Goal: Task Accomplishment & Management: Manage account settings

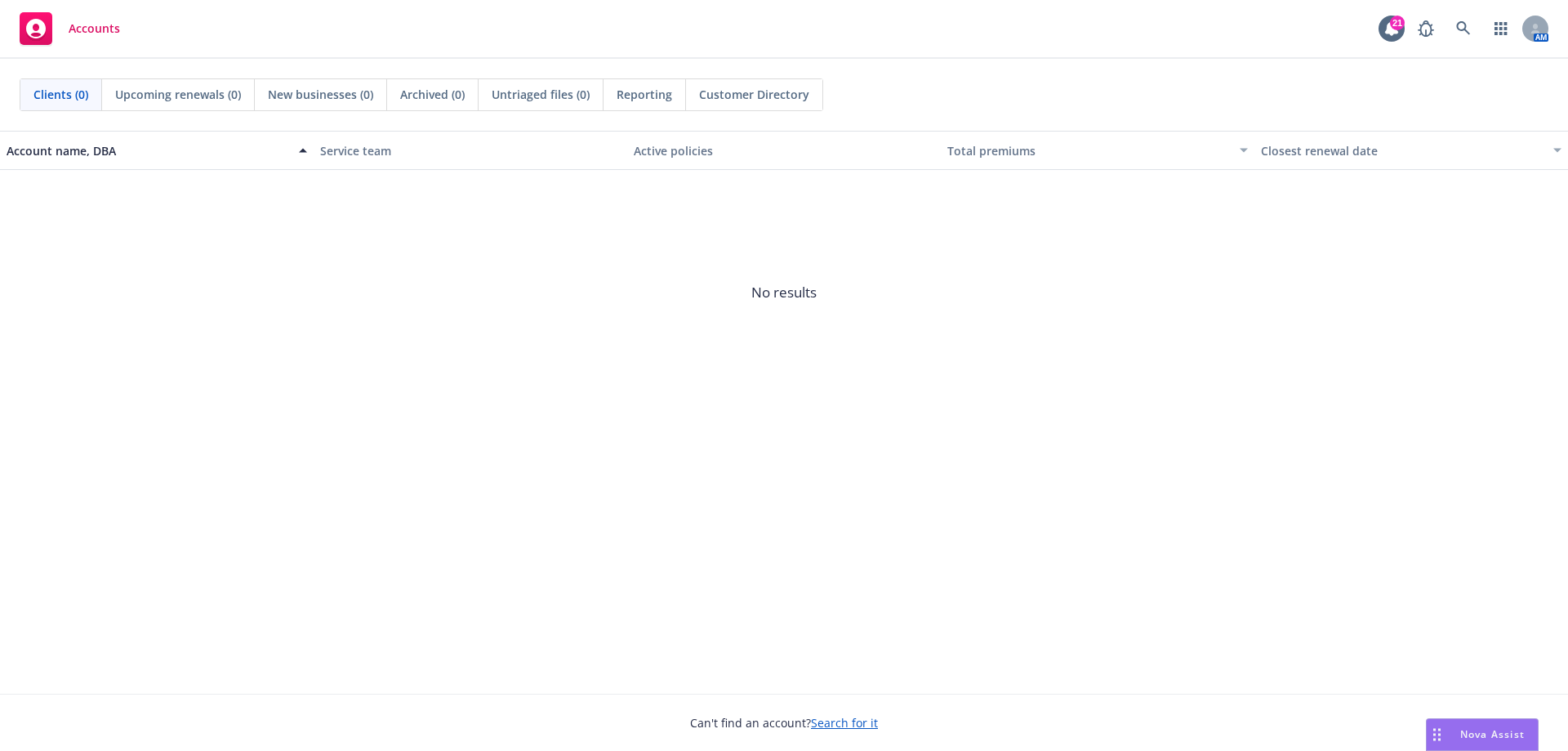
click at [1475, 734] on span "Nova Assist" at bounding box center [1492, 734] width 64 height 14
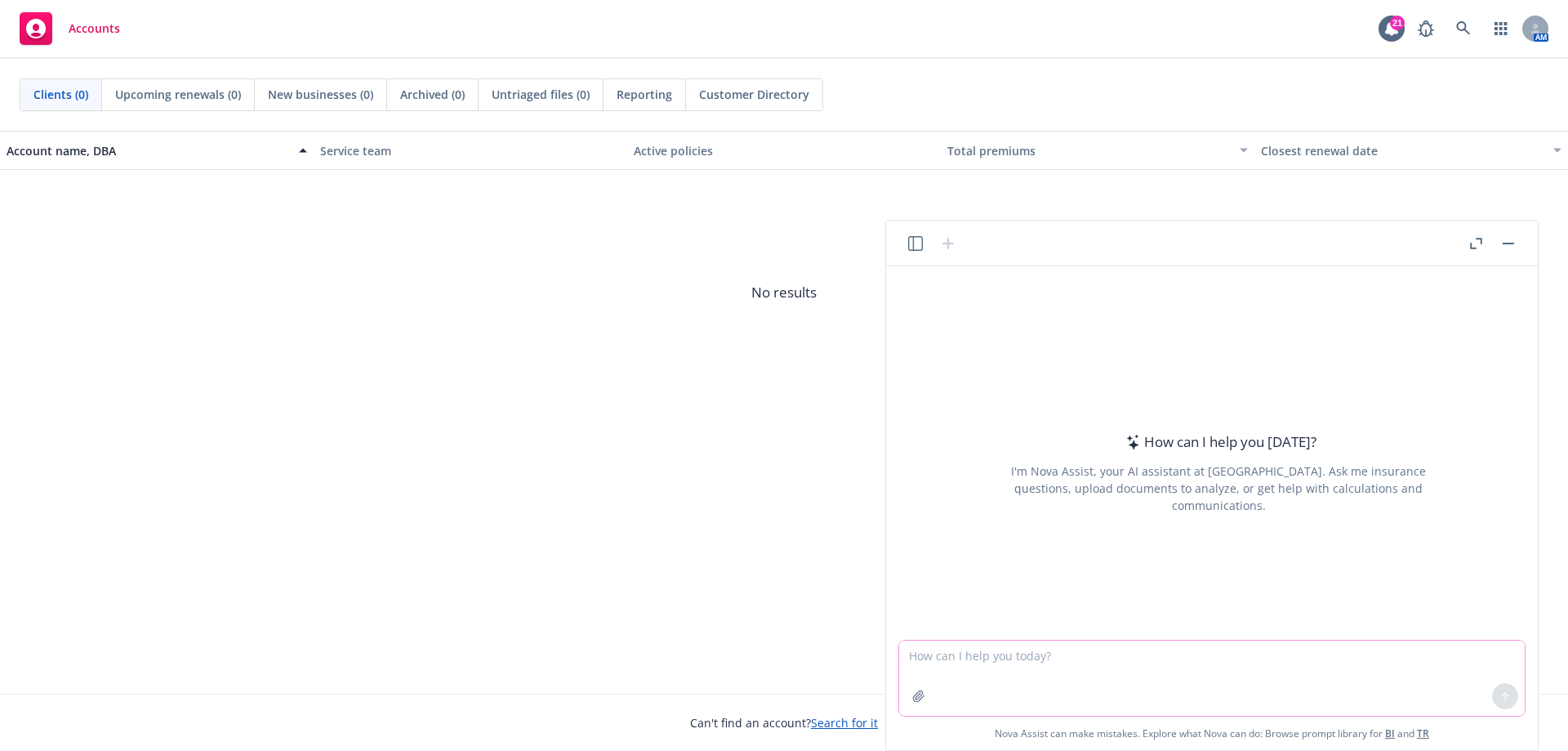
click at [969, 667] on textarea at bounding box center [1212, 678] width 626 height 75
paste textarea "At Alliance for Safety and Justice, ensuring the health and well-being of you a…"
type textarea "How to say: At Alliance for Safety and Justice, ensuring the health and well-be…"
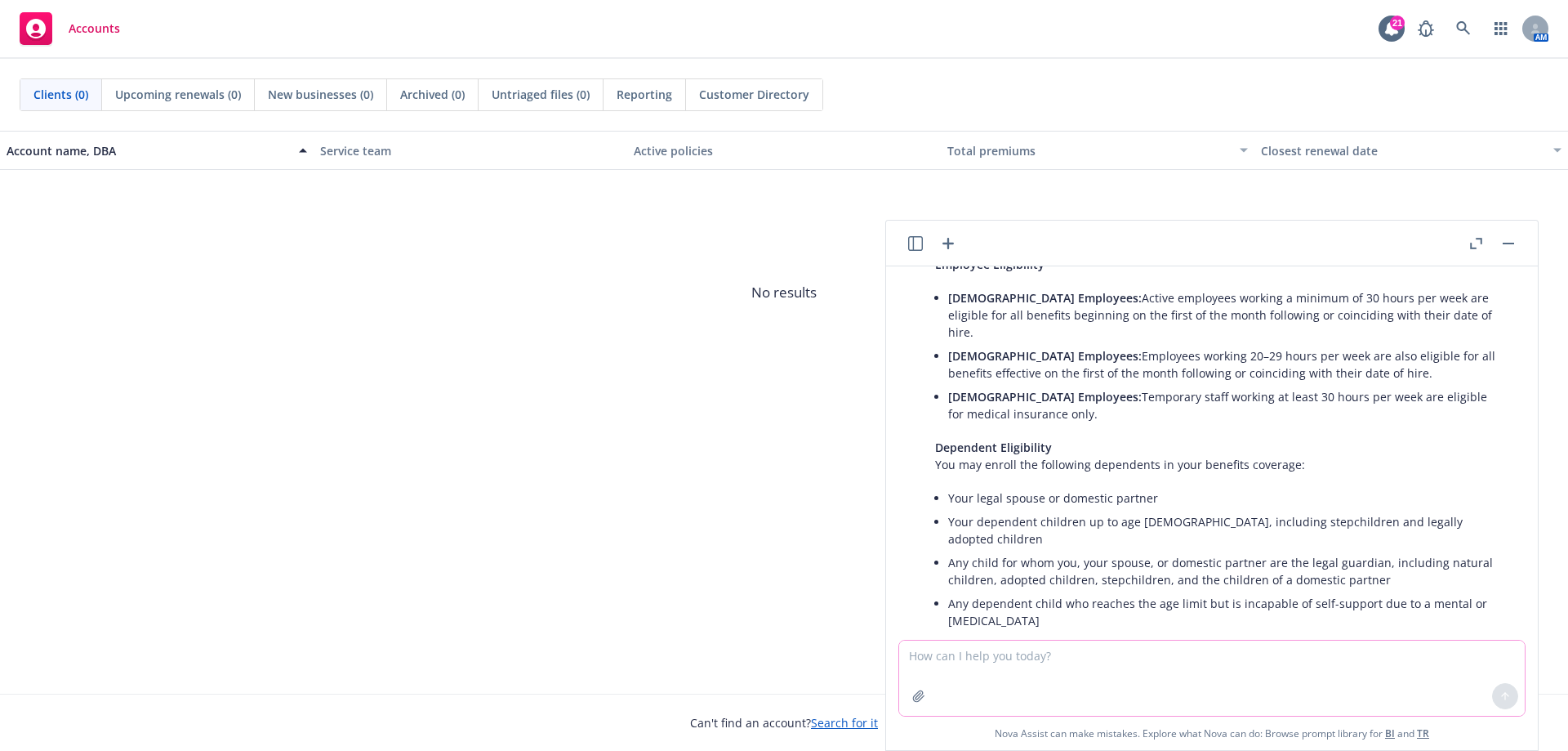
scroll to position [412, 0]
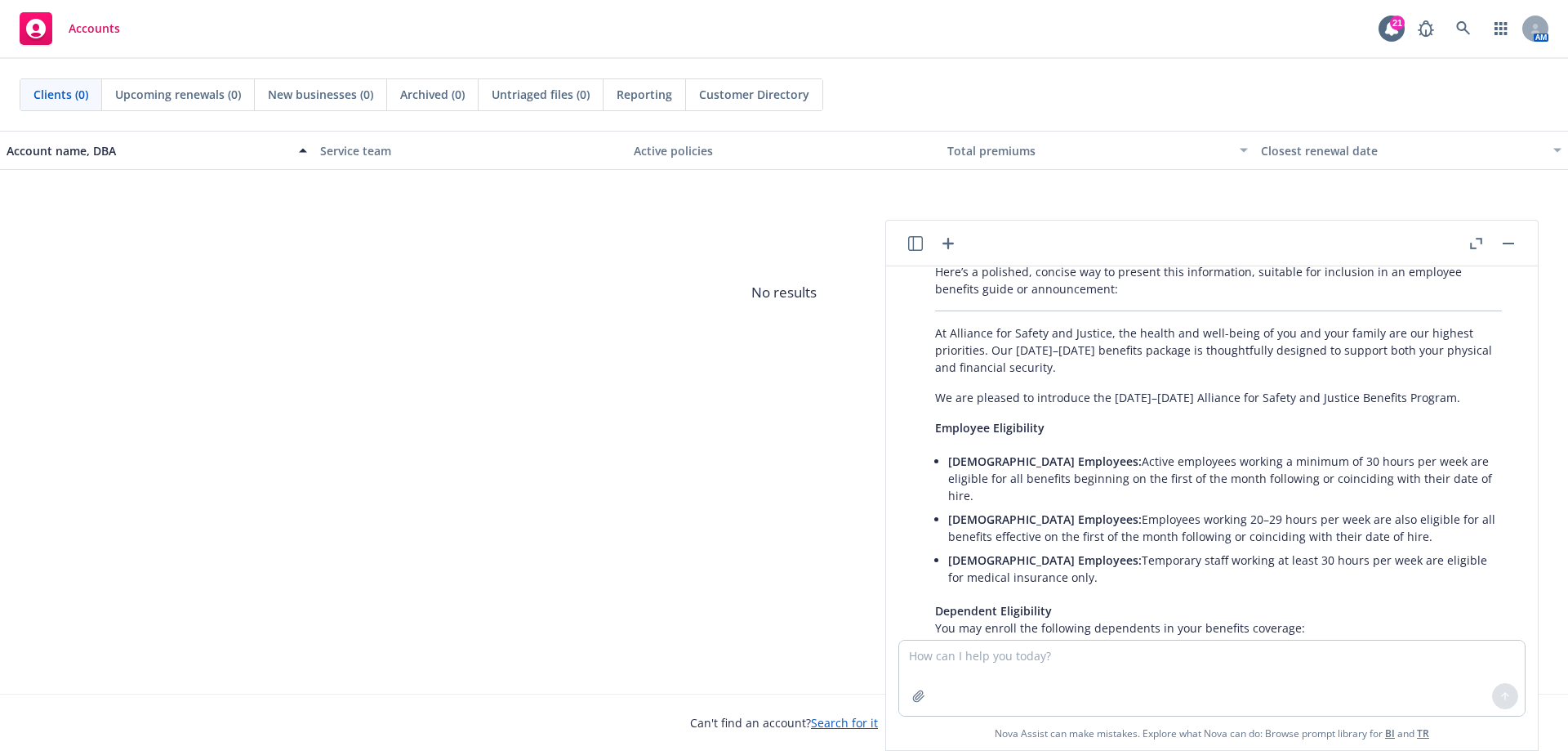
click at [1429, 389] on p "We are pleased to introduce the 2025–2026 Alliance for Safety and Justice Benef…" at bounding box center [1218, 397] width 567 height 17
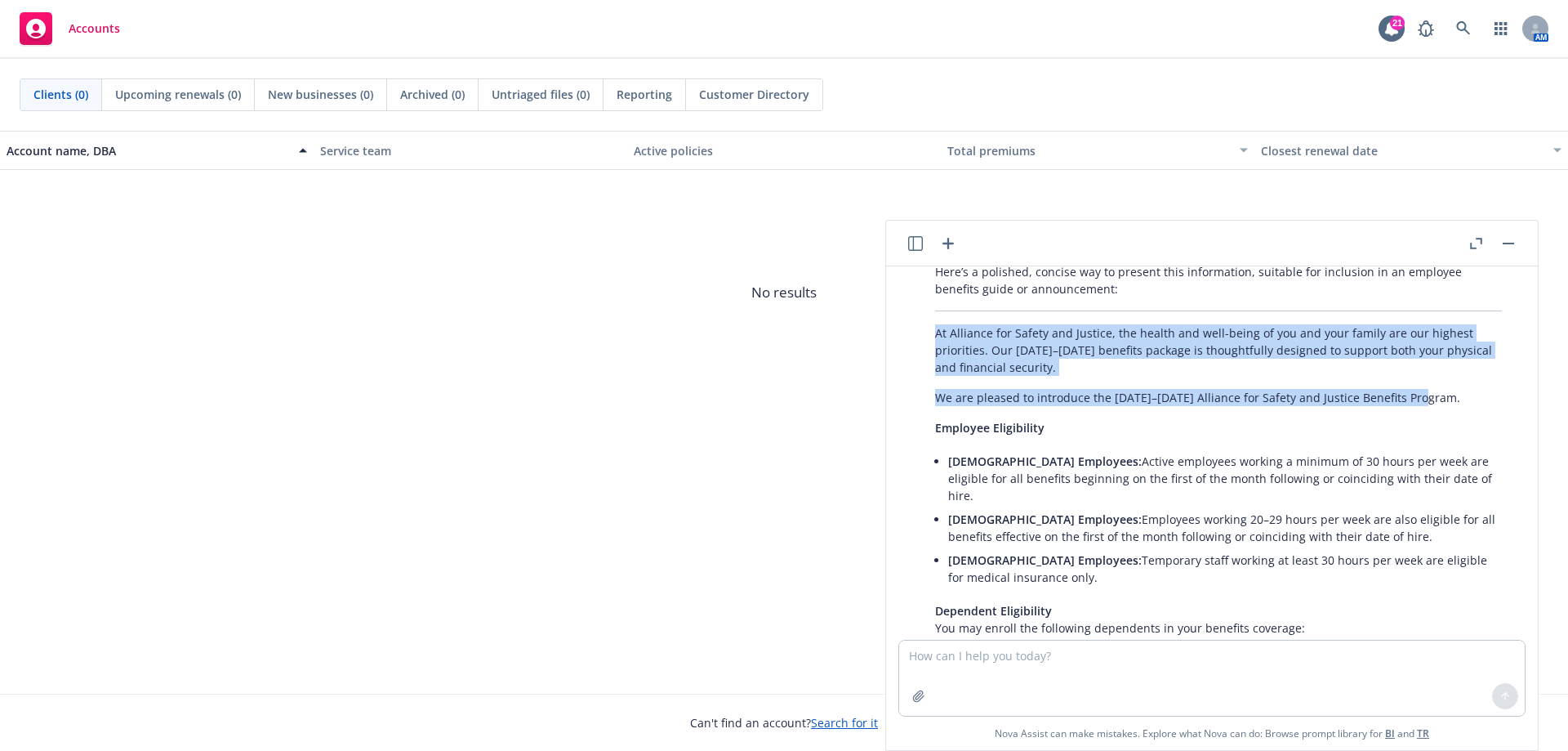
drag, startPoint x: 1423, startPoint y: 364, endPoint x: 935, endPoint y: 303, distance: 491.8
click at [935, 303] on div "Here’s a polished, concise way to present this information, suitable for inclus…" at bounding box center [1218, 544] width 599 height 576
copy div "At Alliance for Safety and Justice, the health and well-being of you and your f…"
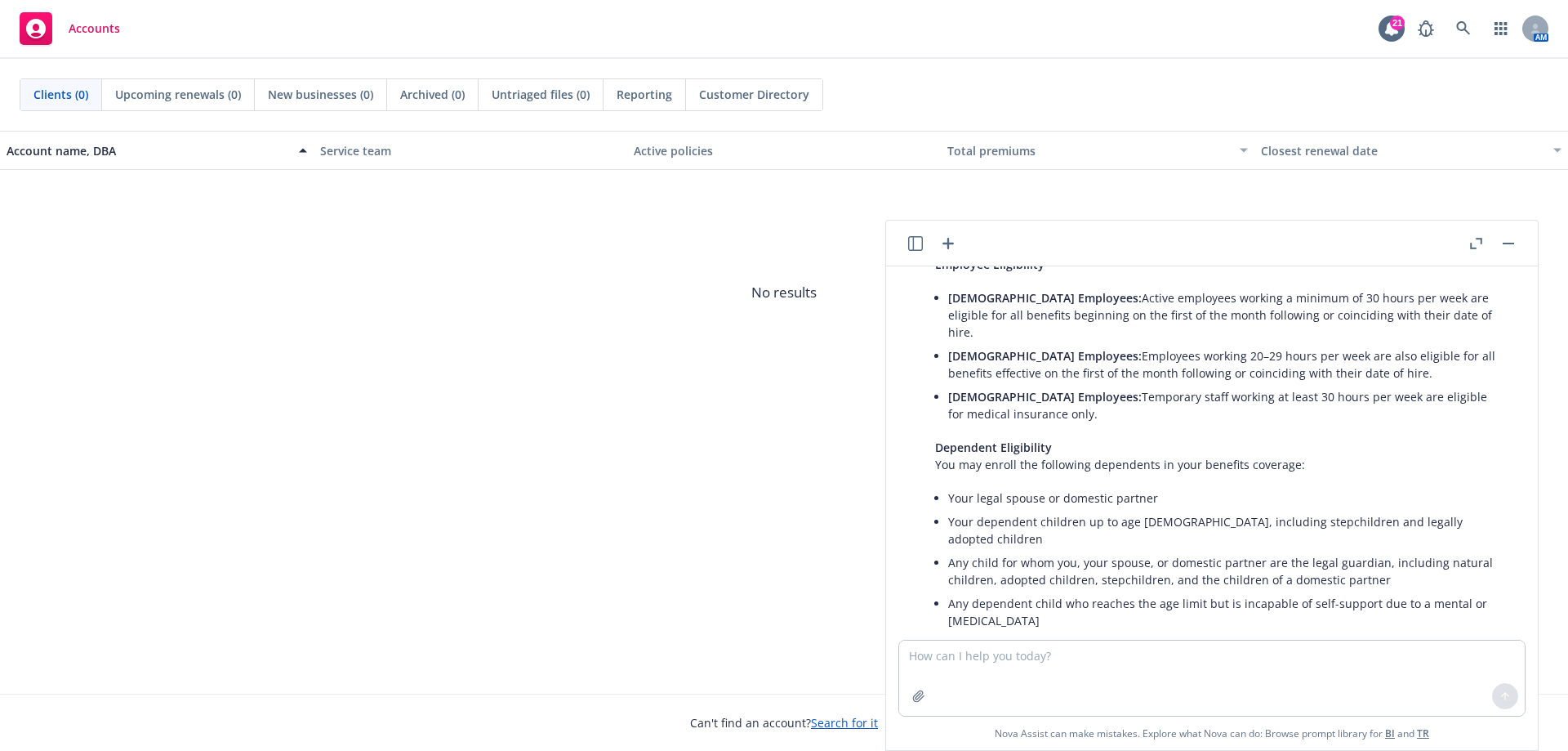
click at [950, 248] on icon "button" at bounding box center [948, 243] width 20 height 20
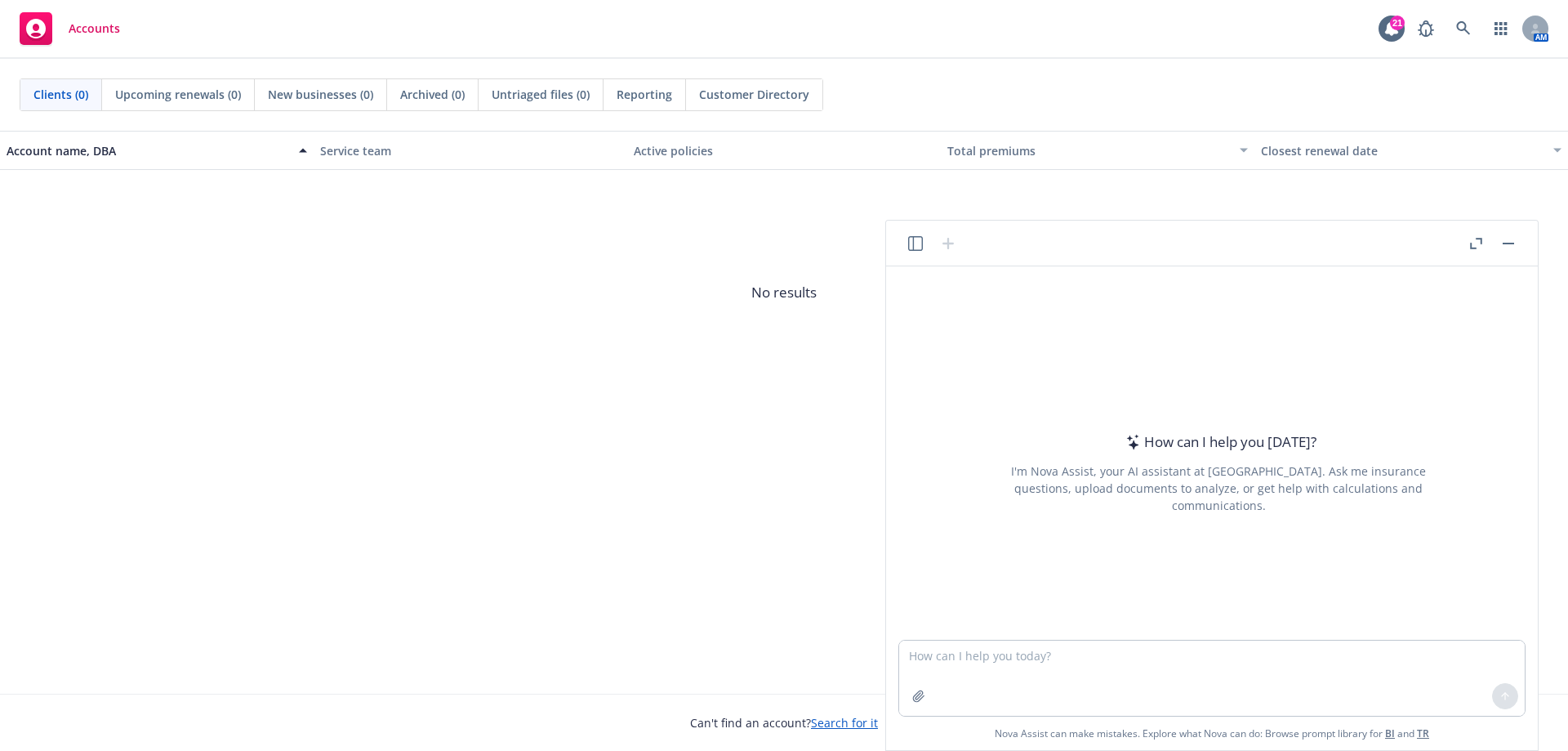
click at [1477, 241] on icon "button" at bounding box center [1476, 243] width 12 height 12
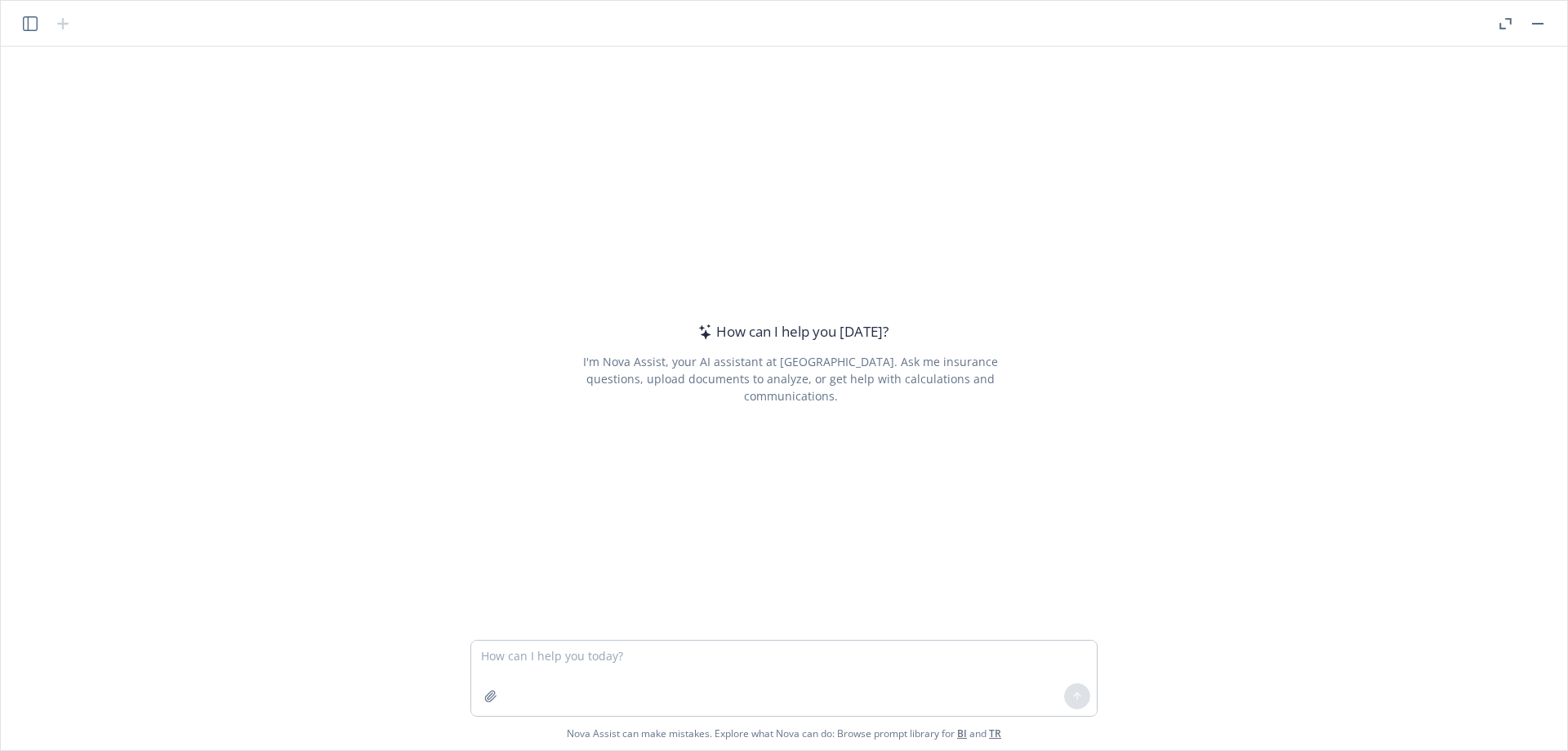
click at [1499, 15] on button "button" at bounding box center [1506, 24] width 20 height 20
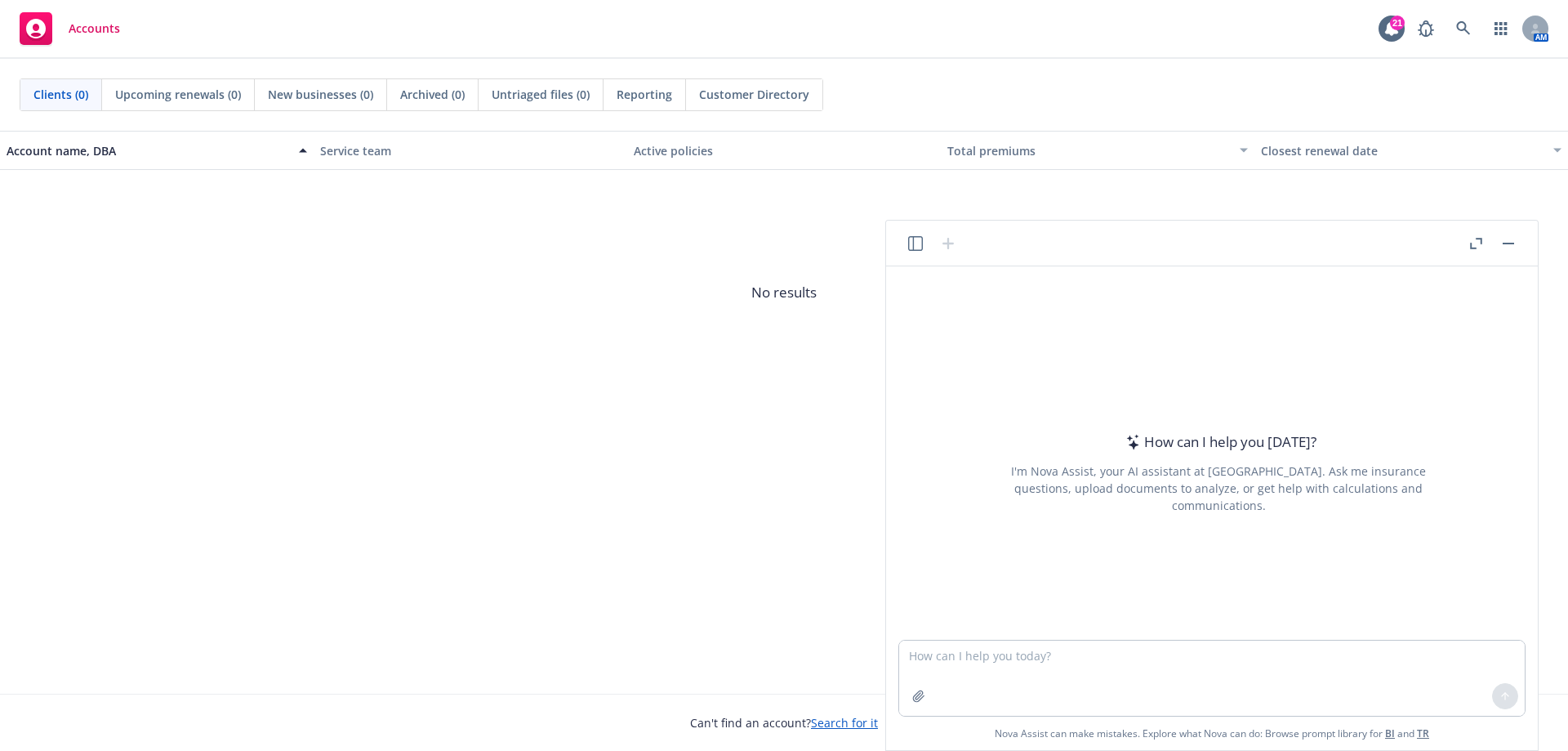
click at [1512, 248] on button "button" at bounding box center [1508, 243] width 20 height 20
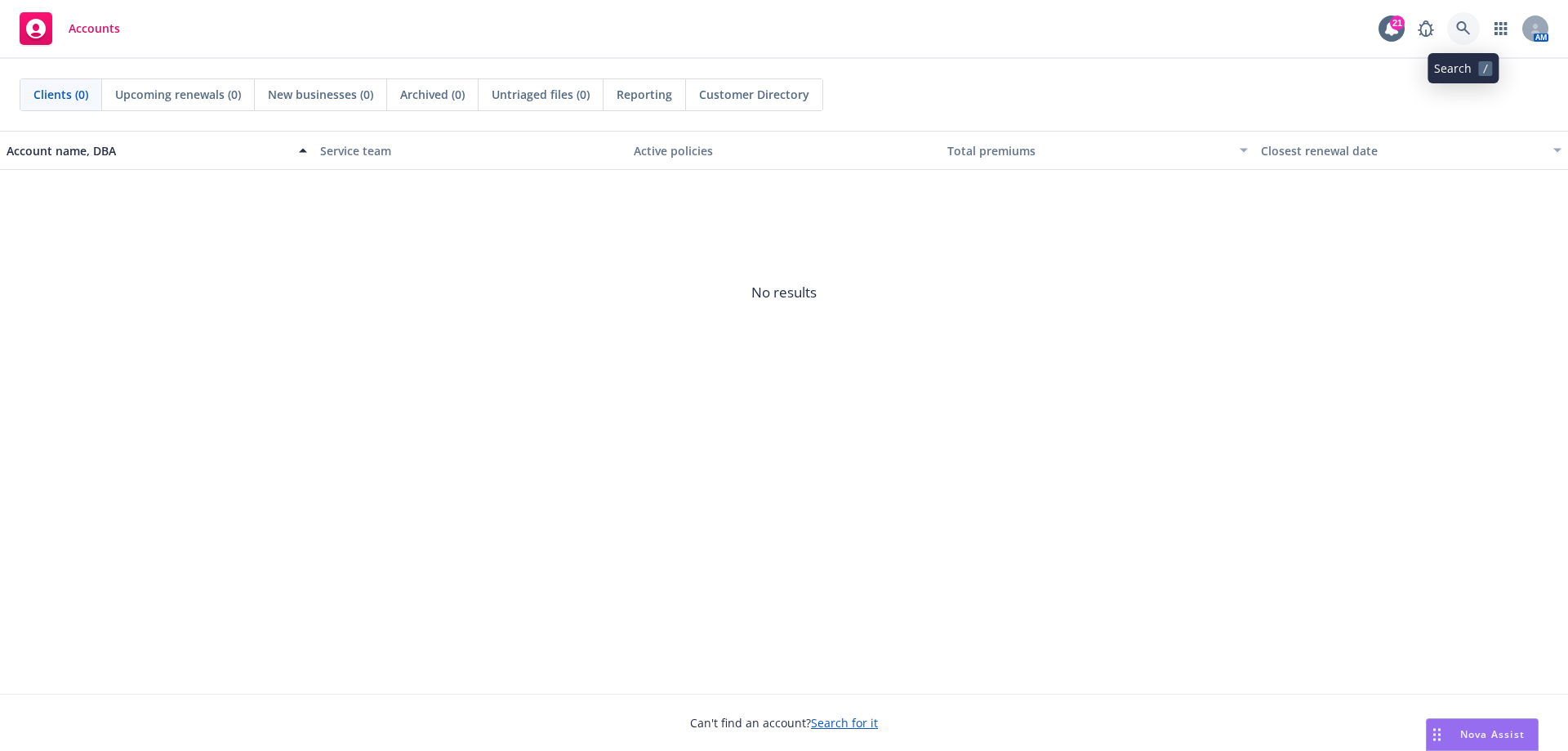
click at [1463, 26] on icon at bounding box center [1464, 29] width 15 height 15
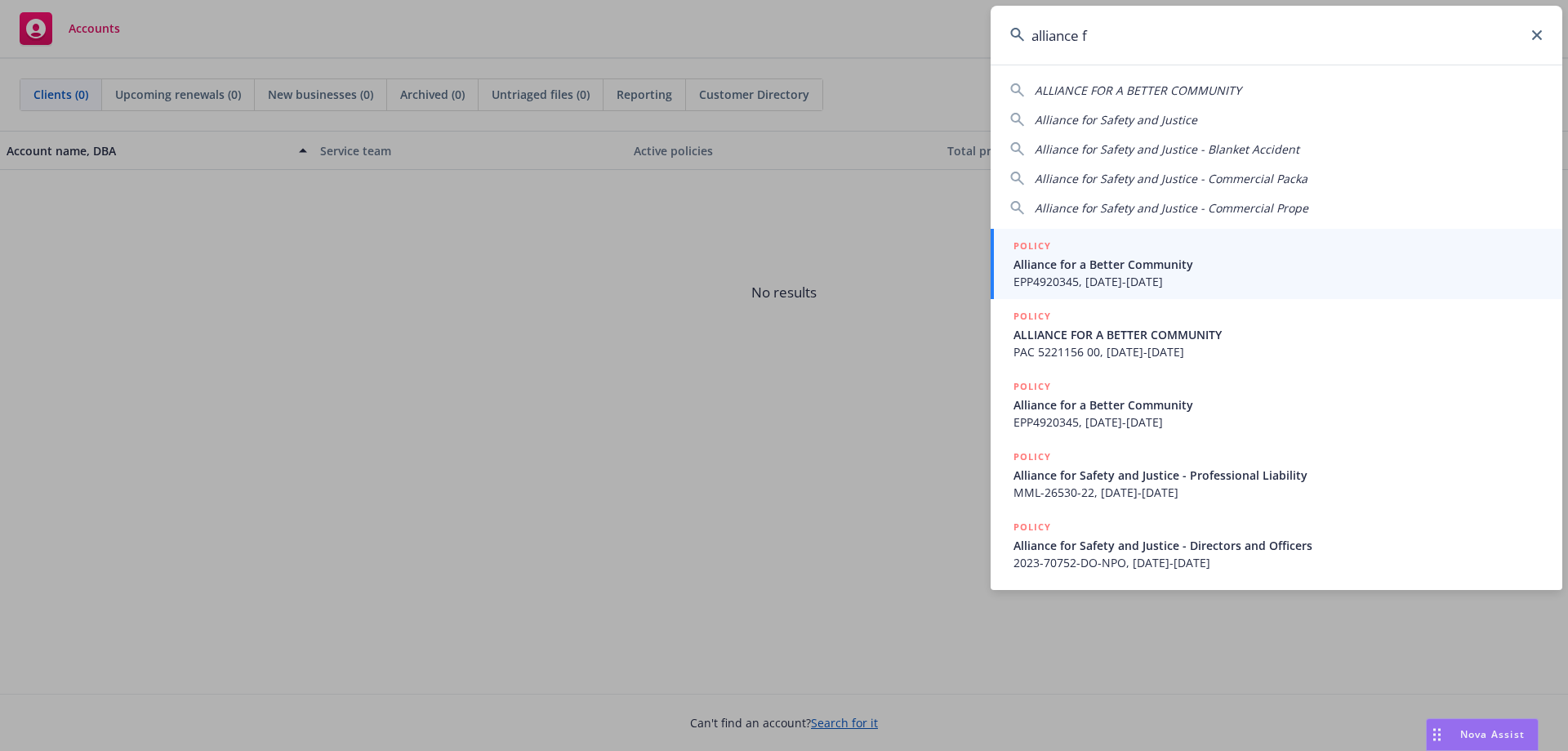
click at [1142, 125] on span "Alliance for Safety and Justice" at bounding box center [1116, 119] width 163 height 15
type input "Alliance for Safety and Justice"
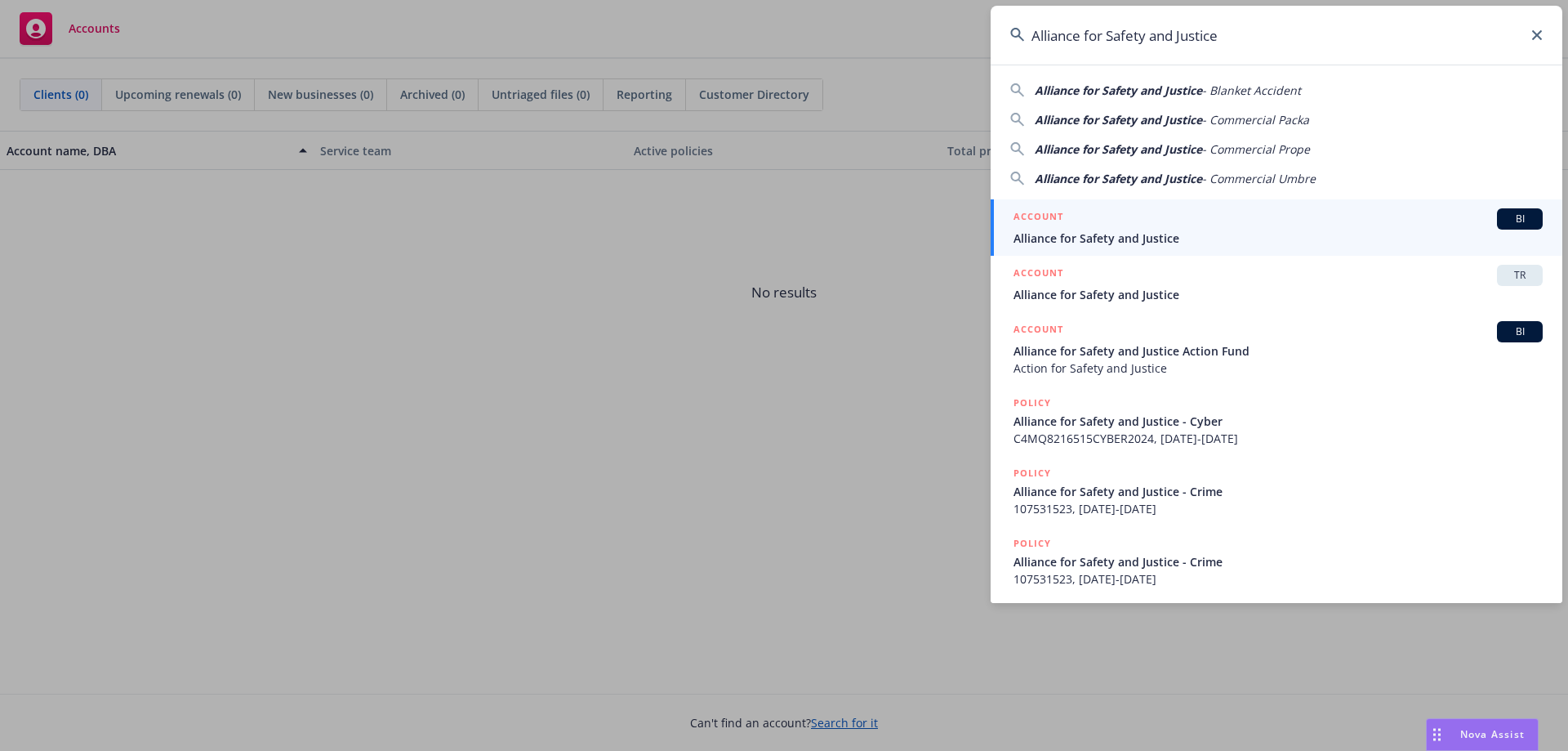
click at [1105, 291] on span "Alliance for Safety and Justice" at bounding box center [1278, 294] width 529 height 17
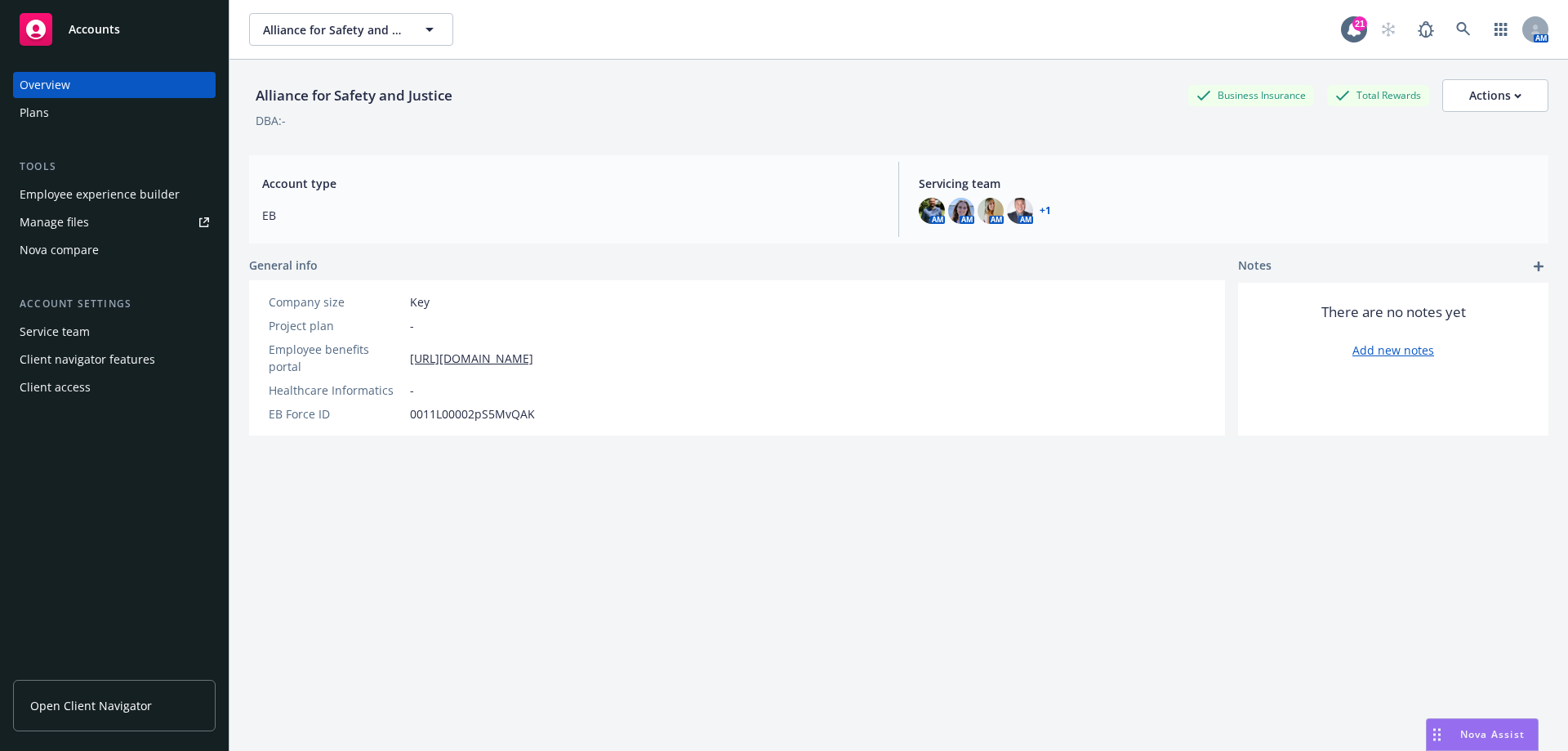
click at [77, 200] on div "Employee experience builder" at bounding box center [100, 194] width 160 height 26
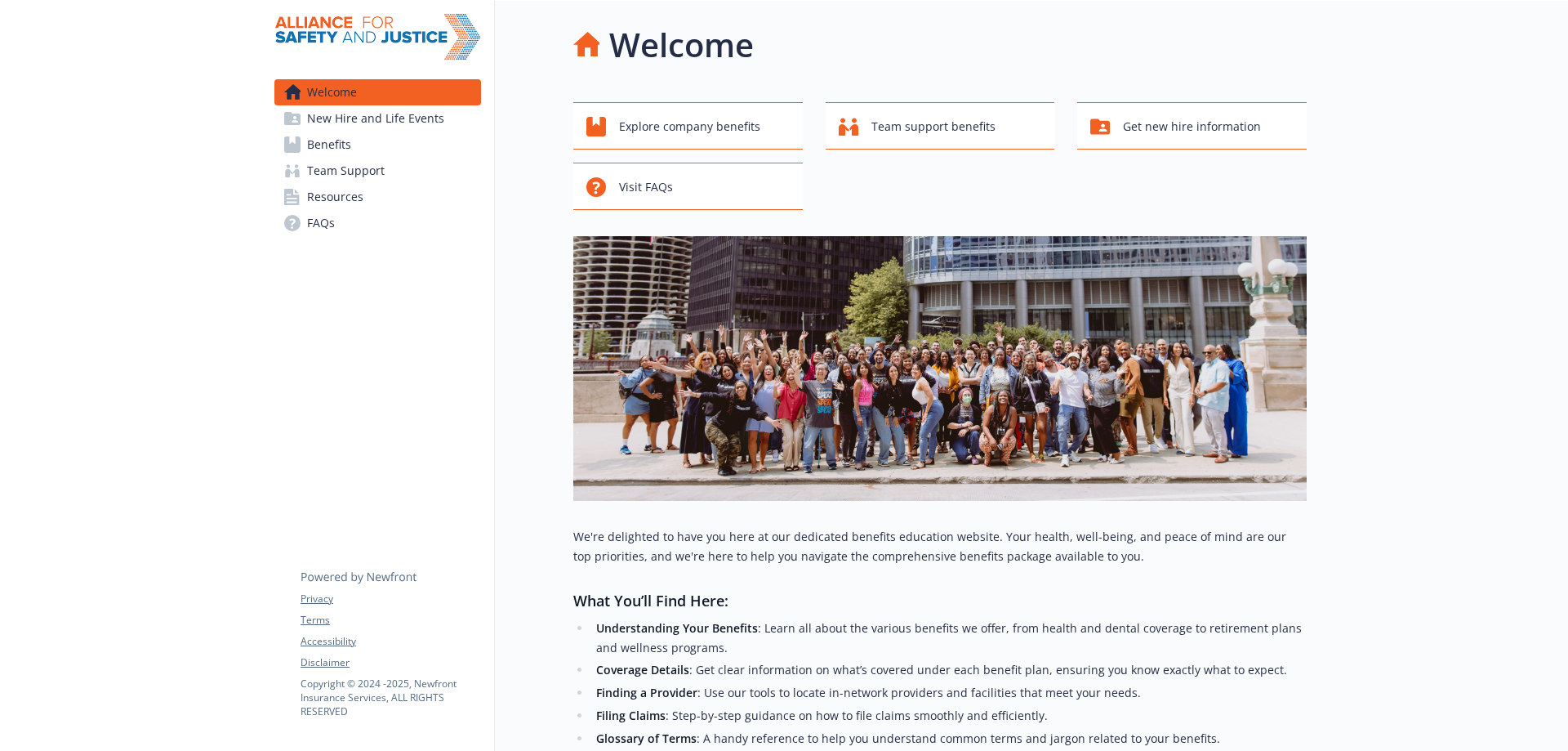
click at [348, 146] on span "Benefits" at bounding box center [329, 144] width 45 height 26
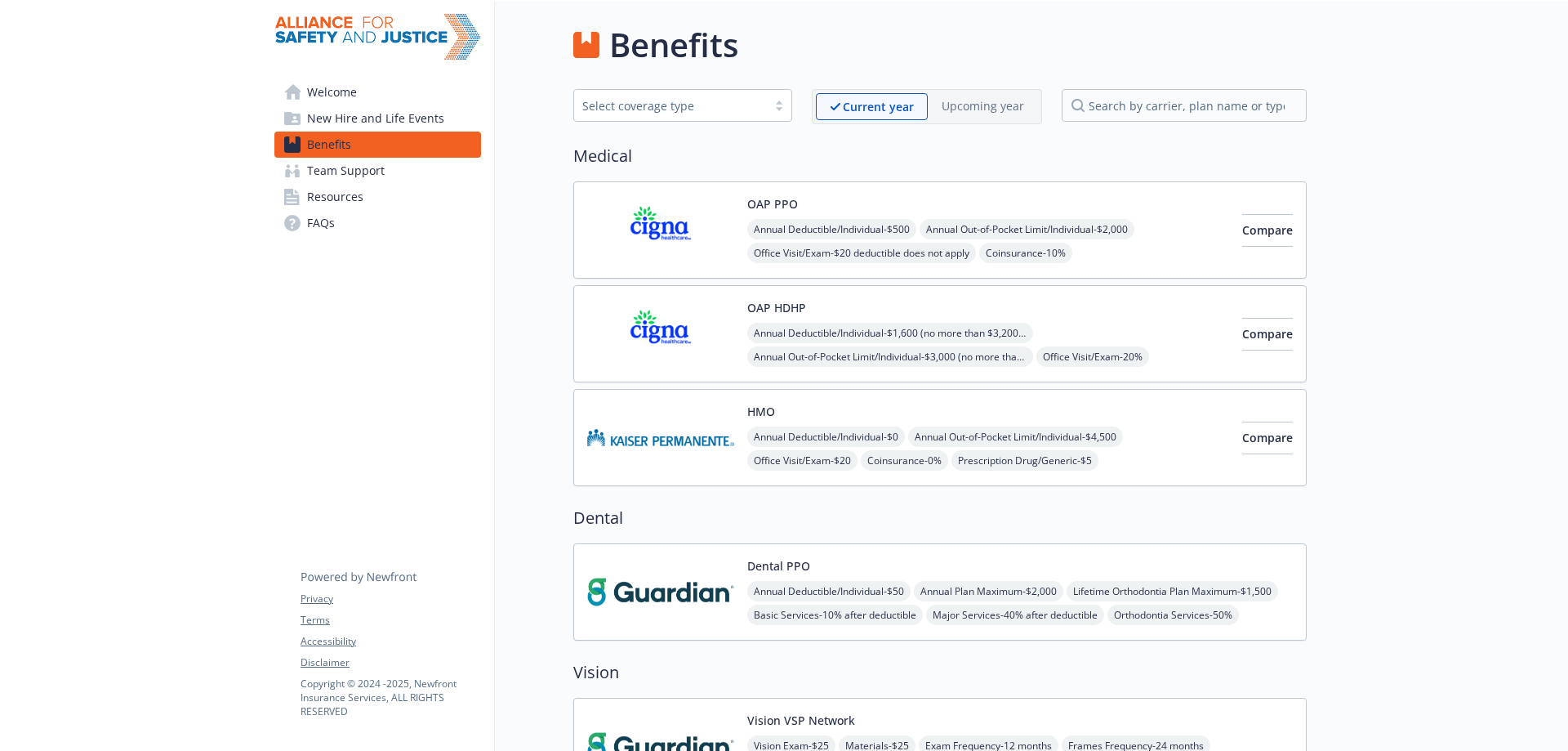
click at [742, 439] on div "HMO Annual Deductible/Individual - $0 Annual Out-of-Pocket Limit/Individual - $…" at bounding box center [908, 437] width 642 height 69
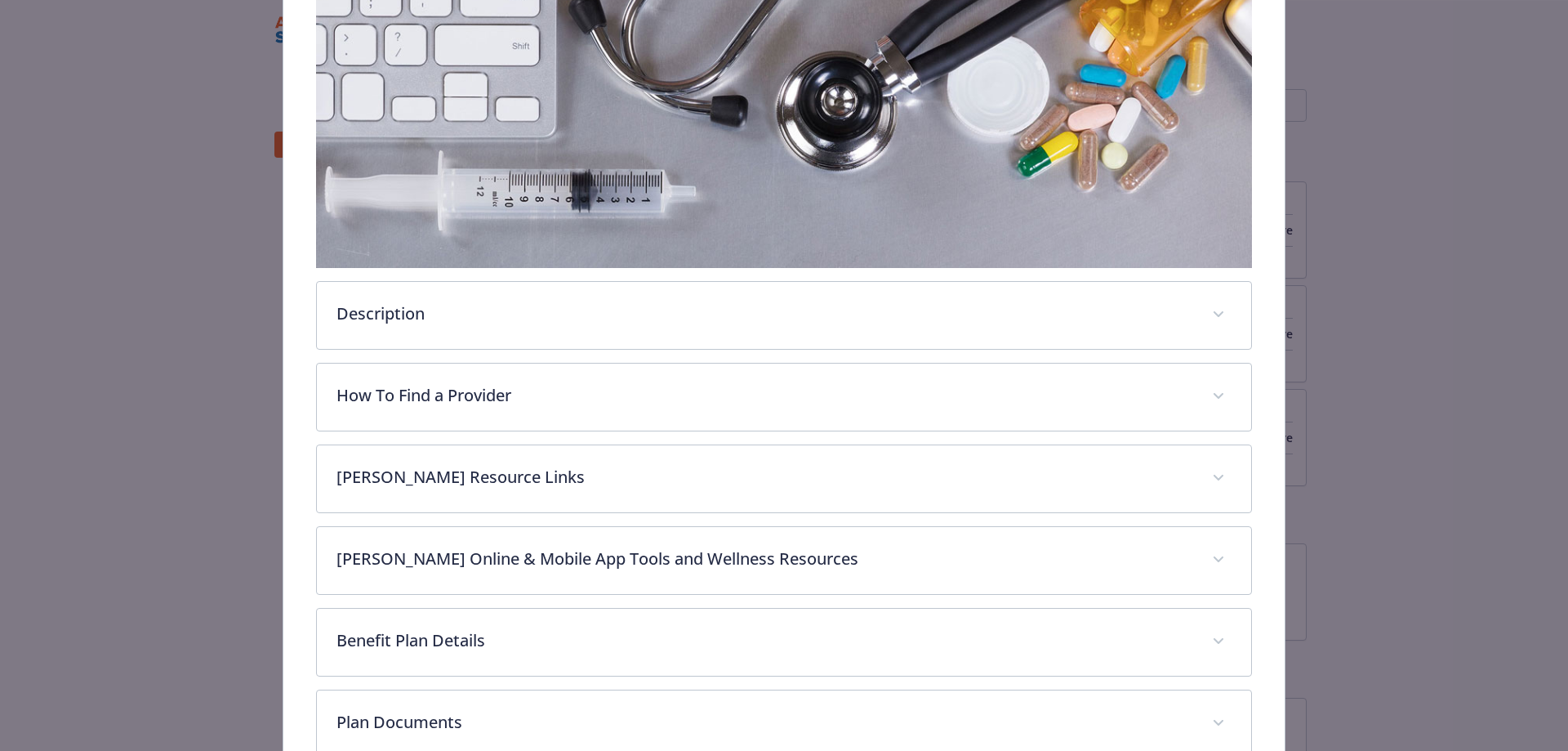
scroll to position [376, 0]
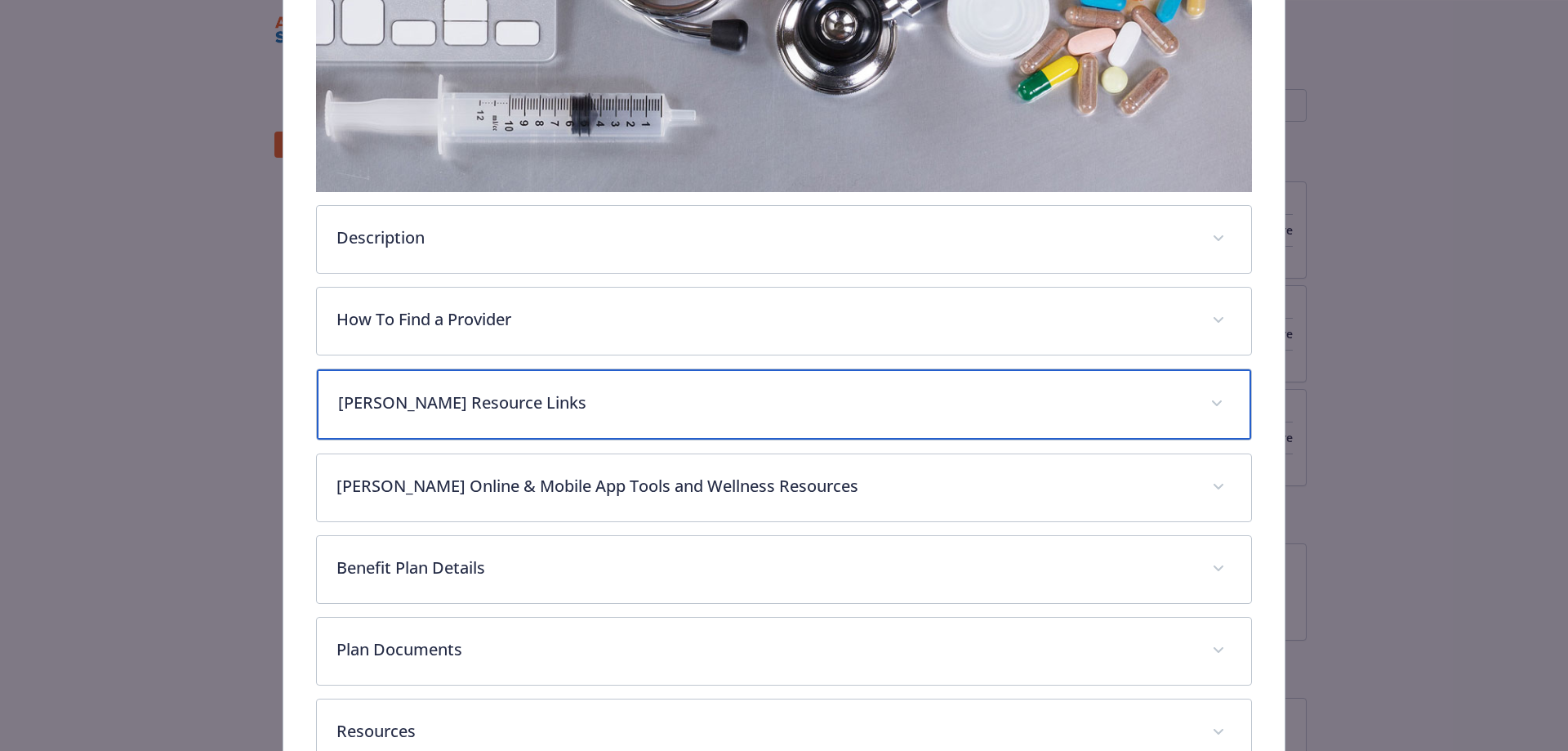
click at [676, 415] on div "[PERSON_NAME] Resource Links" at bounding box center [784, 404] width 935 height 70
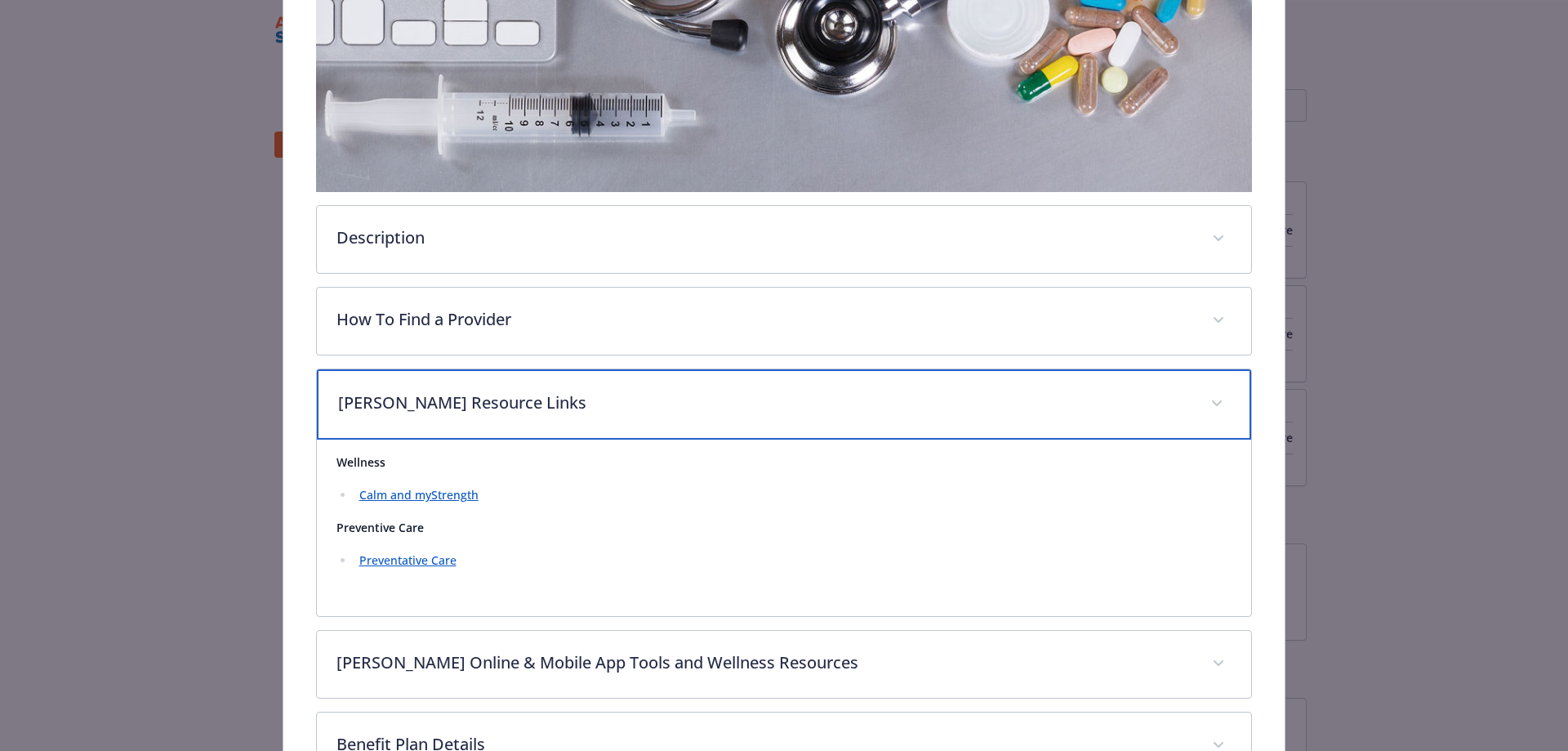
click at [676, 415] on div "[PERSON_NAME] Resource Links" at bounding box center [784, 404] width 935 height 70
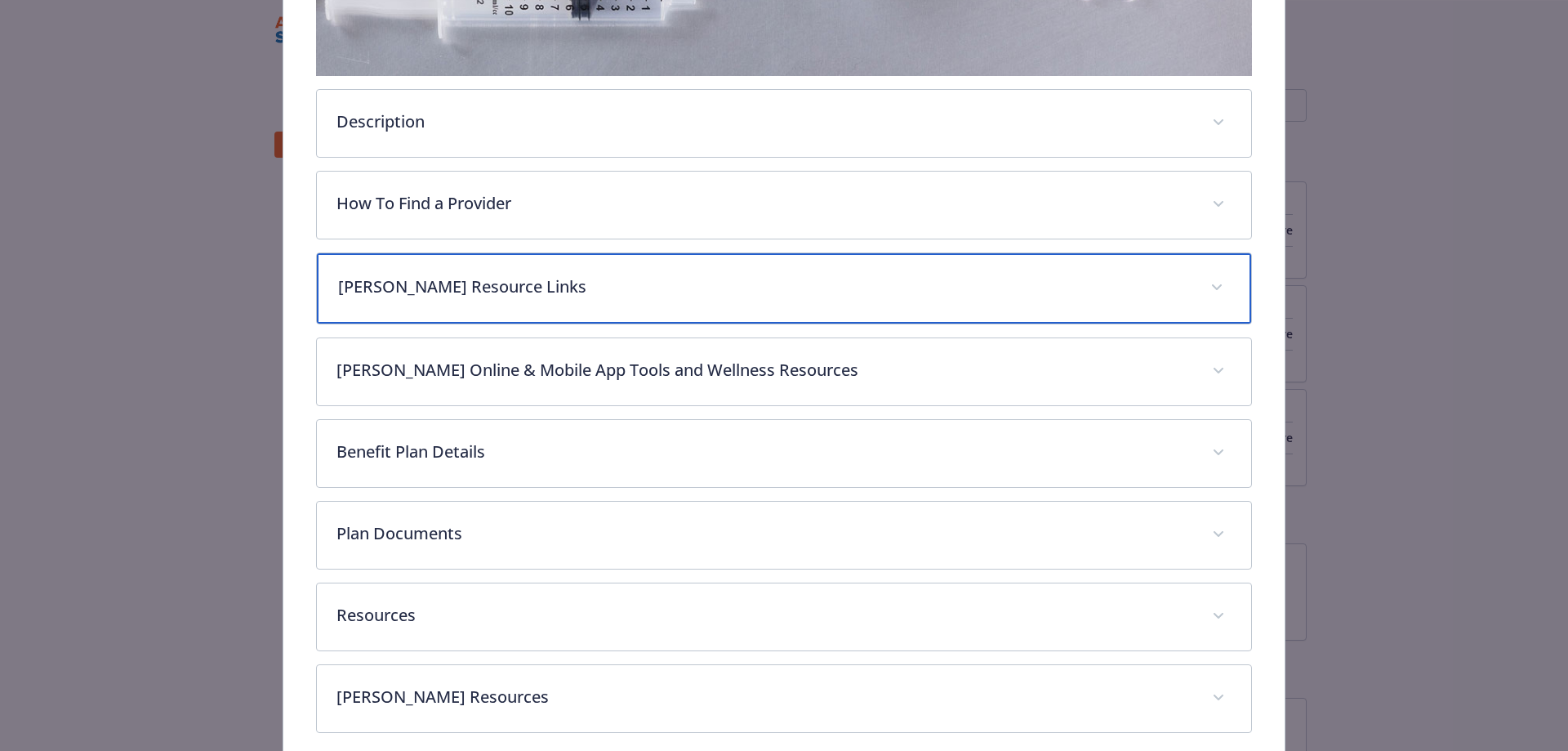
scroll to position [539, 0]
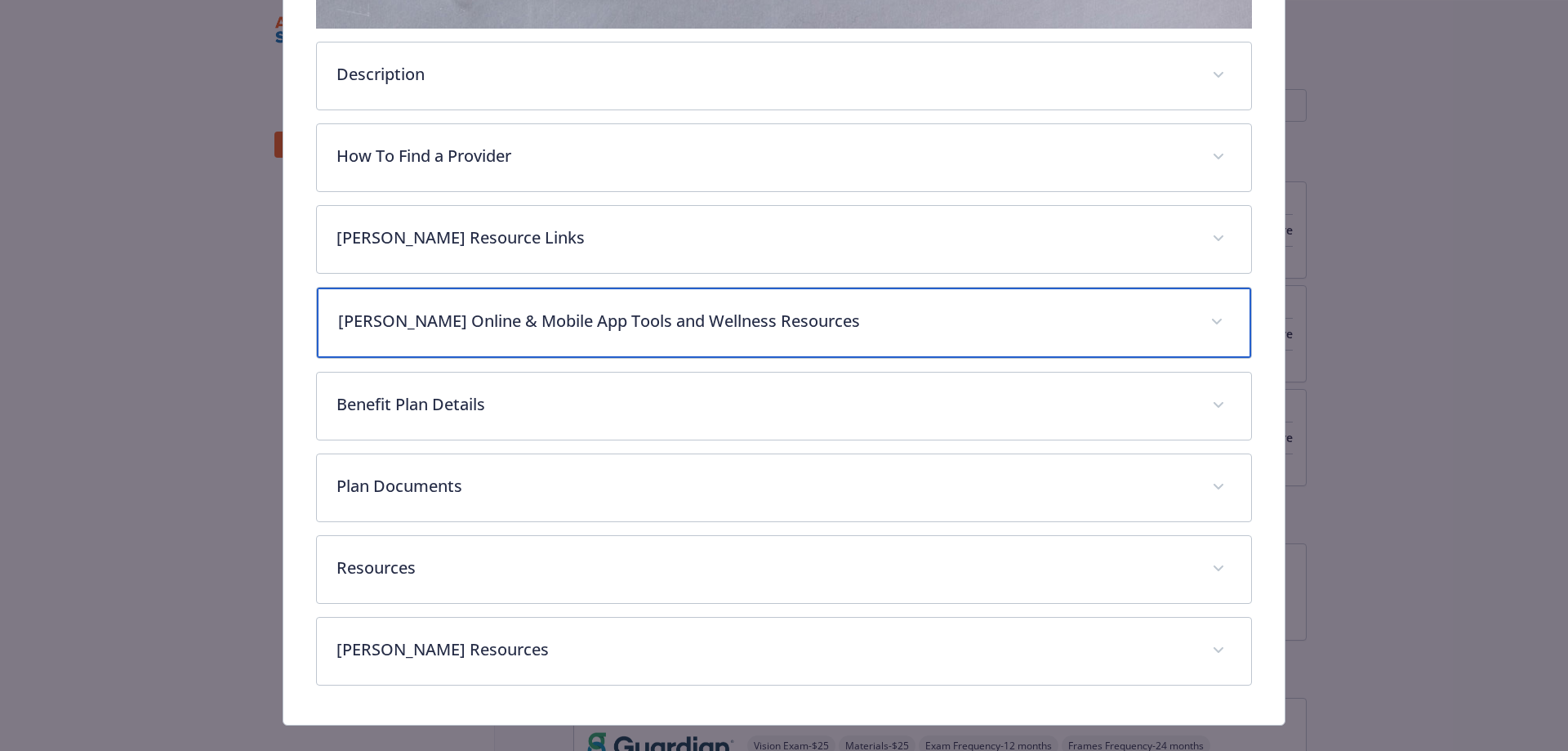
click at [671, 314] on p "[PERSON_NAME] Online & Mobile App Tools and Wellness Resources" at bounding box center [765, 322] width 854 height 25
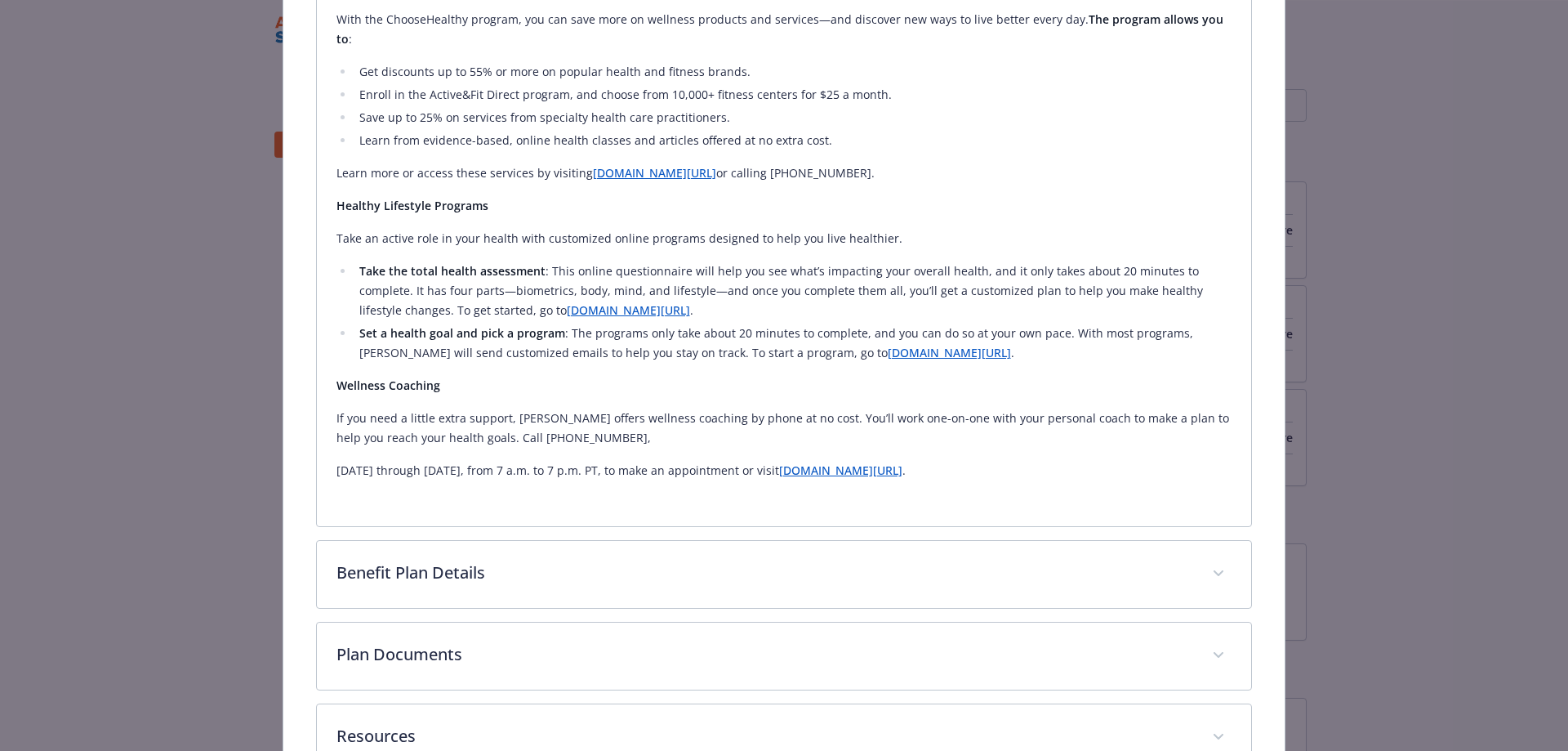
scroll to position [1528, 0]
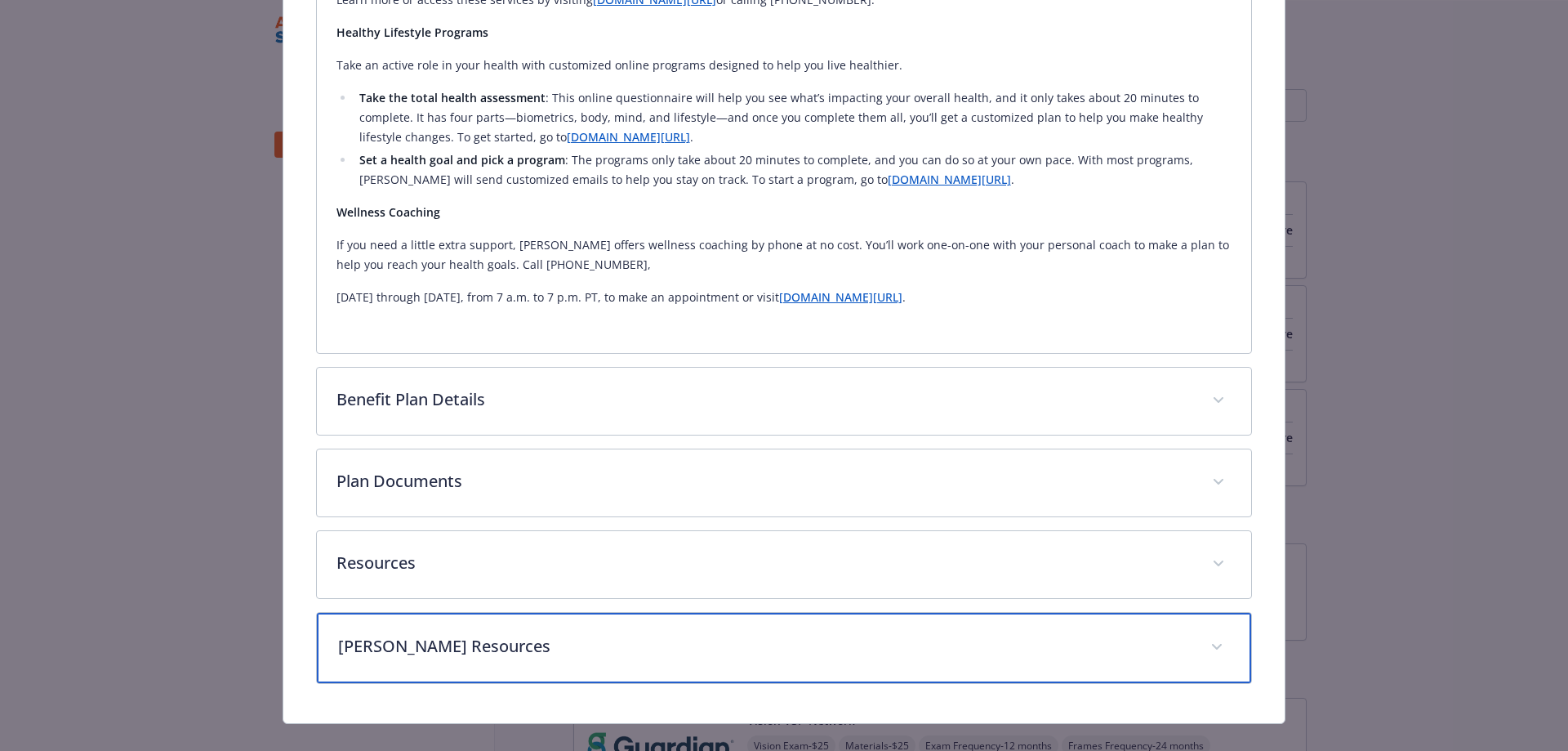
click at [555, 634] on p "Kaiser Resources" at bounding box center [765, 647] width 854 height 25
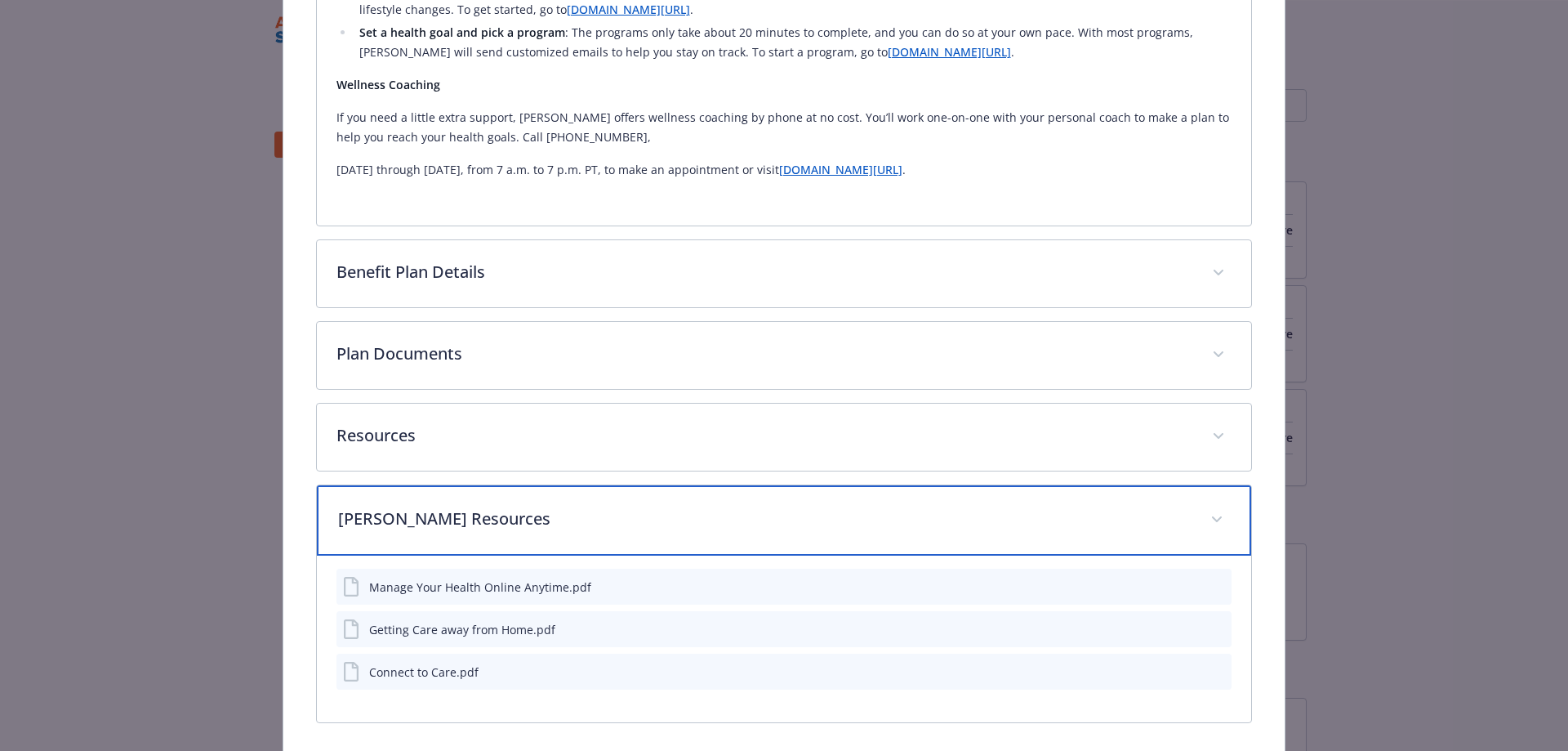
scroll to position [1698, 0]
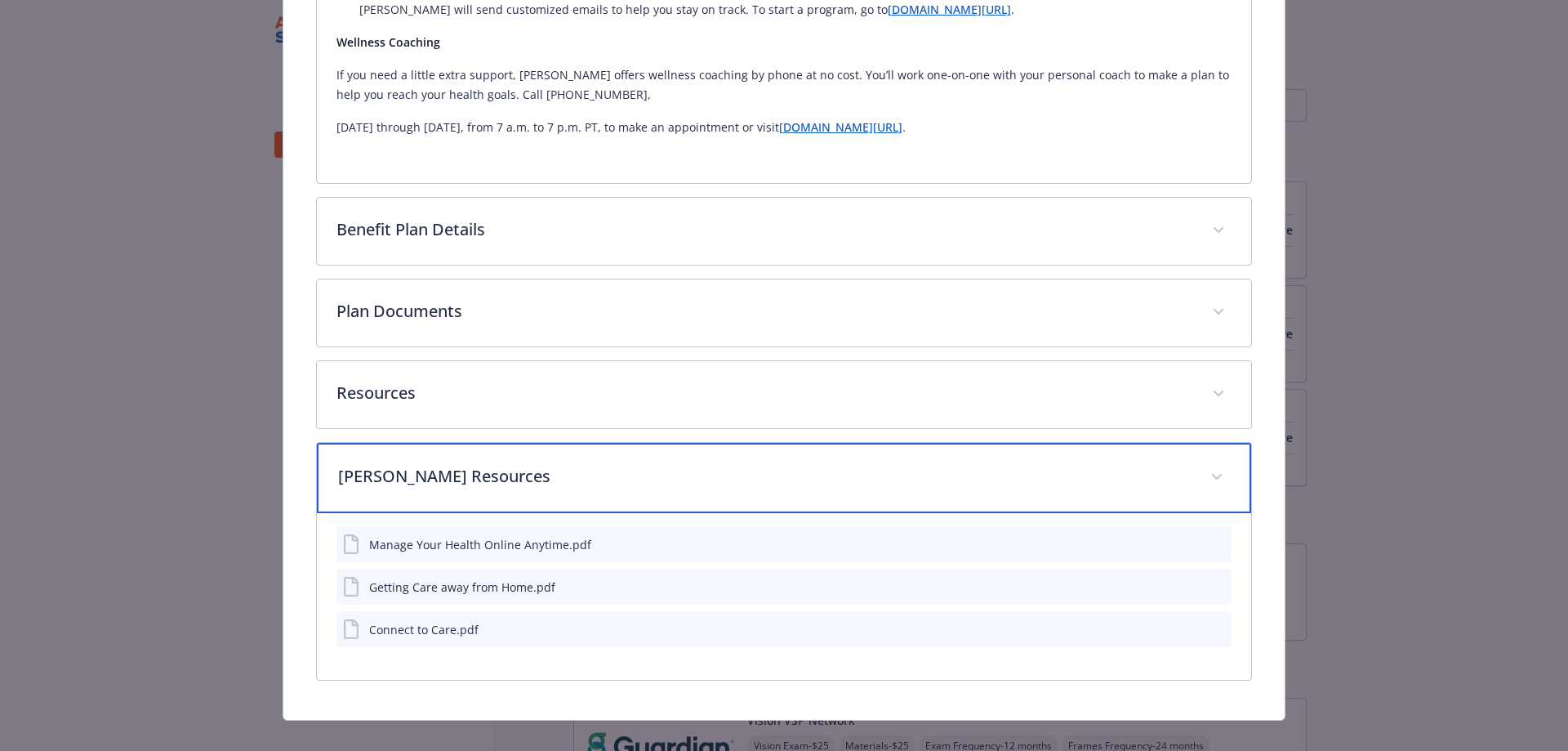
click at [559, 466] on p "Kaiser Resources" at bounding box center [765, 477] width 854 height 25
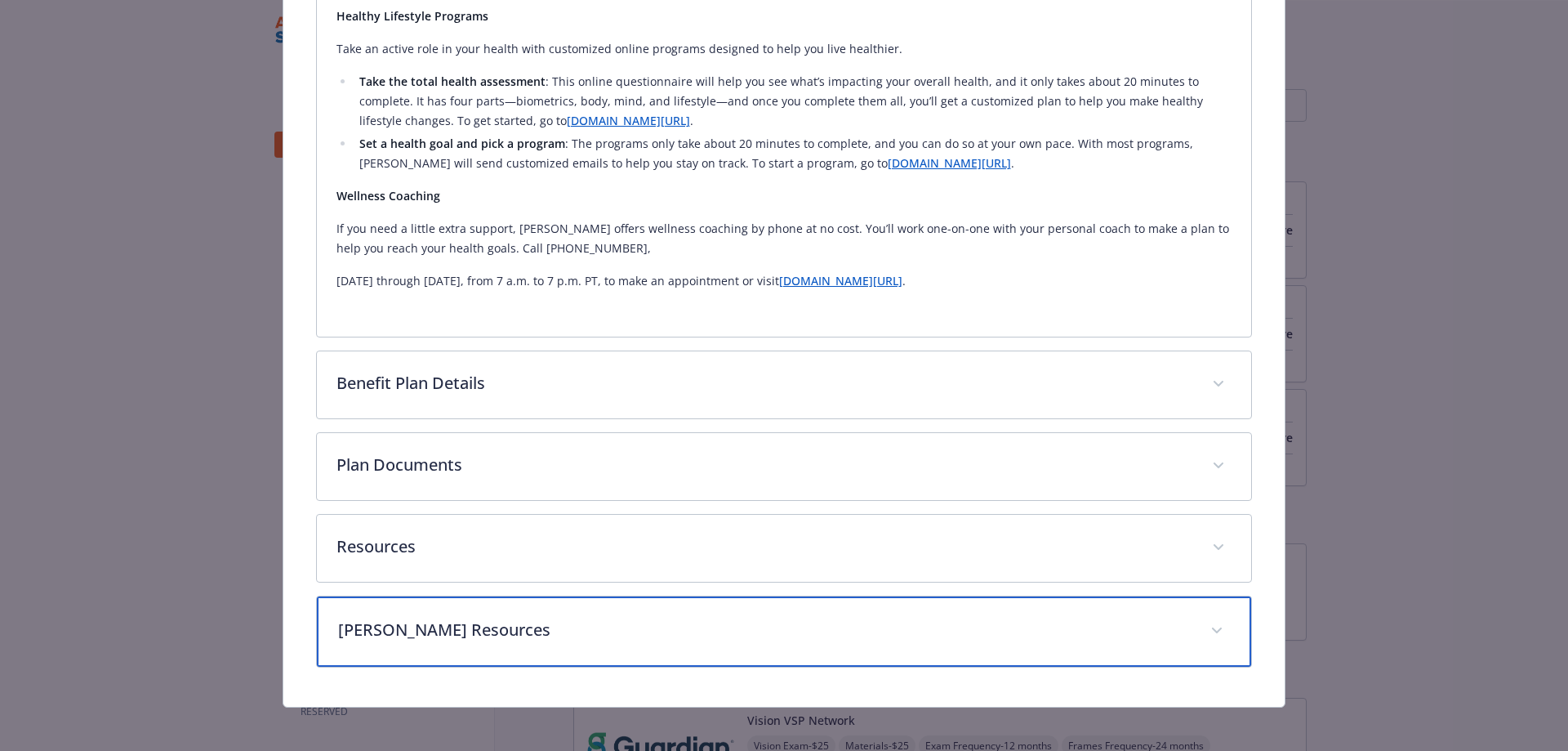
scroll to position [1531, 0]
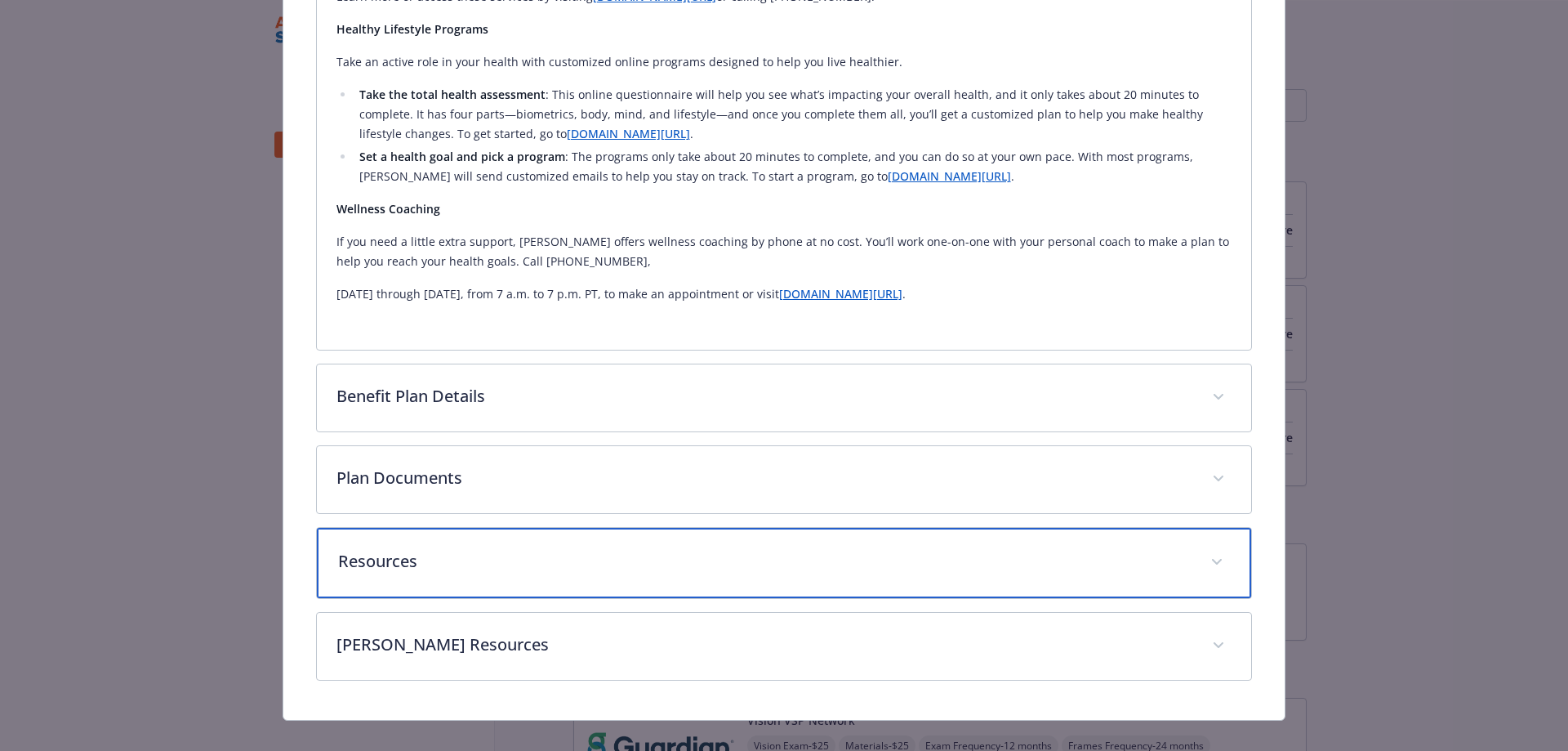
click at [576, 549] on p "Resources" at bounding box center [765, 561] width 854 height 25
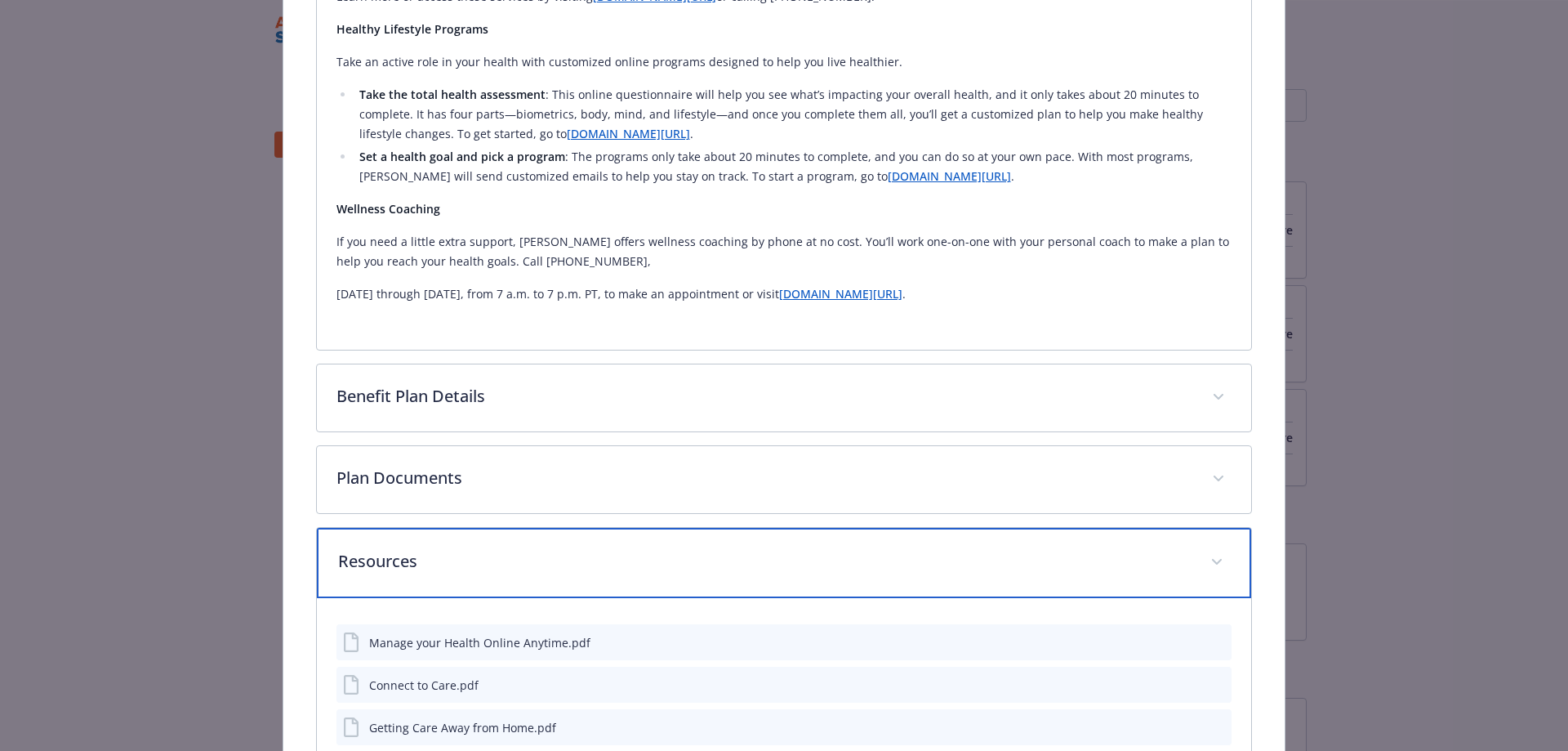
scroll to position [1694, 0]
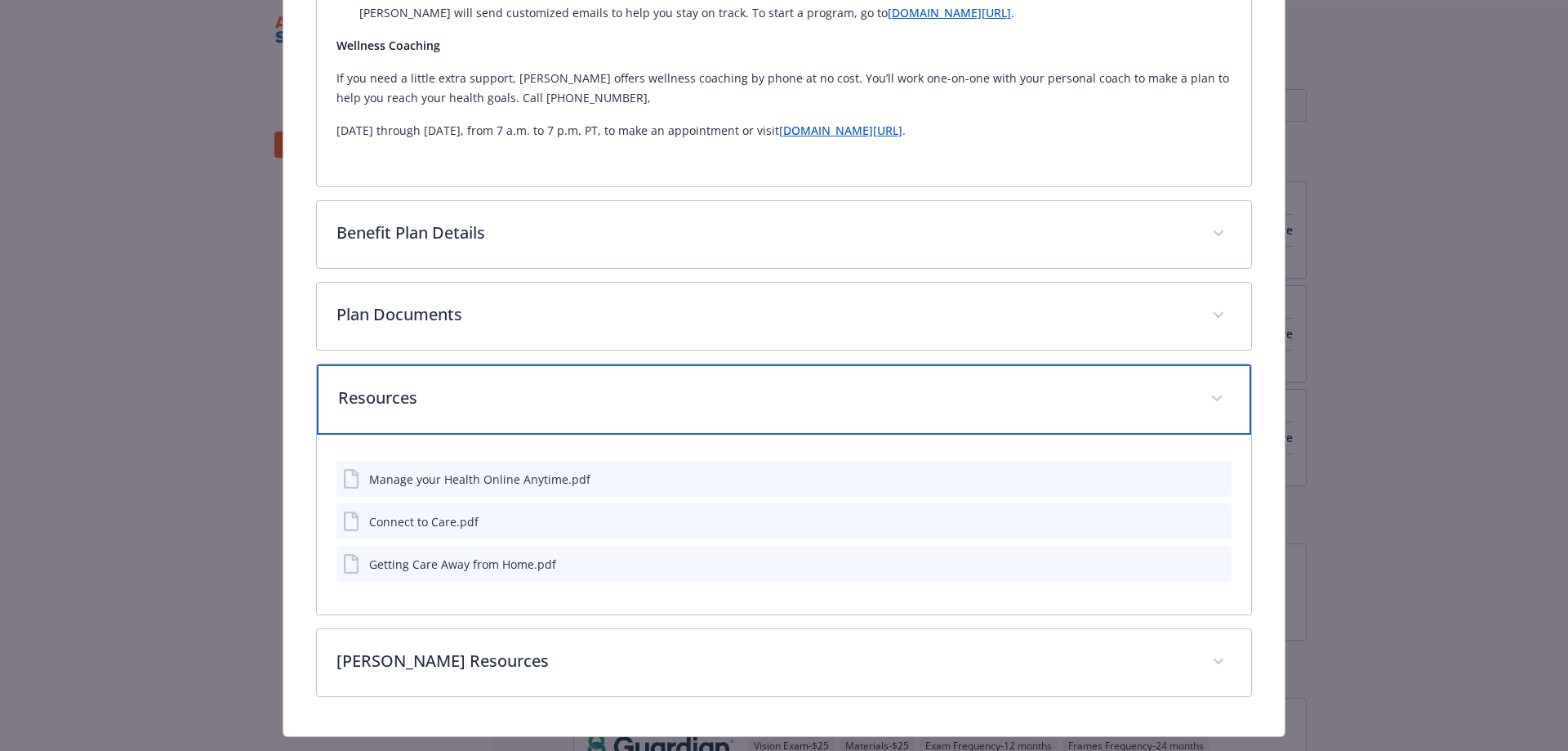
click at [613, 392] on div "Resources" at bounding box center [784, 399] width 935 height 70
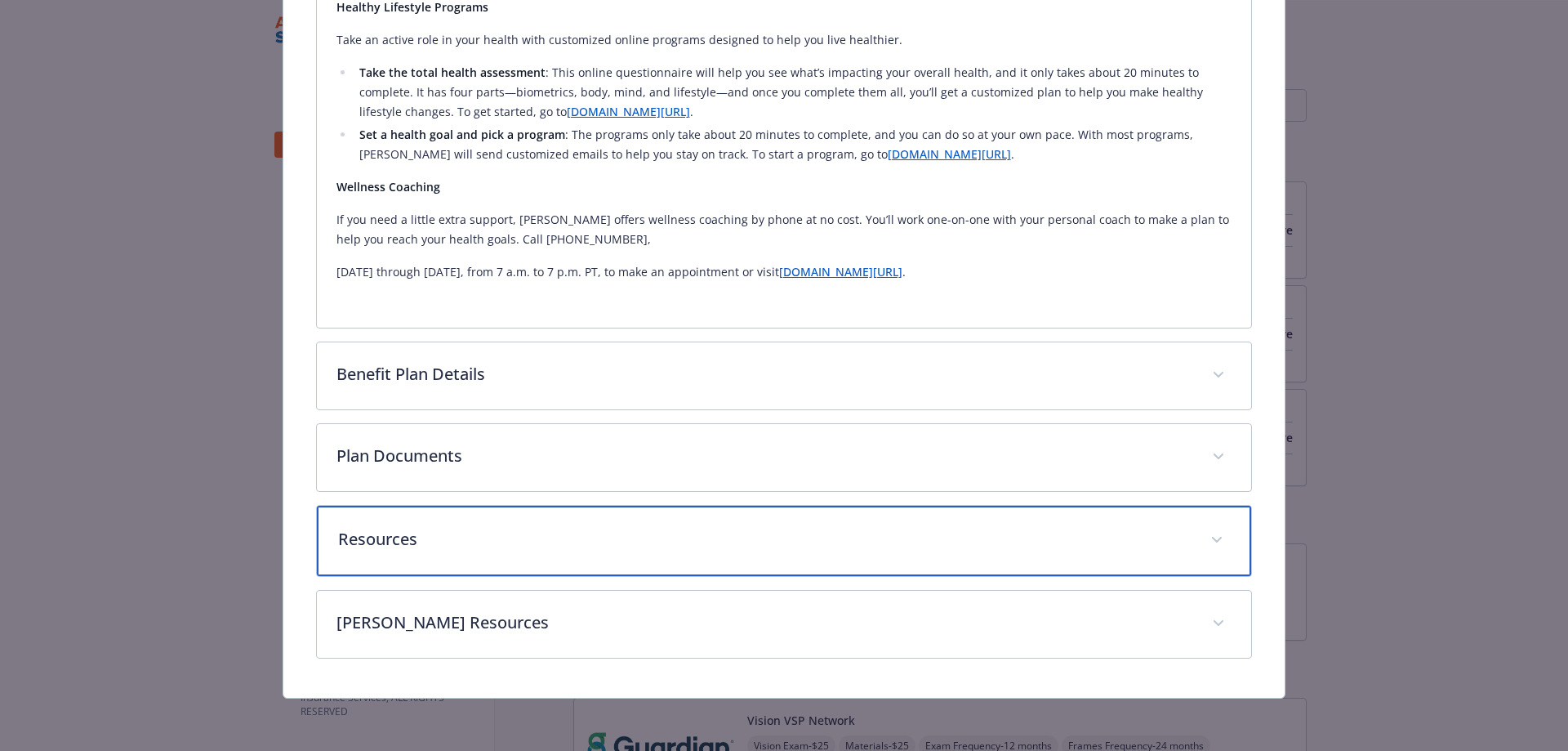
scroll to position [1531, 0]
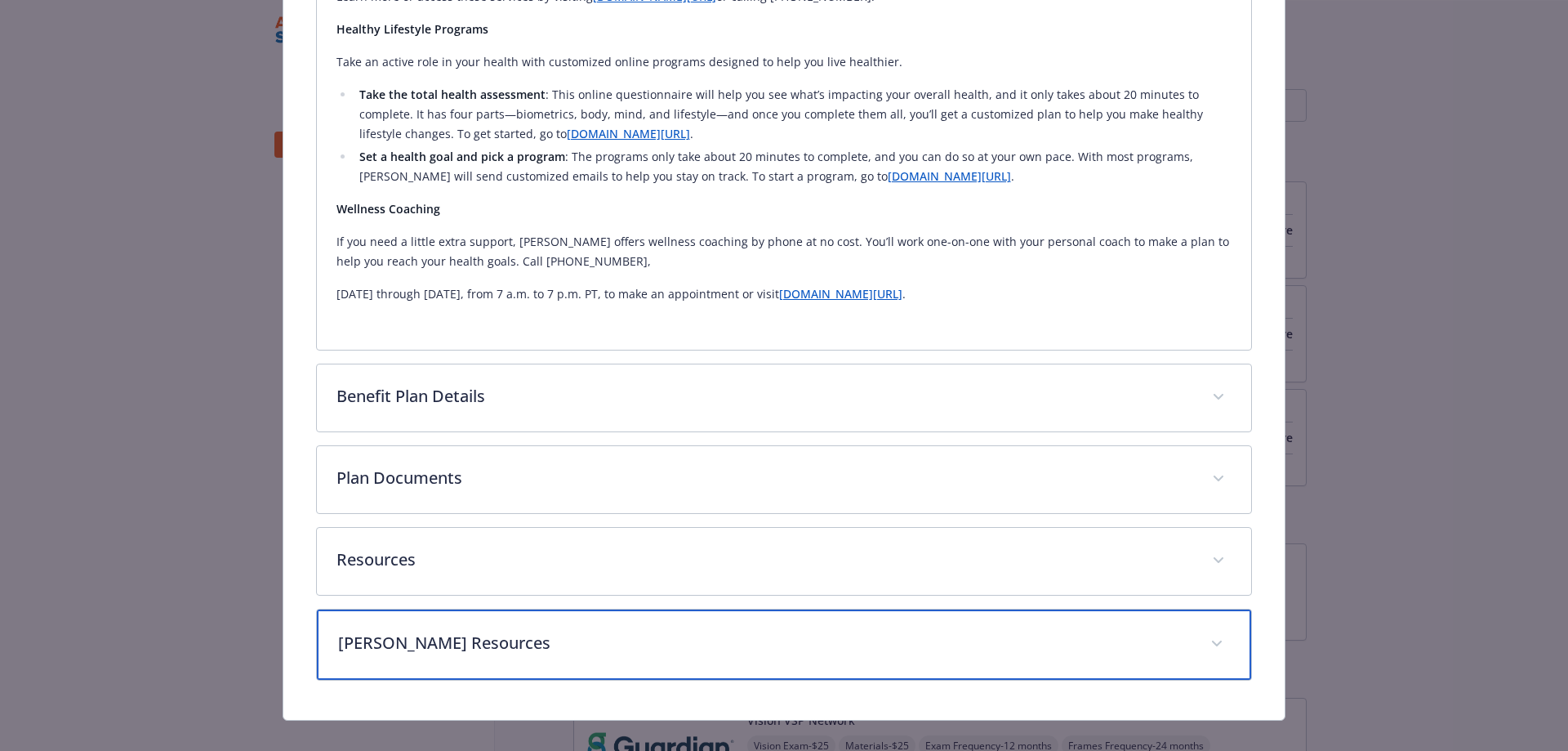
click at [617, 631] on p "Kaiser Resources" at bounding box center [765, 643] width 854 height 25
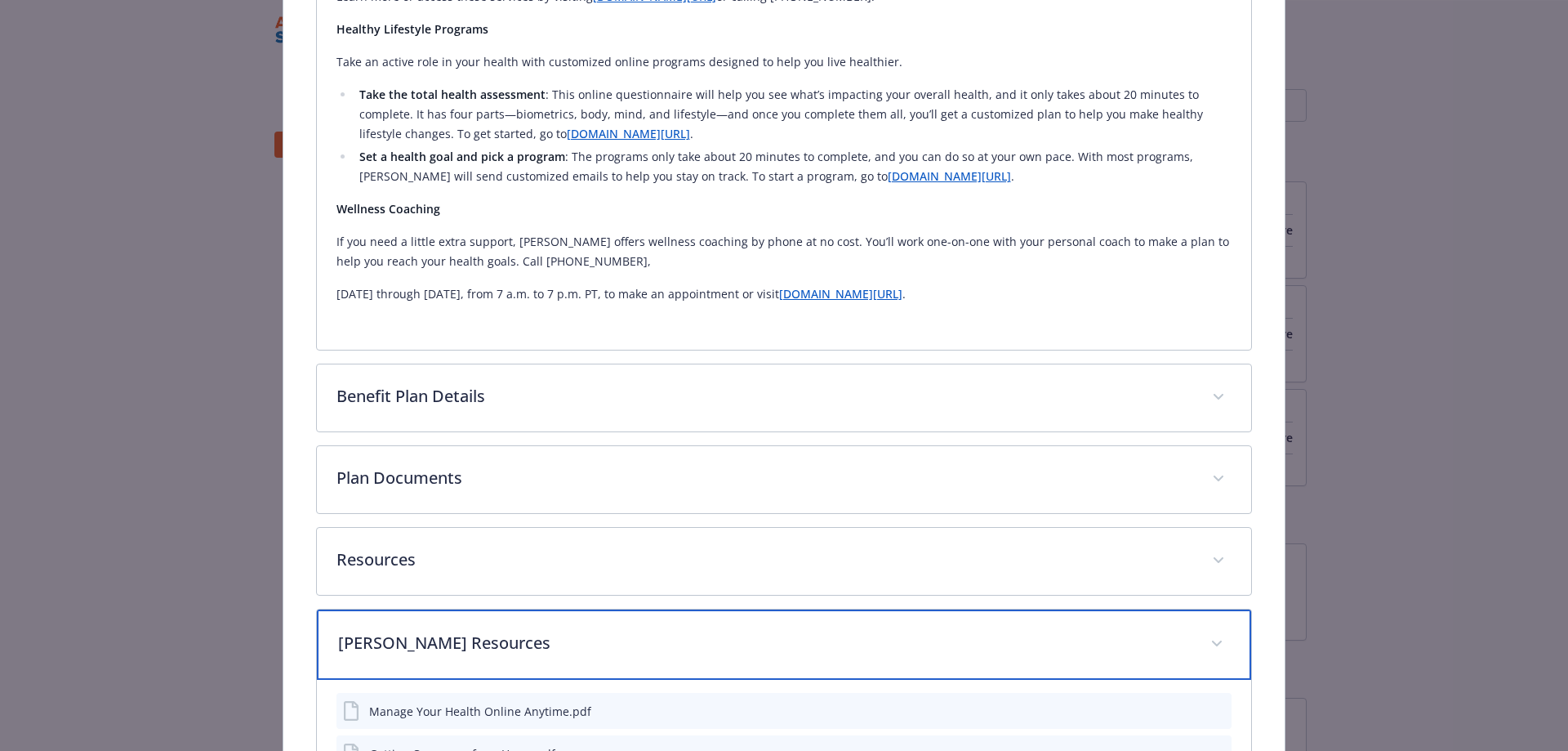
scroll to position [1698, 0]
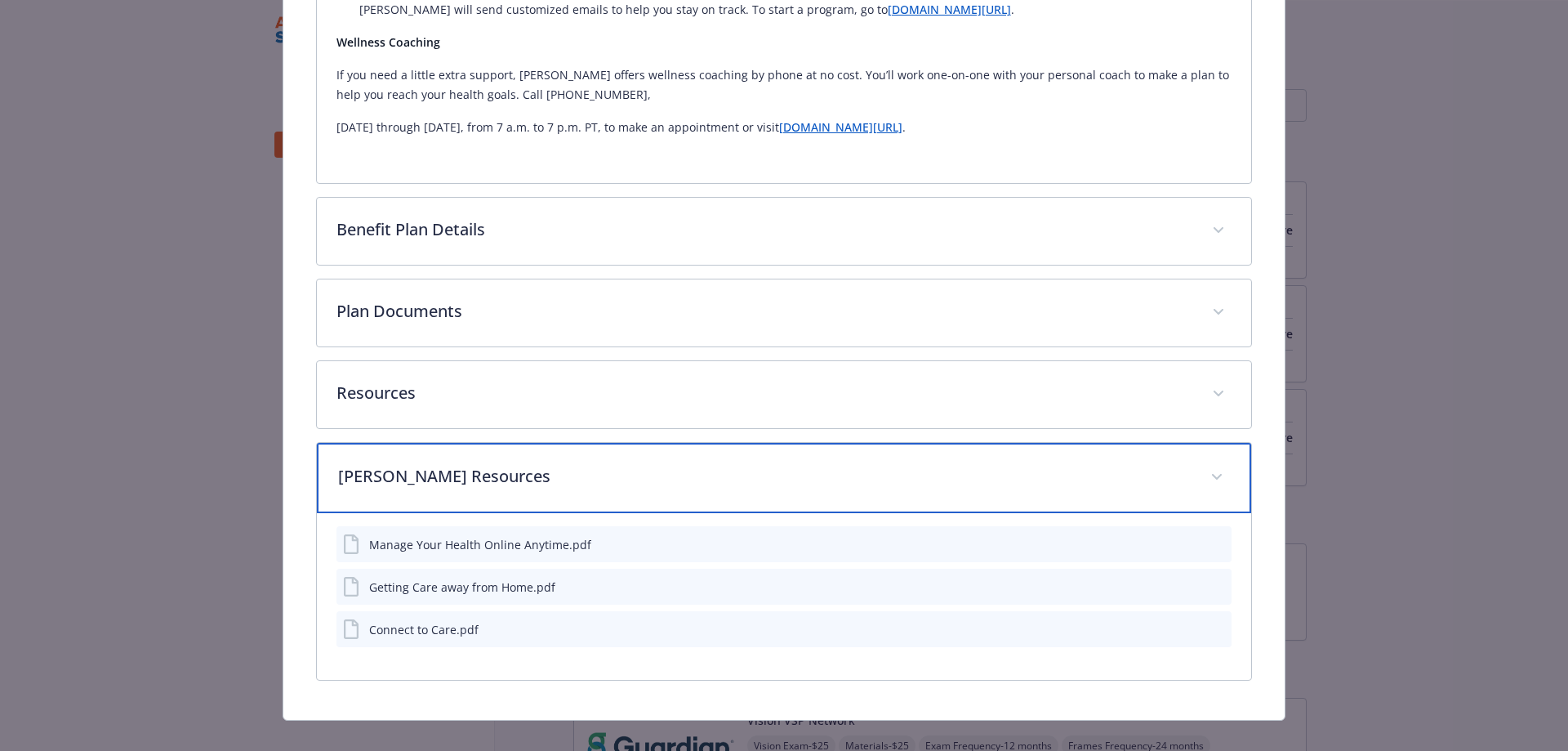
click at [630, 464] on p "Kaiser Resources" at bounding box center [765, 477] width 854 height 25
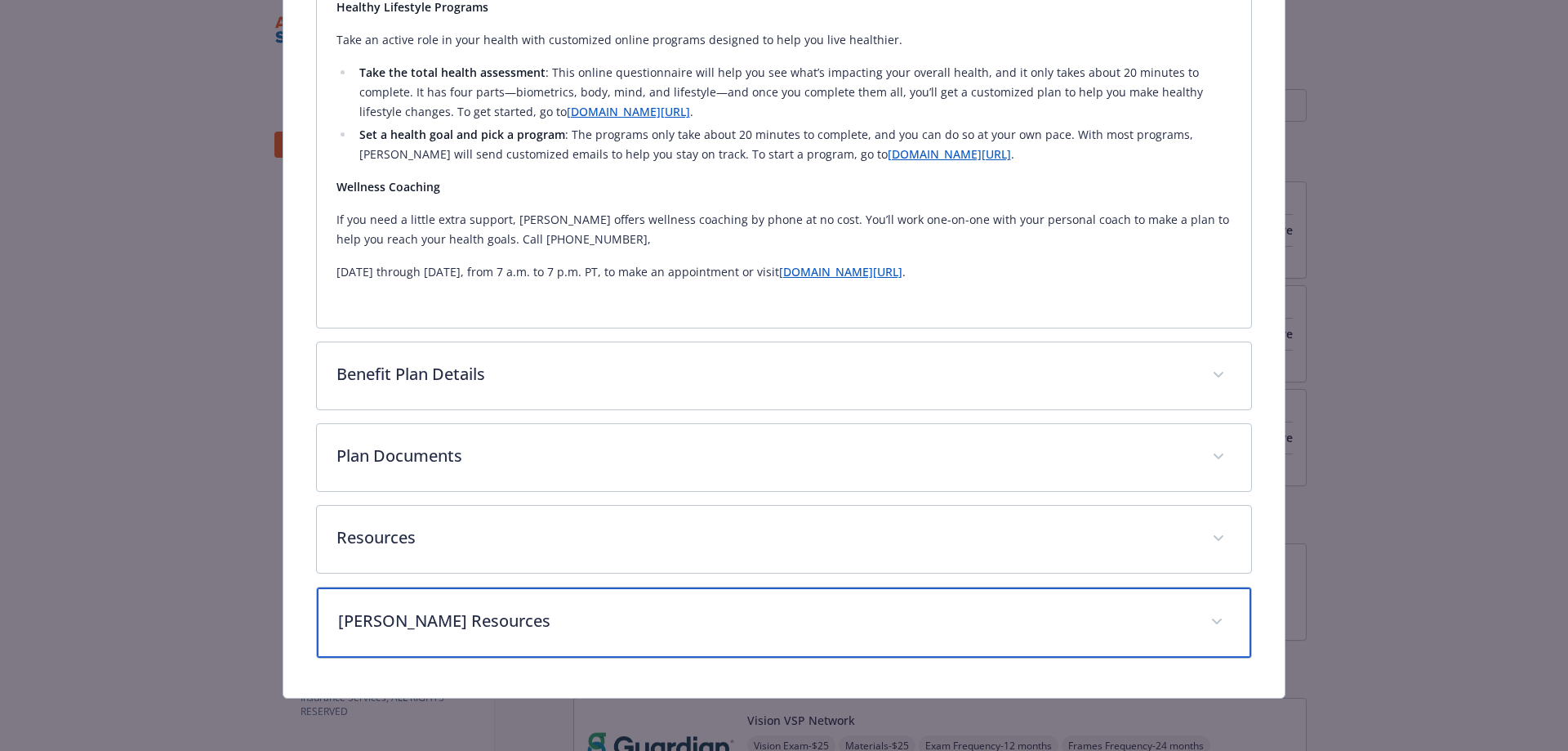
scroll to position [1531, 0]
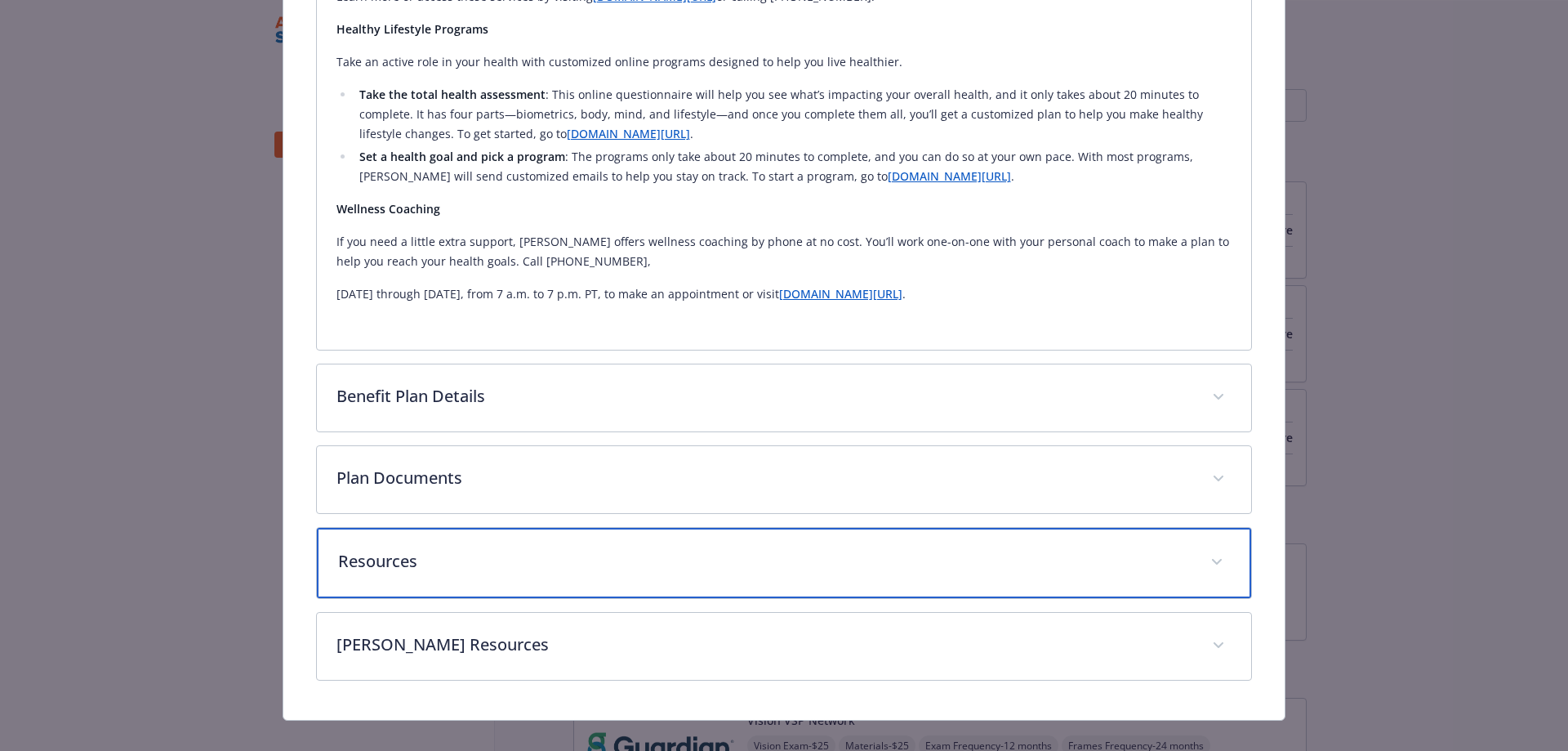
click at [627, 549] on p "Resources" at bounding box center [765, 561] width 854 height 25
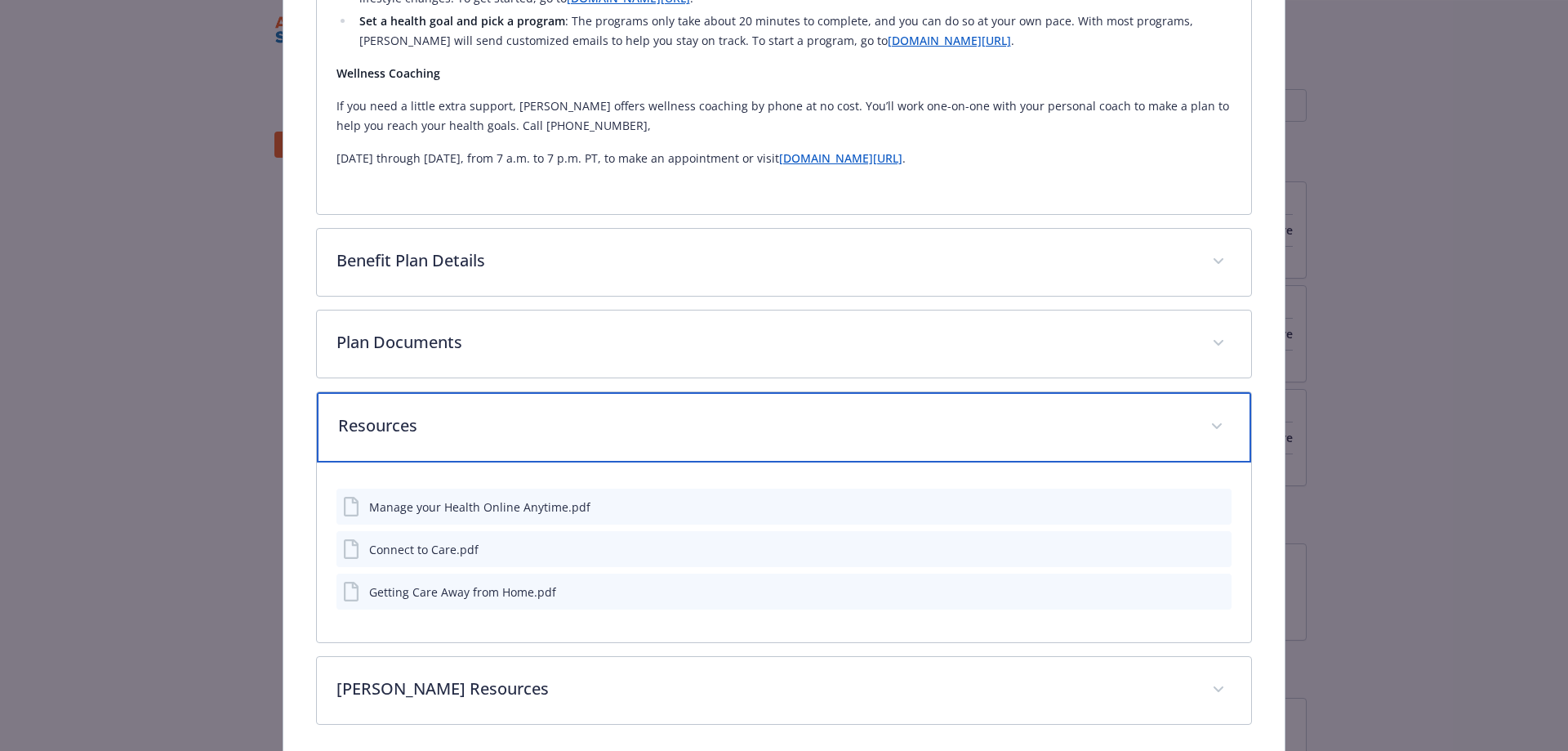
scroll to position [1694, 0]
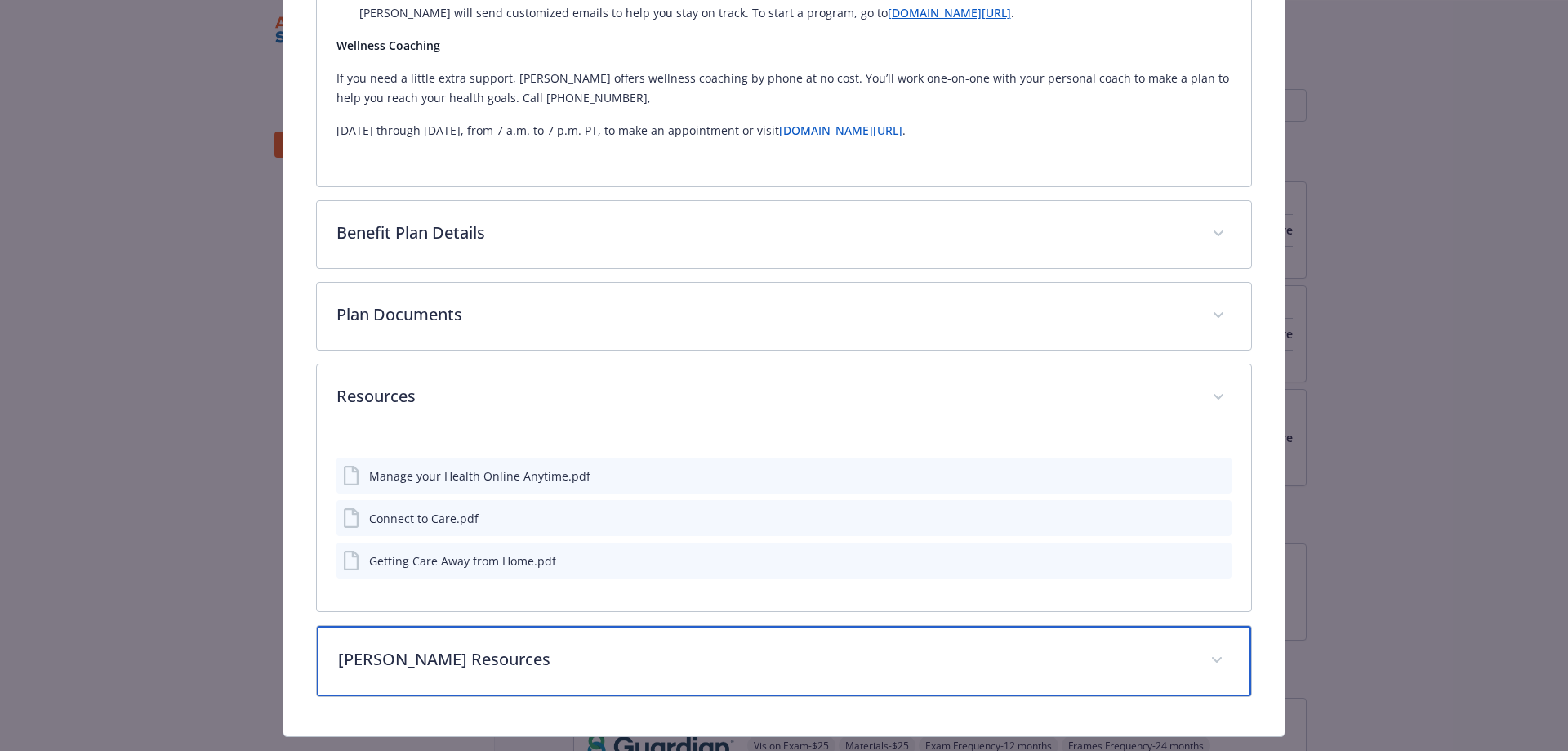
click at [619, 647] on p "Kaiser Resources" at bounding box center [765, 659] width 854 height 25
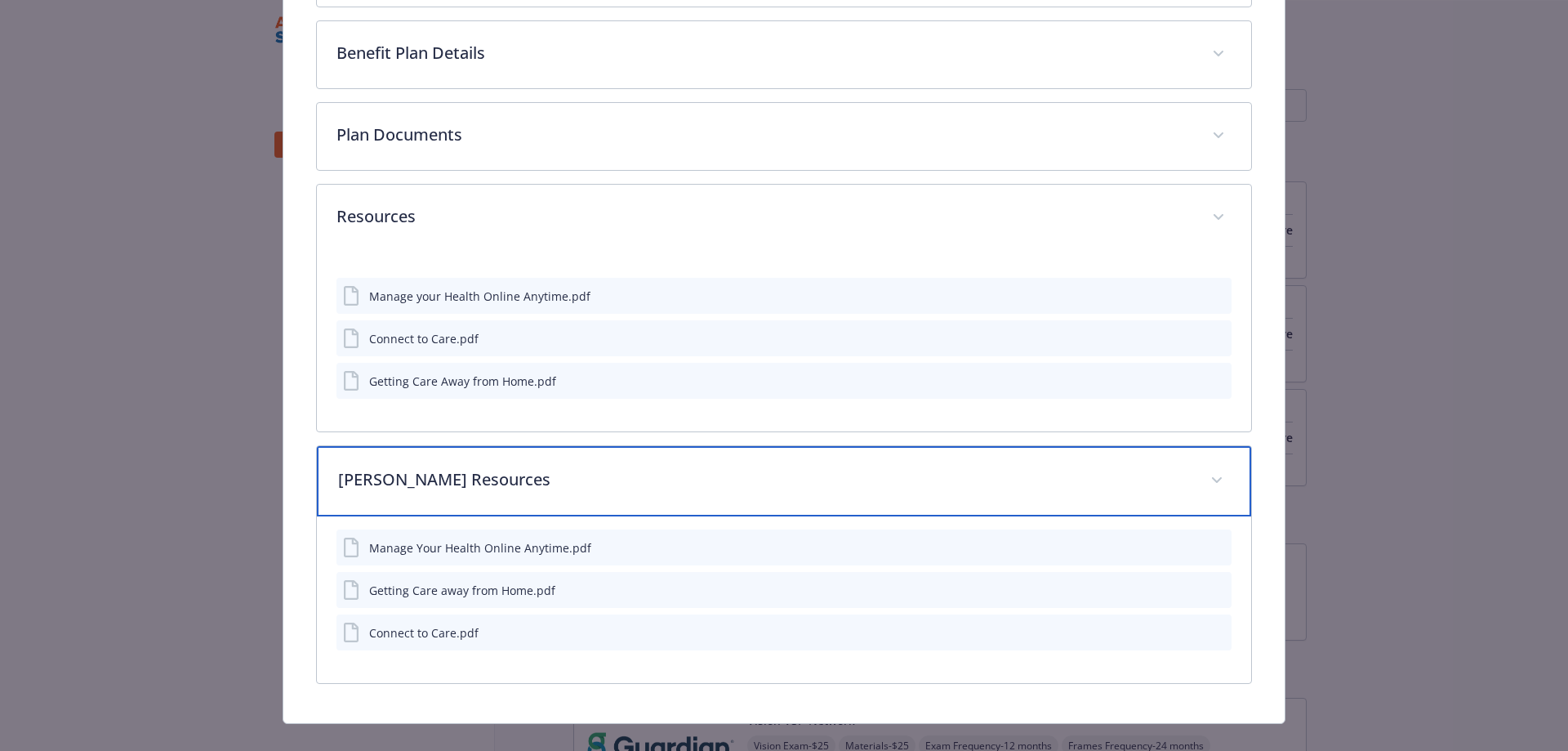
scroll to position [1878, 0]
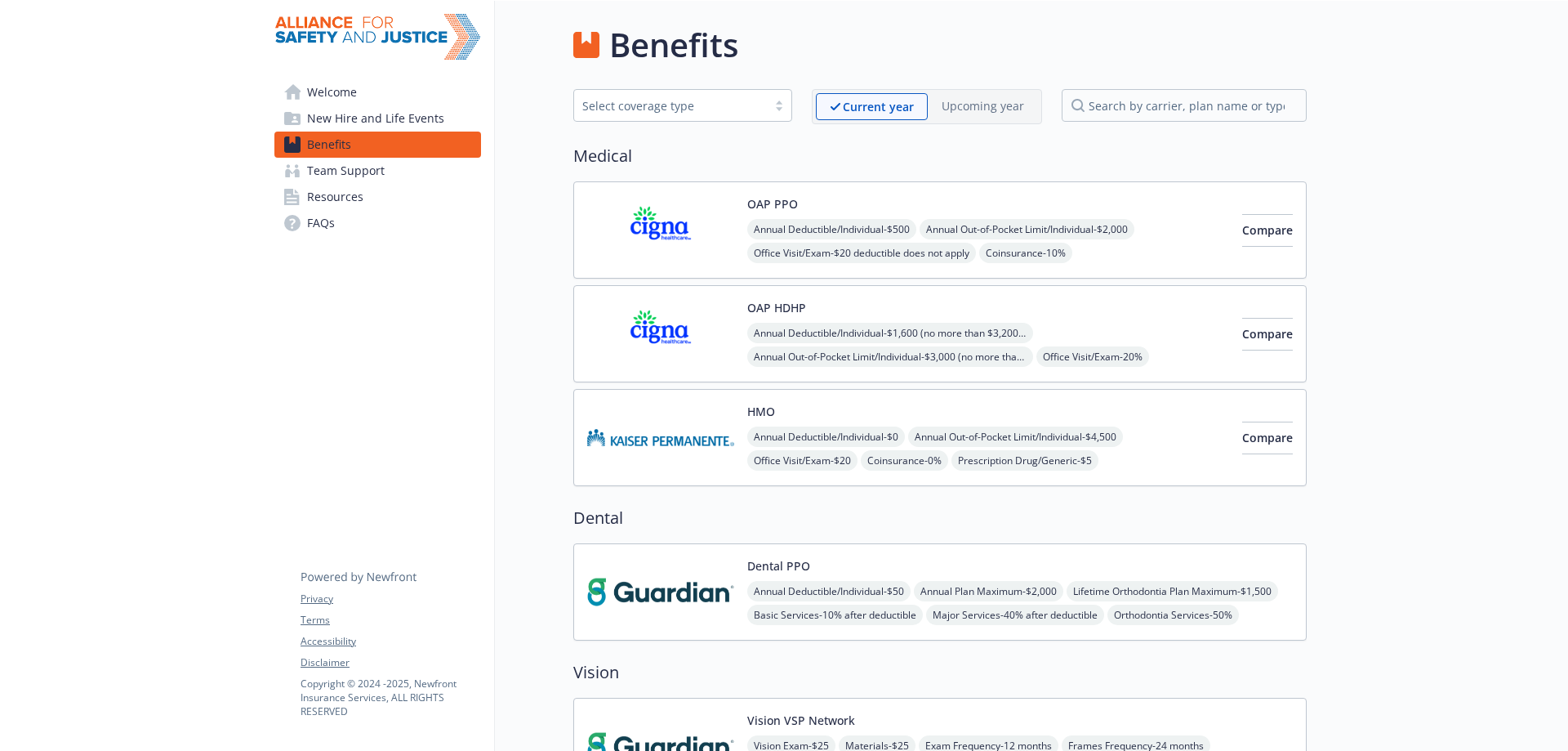
click at [837, 437] on span "Annual Deductible/Individual - $0" at bounding box center [825, 437] width 158 height 20
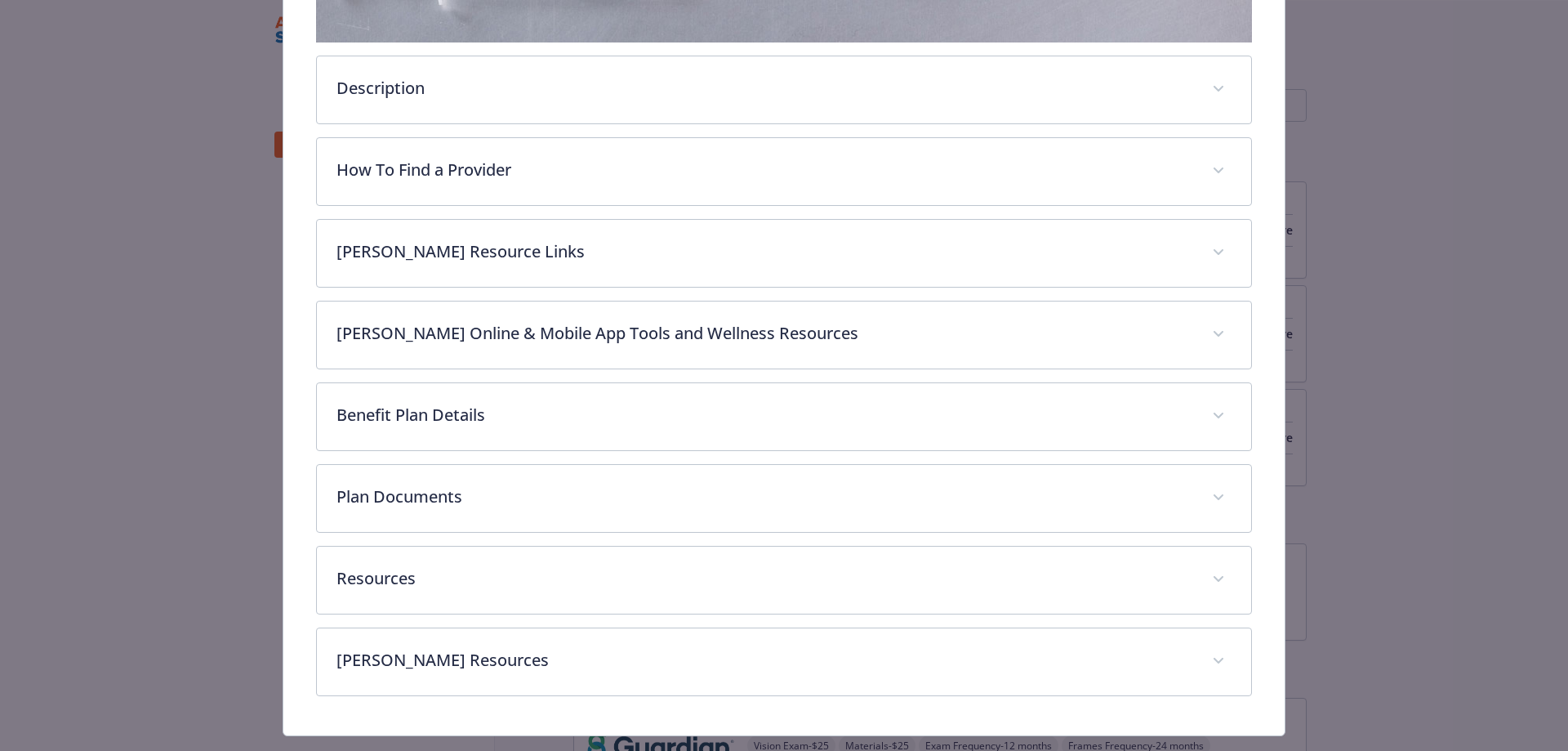
scroll to position [560, 0]
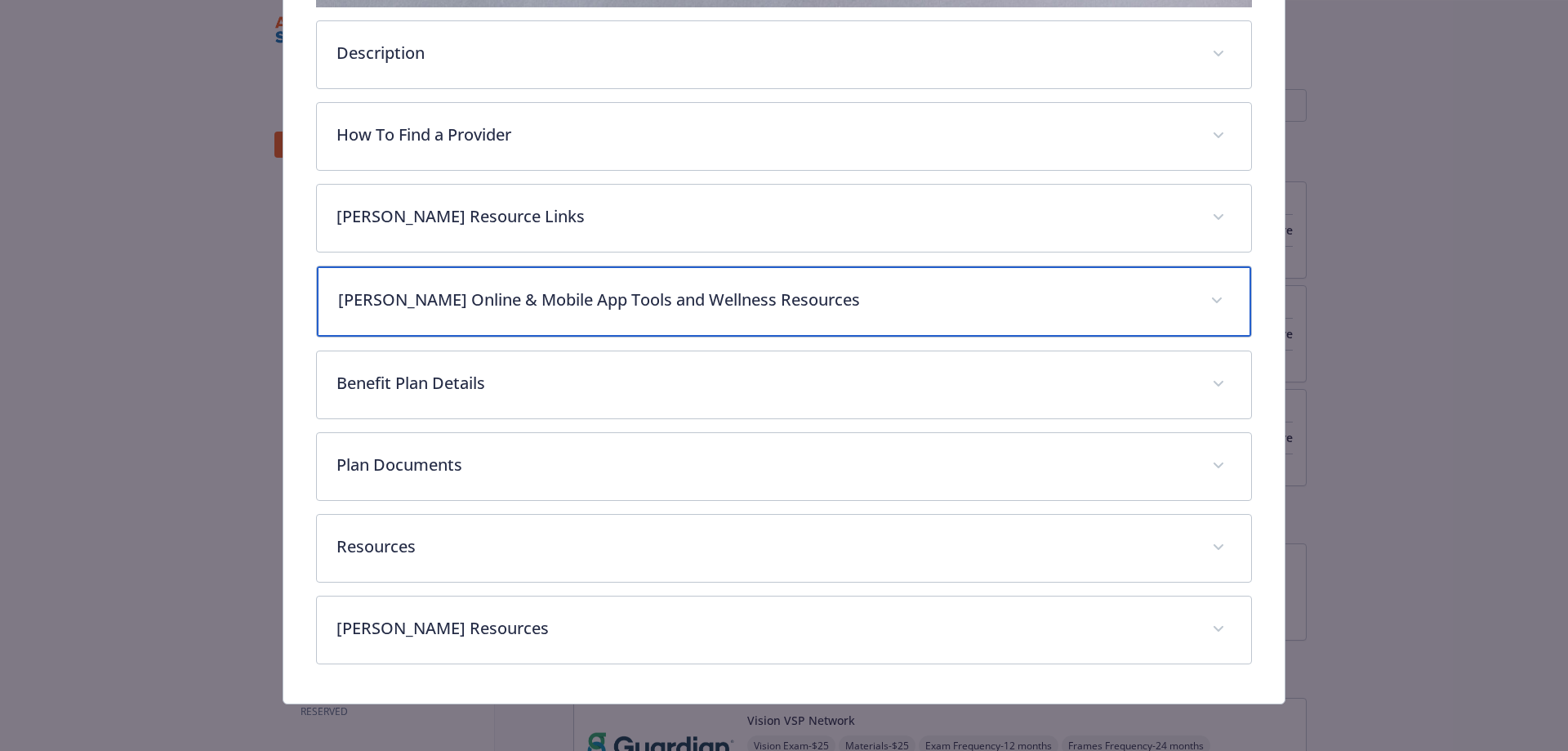
click at [582, 307] on p "Kaiser Online & Mobile App Tools and Wellness Resources" at bounding box center [765, 300] width 854 height 25
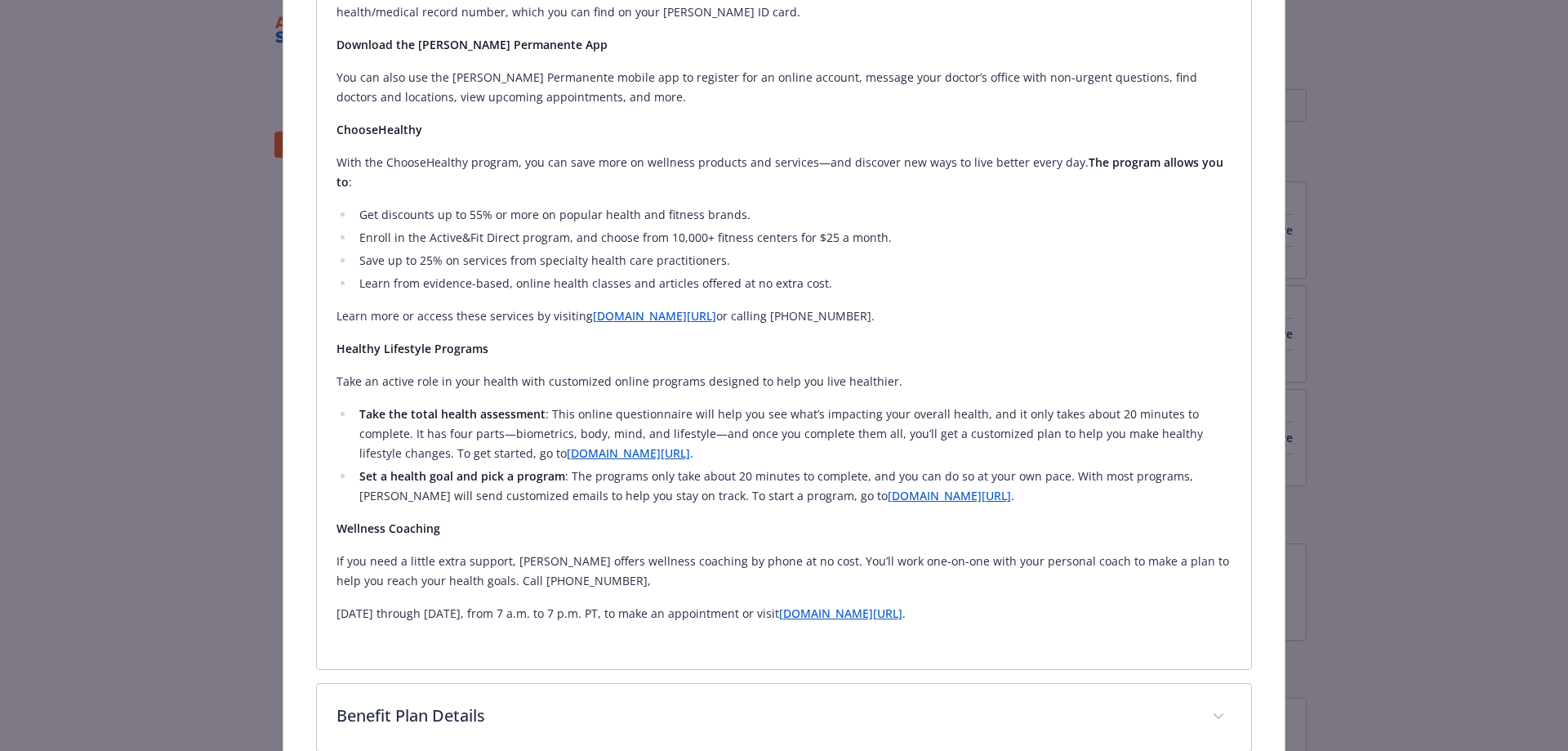
scroll to position [1214, 0]
click at [650, 306] on link "kp.org/choosehealthy" at bounding box center [654, 313] width 124 height 15
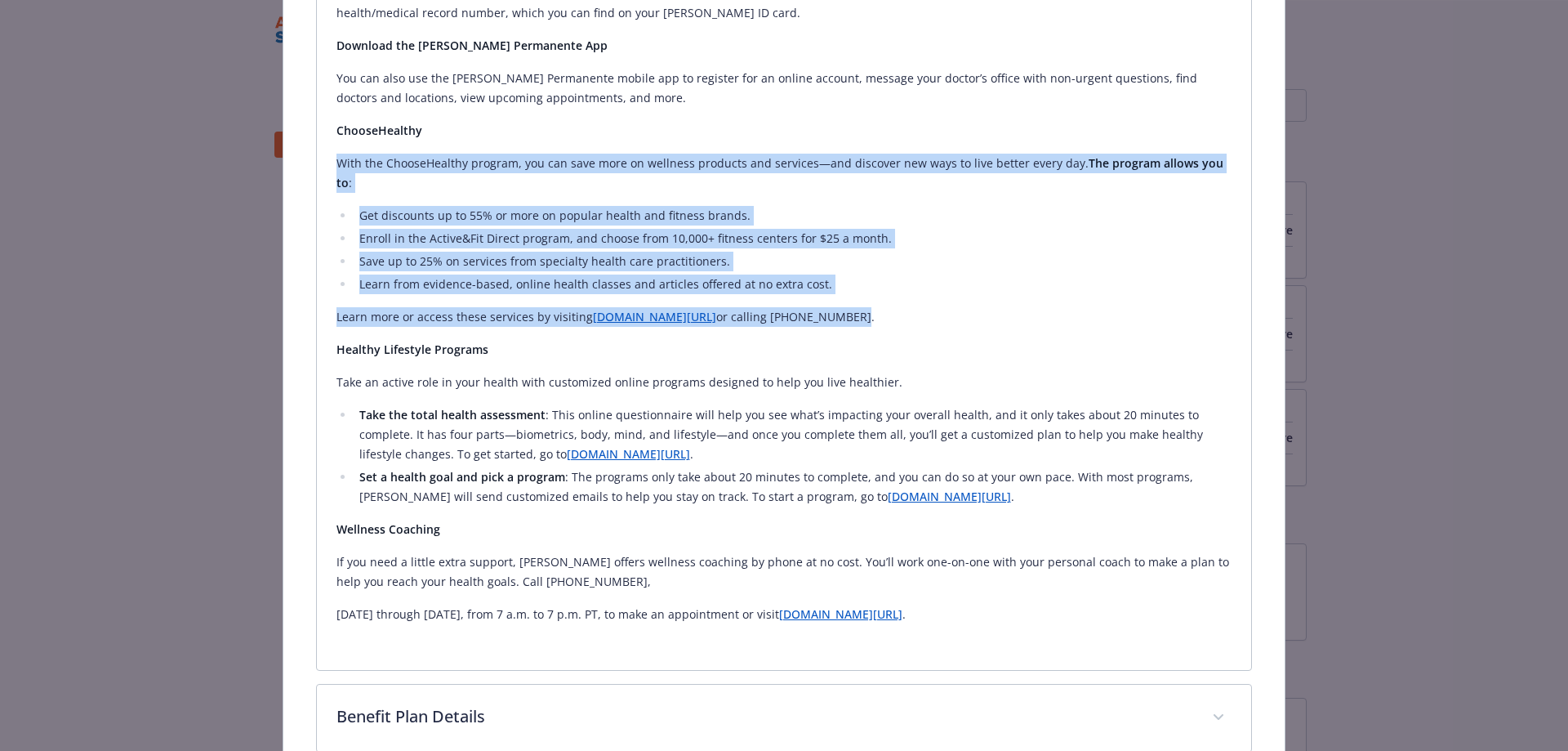
drag, startPoint x: 337, startPoint y: 161, endPoint x: 844, endPoint y: 305, distance: 527.1
click at [844, 305] on div "Manage Your Care Online Your connection to great health and great care is only …" at bounding box center [784, 160] width 896 height 928
click at [1170, 163] on strong "The program allows you to" at bounding box center [780, 172] width 887 height 35
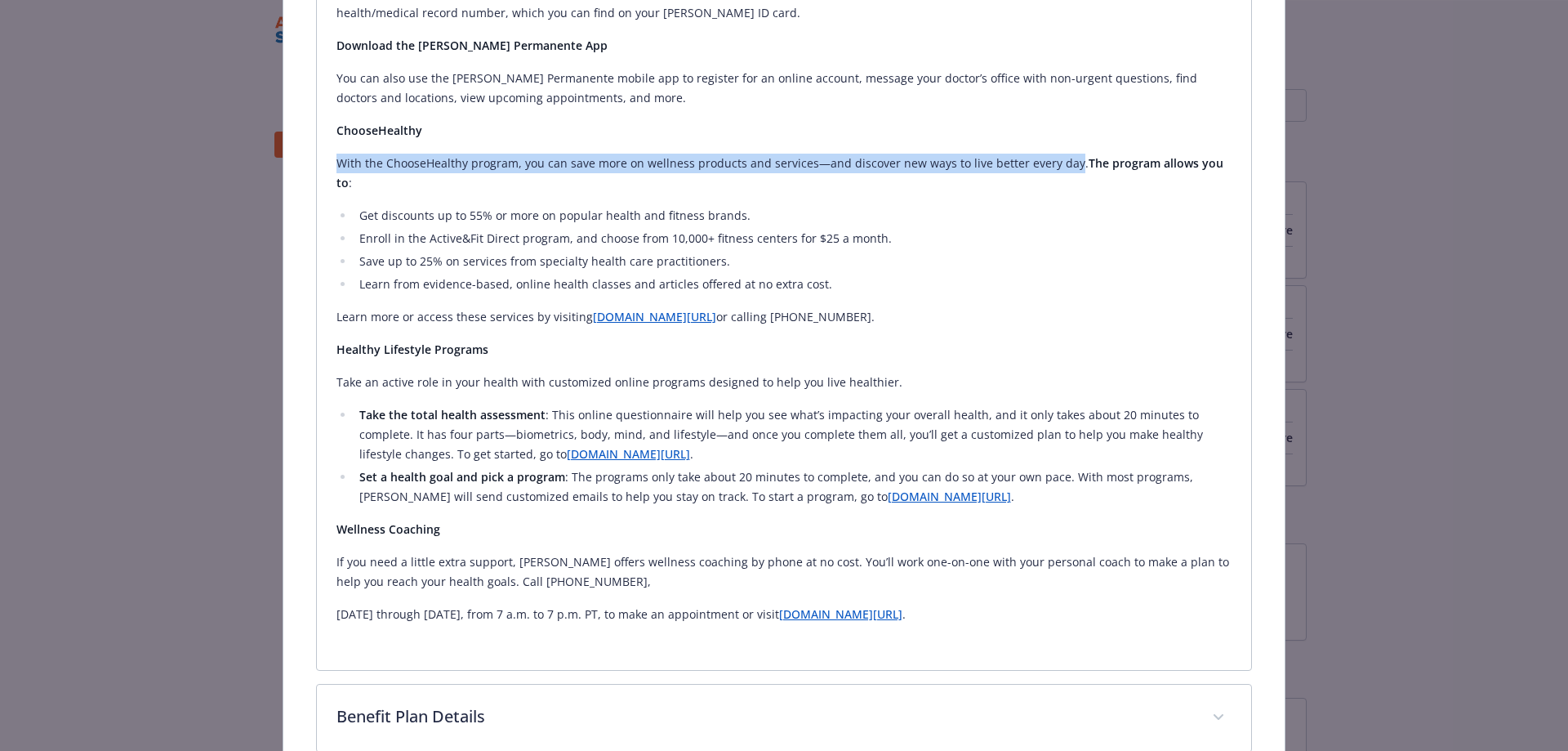
drag, startPoint x: 1061, startPoint y: 161, endPoint x: 332, endPoint y: 162, distance: 729.0
click at [332, 162] on div "Manage Your Care Online Your connection to great health and great care is only …" at bounding box center [784, 176] width 935 height 987
copy p "With the ChooseHealthy program, you can save more on wellness products and serv…"
click at [350, 167] on p "With the ChooseHealthy program, you can save more on wellness products and serv…" at bounding box center [784, 173] width 896 height 39
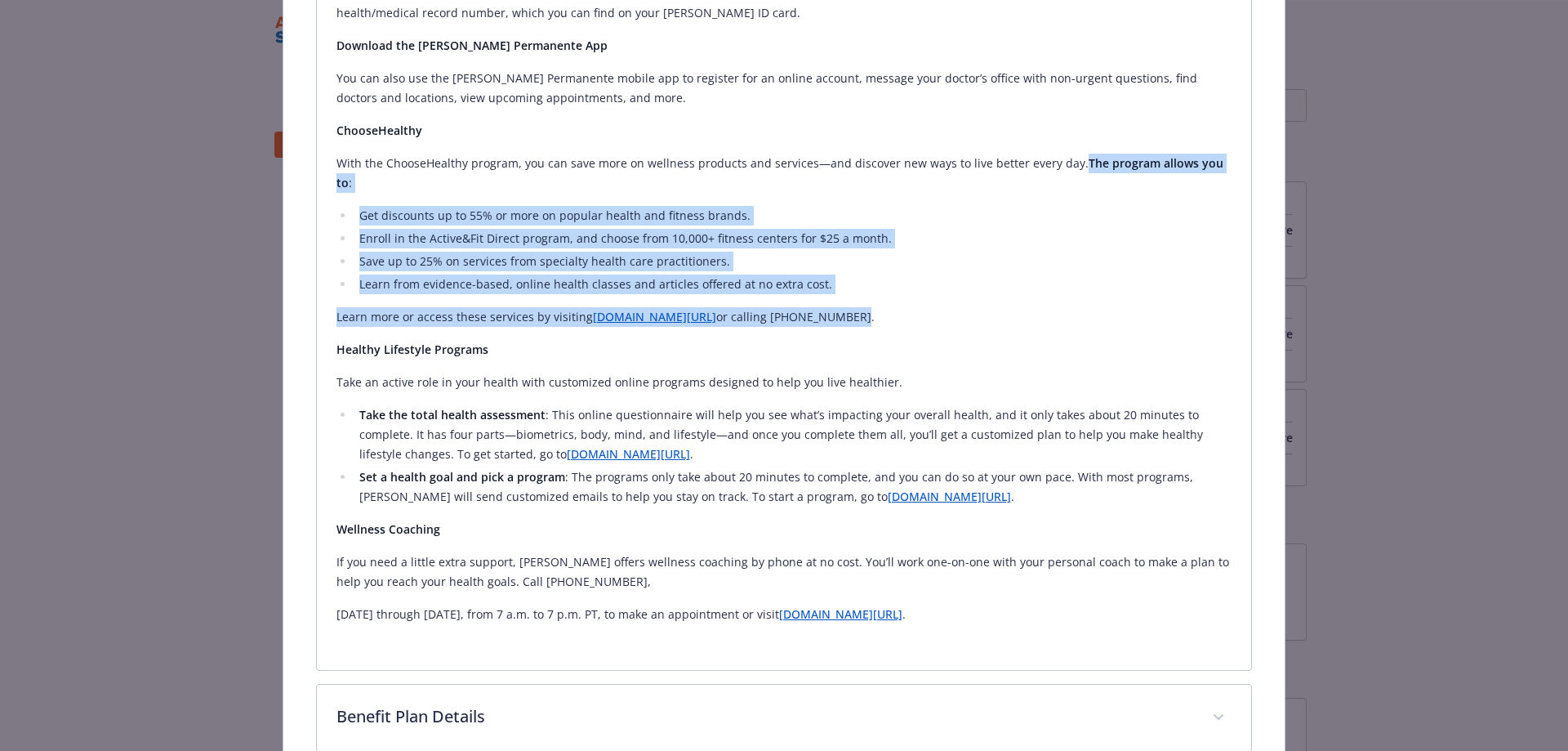
drag, startPoint x: 1067, startPoint y: 159, endPoint x: 1106, endPoint y: 286, distance: 132.9
click at [1106, 286] on div "Manage Your Care Online Your connection to great health and great care is only …" at bounding box center [784, 160] width 896 height 928
copy div "The program allows you to : Get discounts up to 55% or more on popular health a…"
click at [647, 309] on link "kp.org/choosehealthy" at bounding box center [654, 316] width 124 height 15
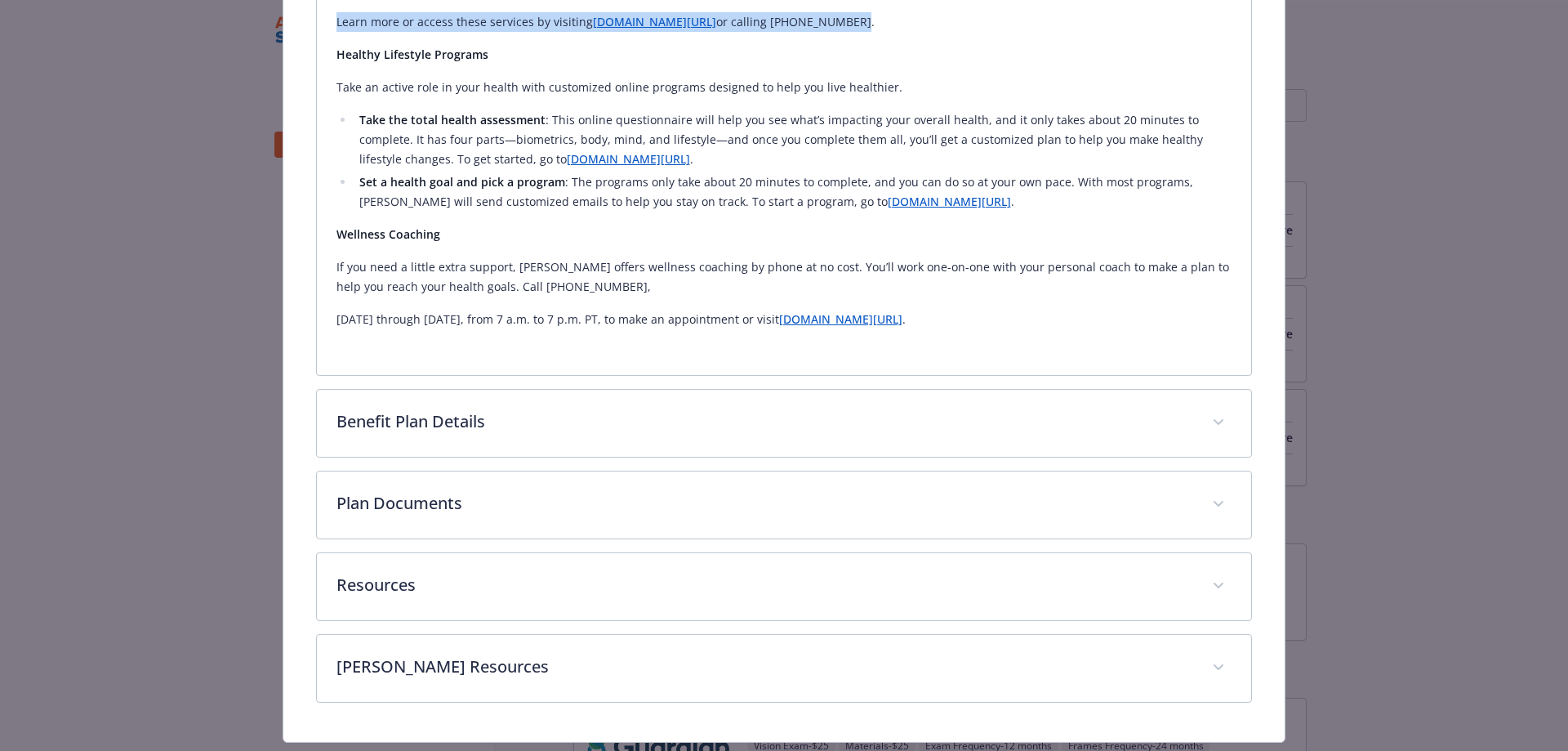
scroll to position [1528, 0]
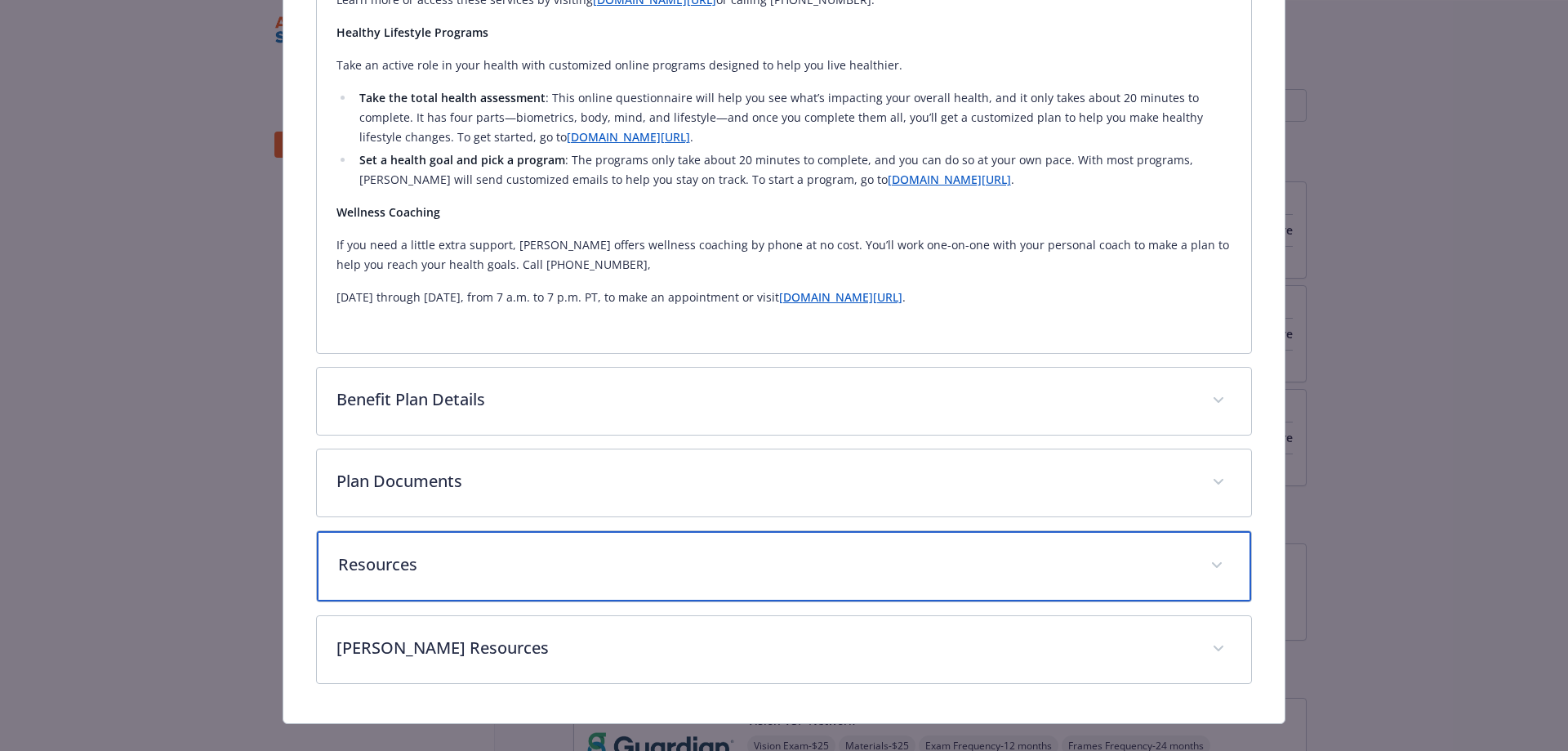
click at [541, 556] on div "Resources" at bounding box center [784, 566] width 935 height 70
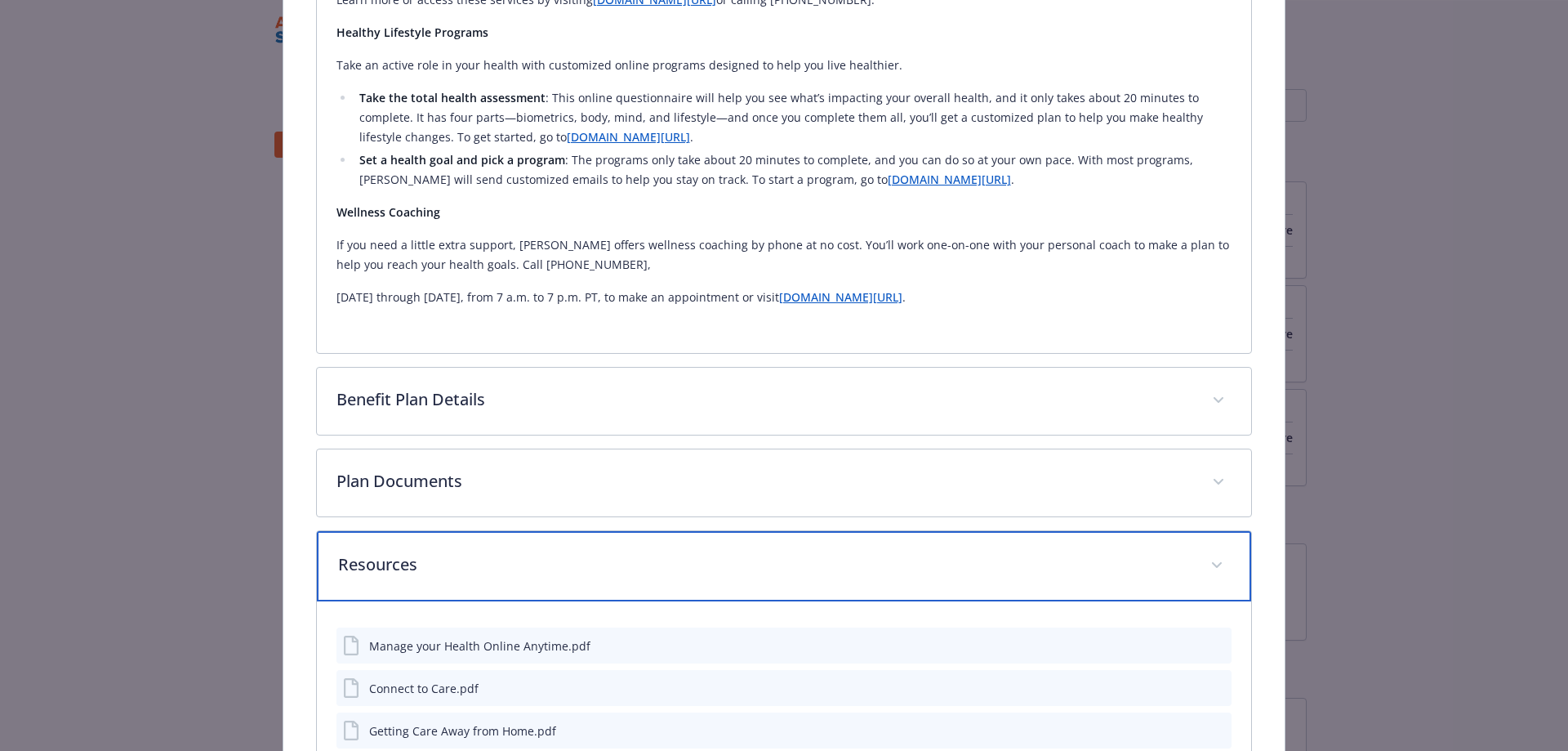
scroll to position [1447, 0]
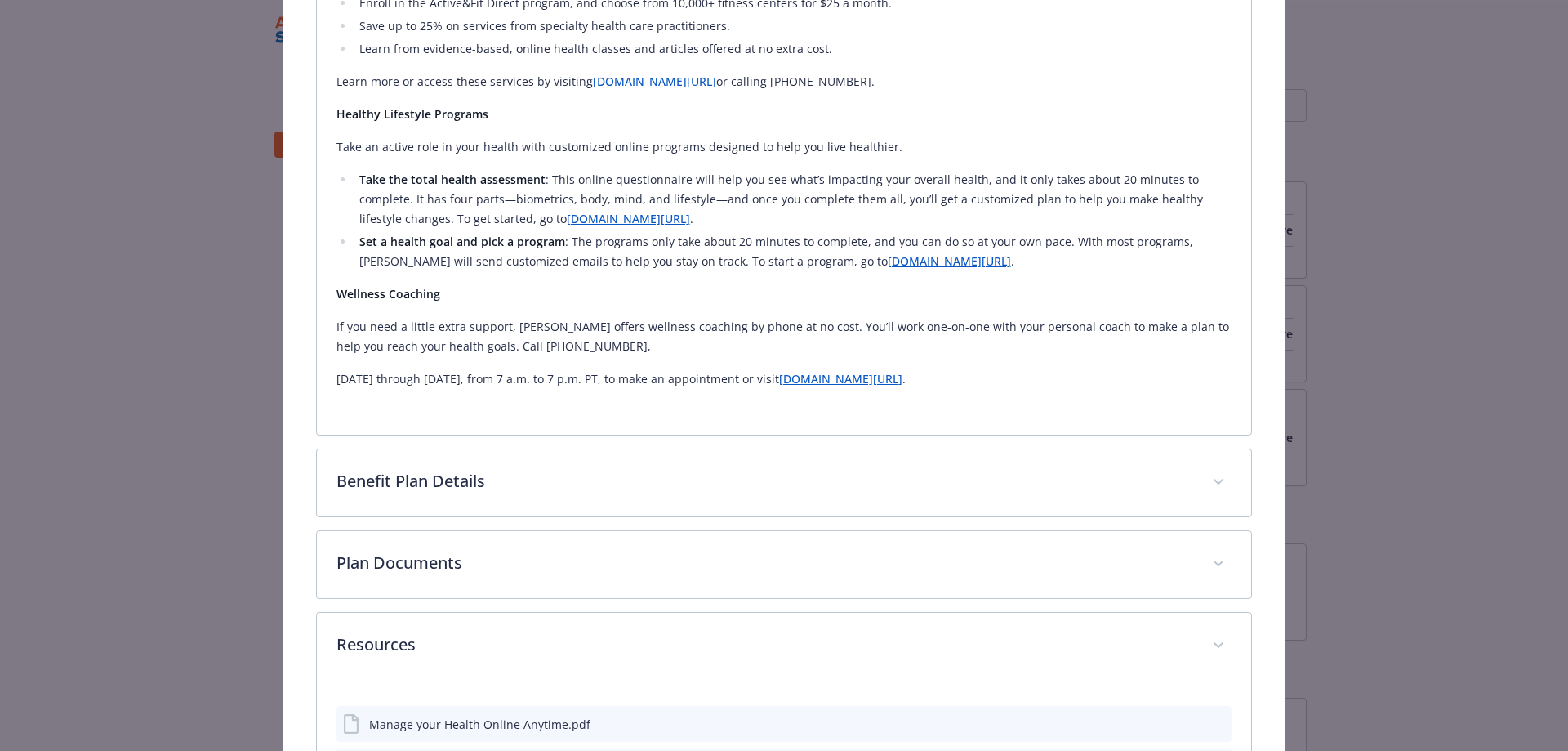
click at [834, 371] on link "kp.org/coaching" at bounding box center [841, 378] width 124 height 15
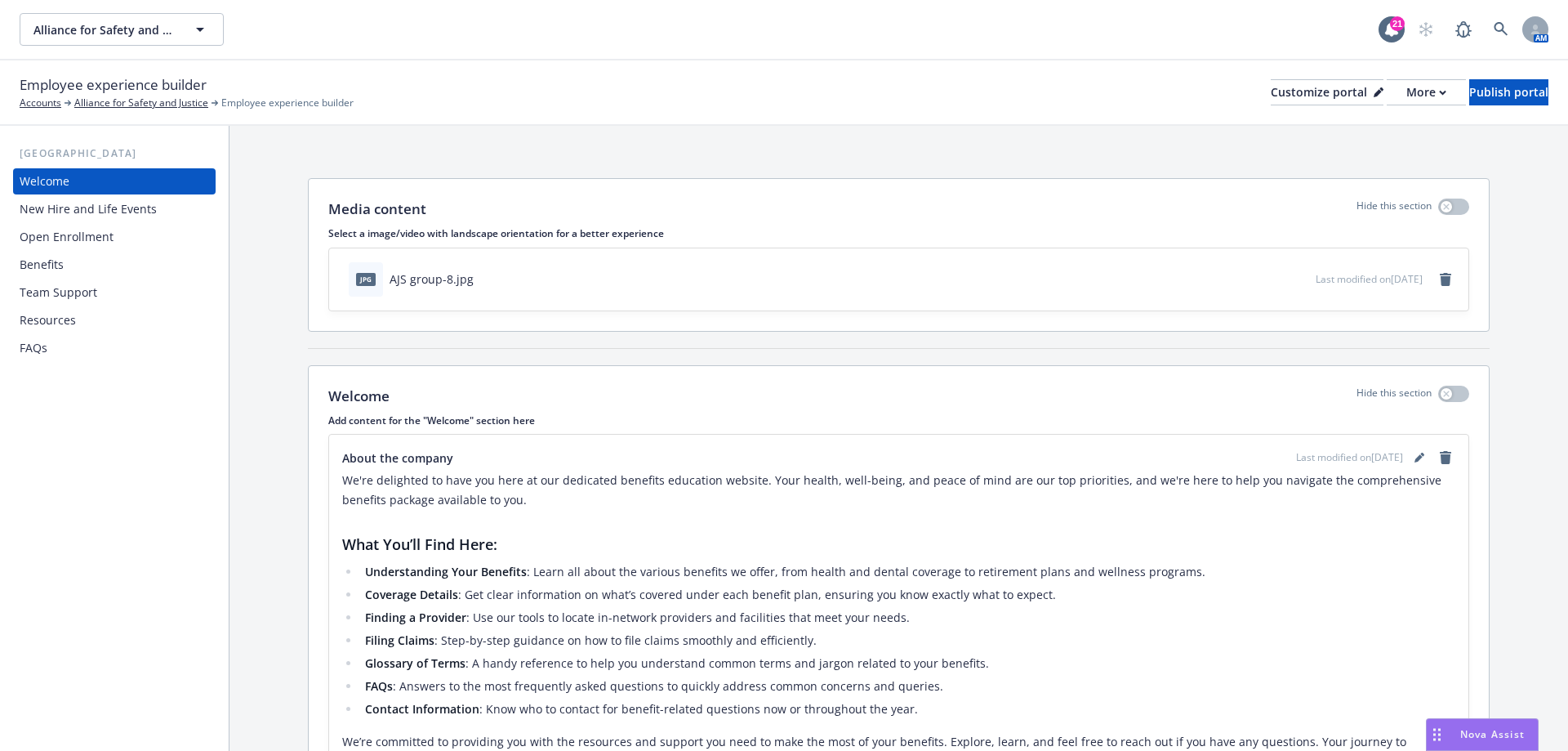
click at [56, 265] on div "Benefits" at bounding box center [42, 265] width 45 height 26
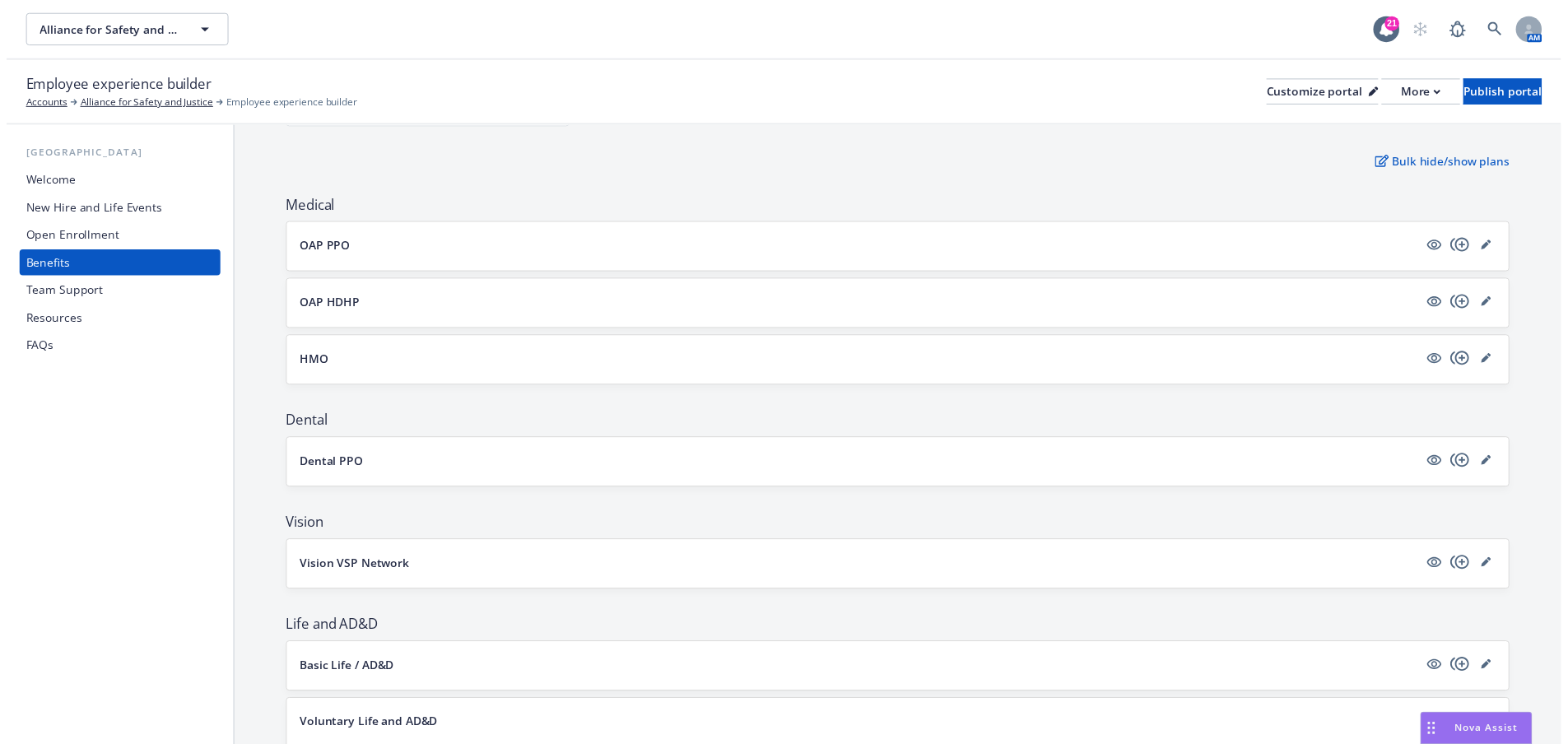
scroll to position [164, 0]
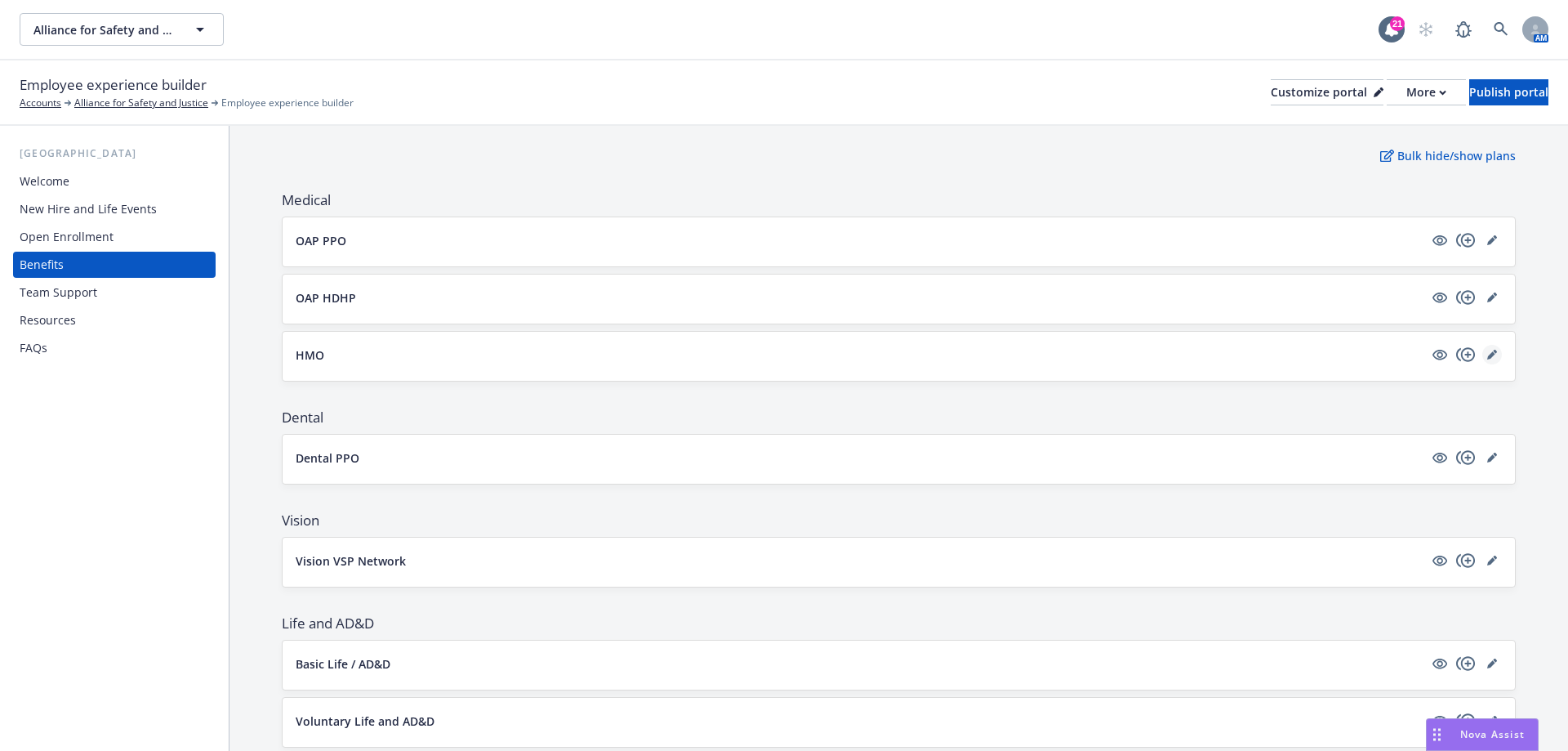
click at [1487, 353] on icon "editPencil" at bounding box center [1491, 355] width 10 height 10
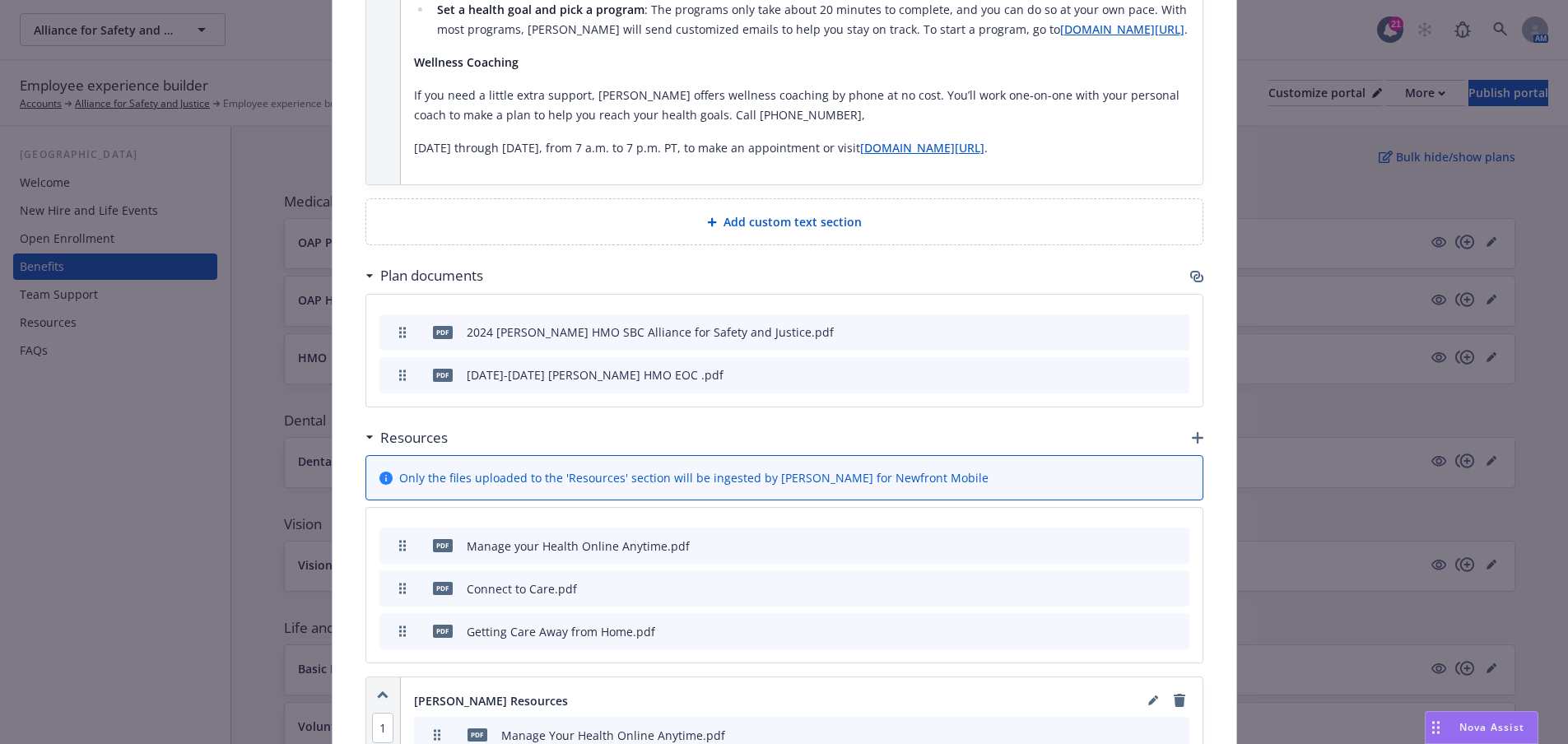
scroll to position [2762, 0]
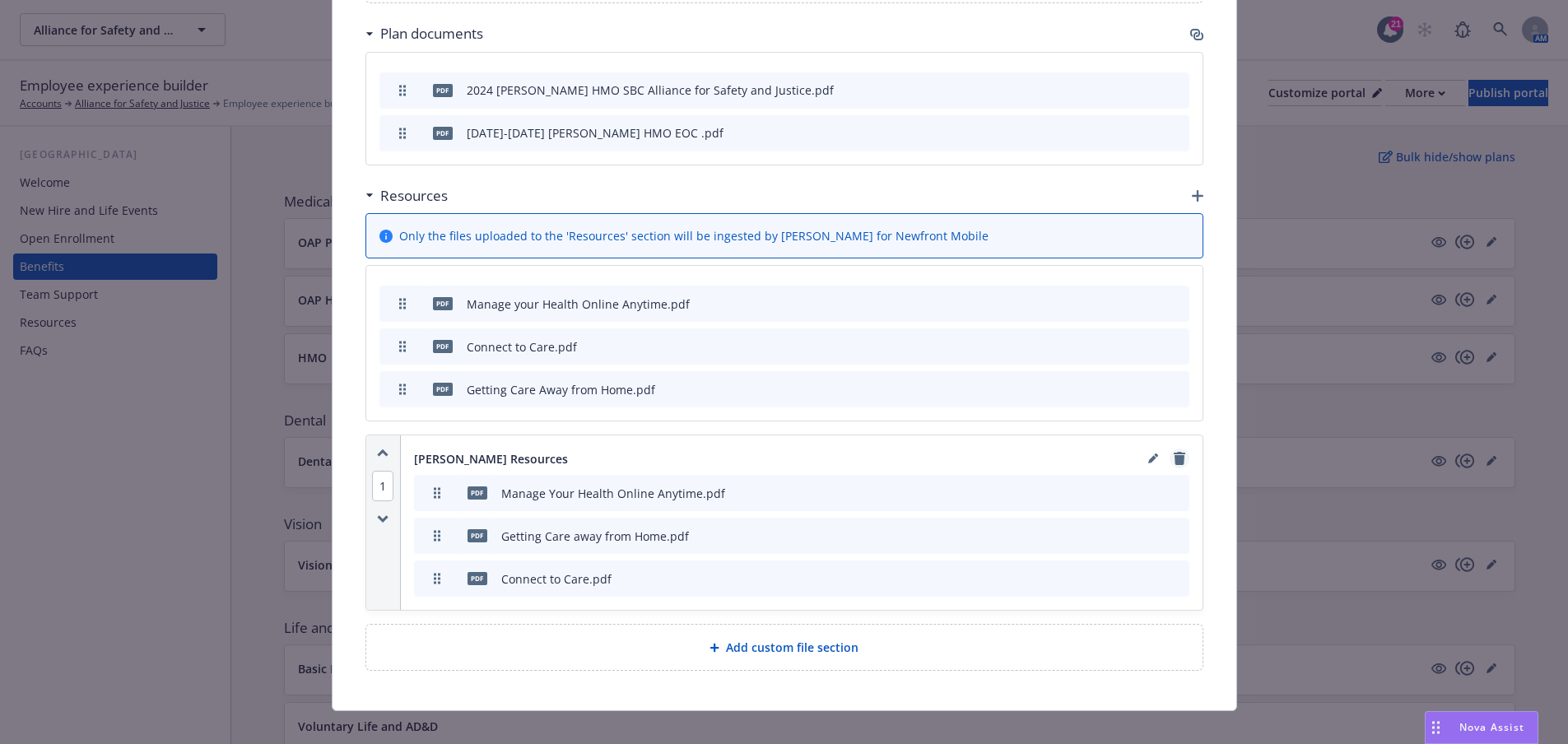
click at [1176, 452] on icon "remove" at bounding box center [1179, 459] width 12 height 13
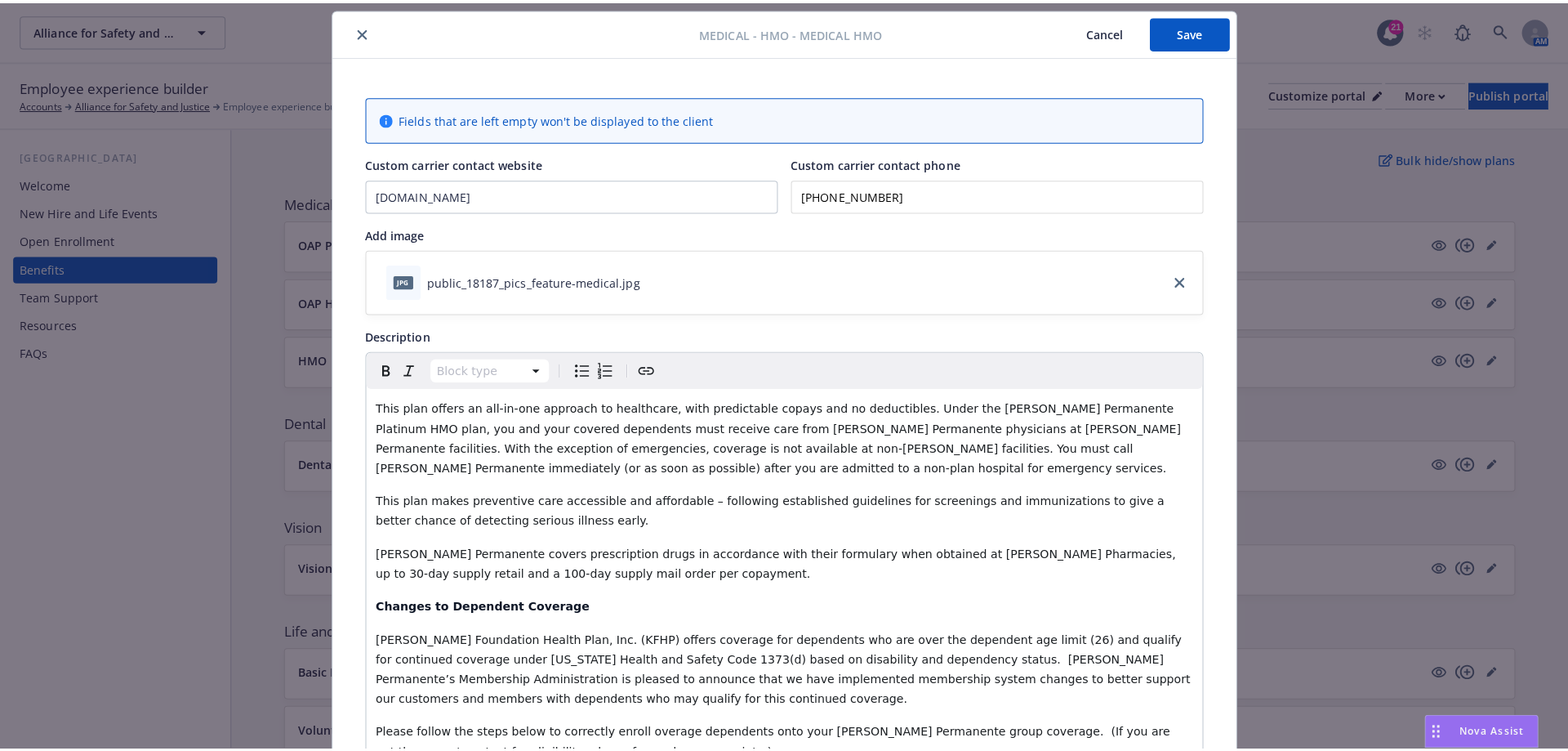
scroll to position [0, 0]
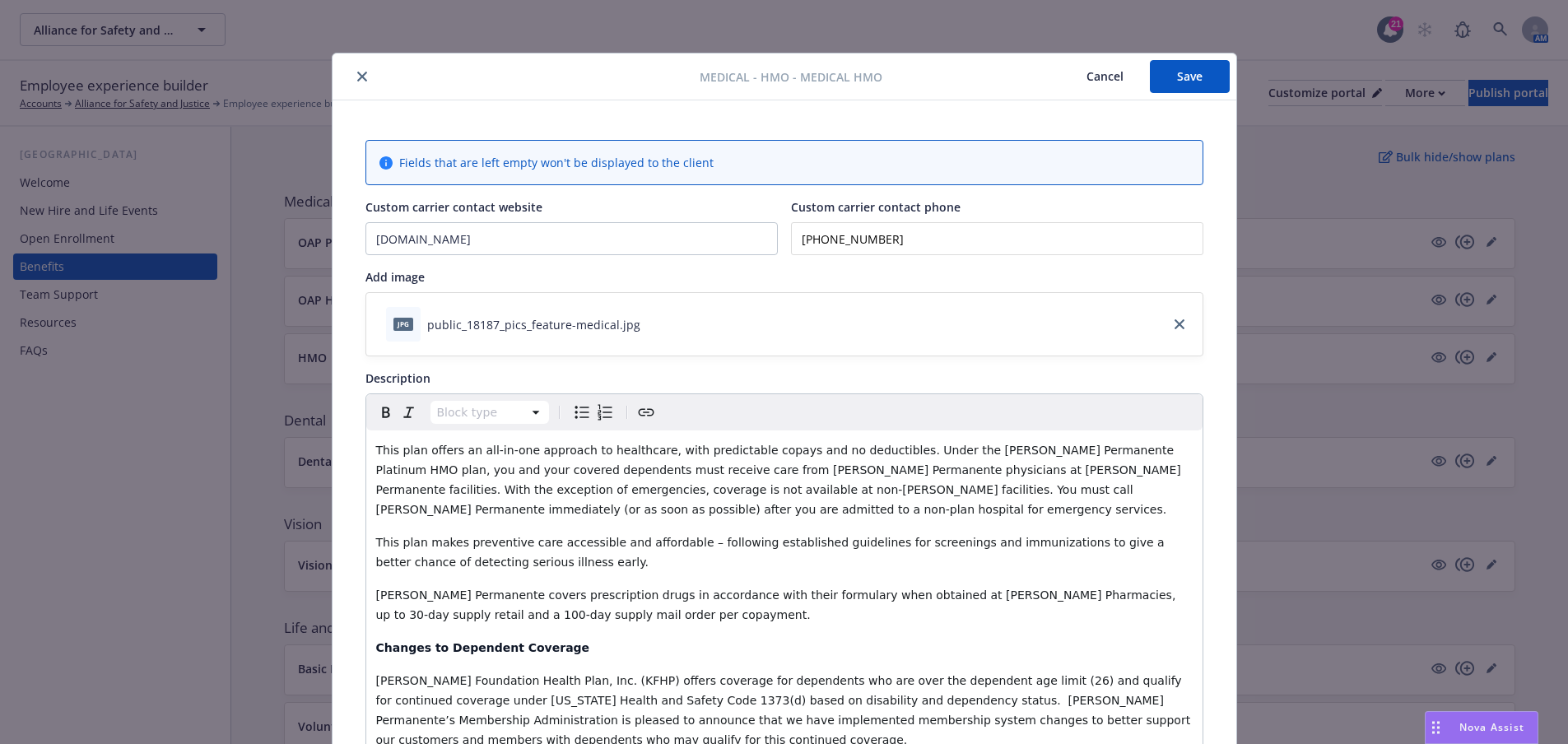
click at [1196, 83] on button "Save" at bounding box center [1189, 76] width 80 height 33
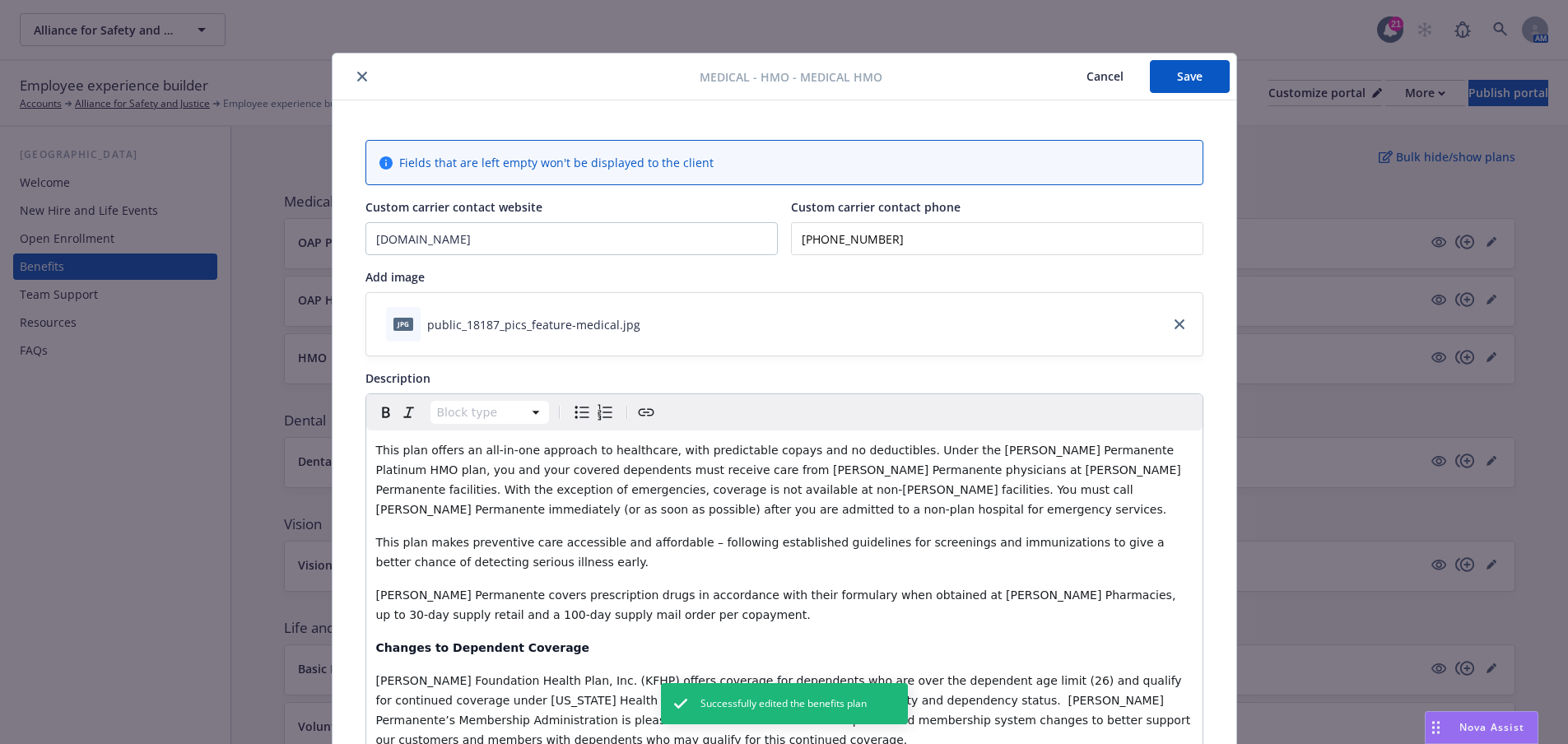
click at [357, 79] on icon "close" at bounding box center [362, 76] width 10 height 10
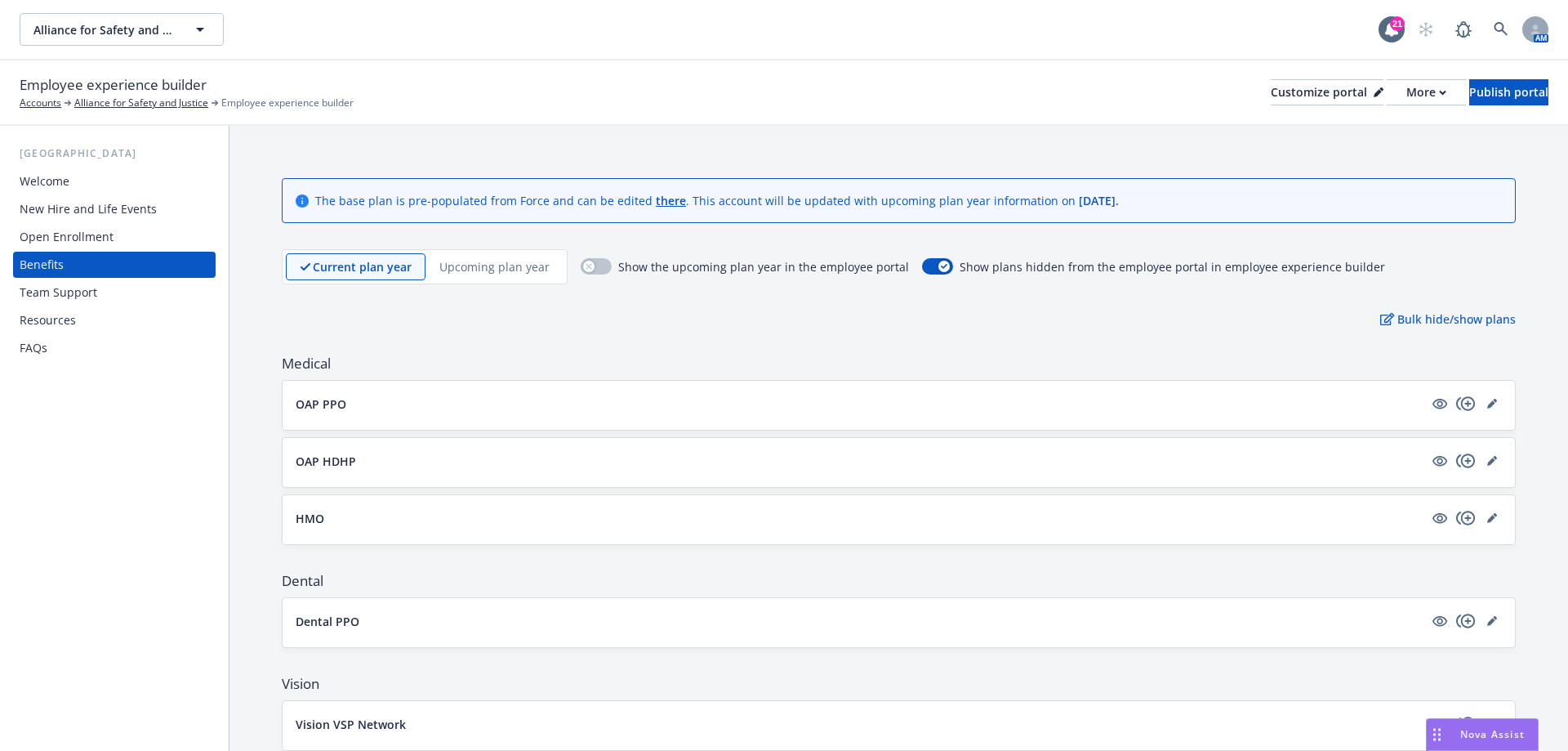
click at [500, 265] on p "Upcoming plan year" at bounding box center [494, 266] width 110 height 17
click at [1483, 524] on link "editPencil" at bounding box center [1492, 518] width 20 height 20
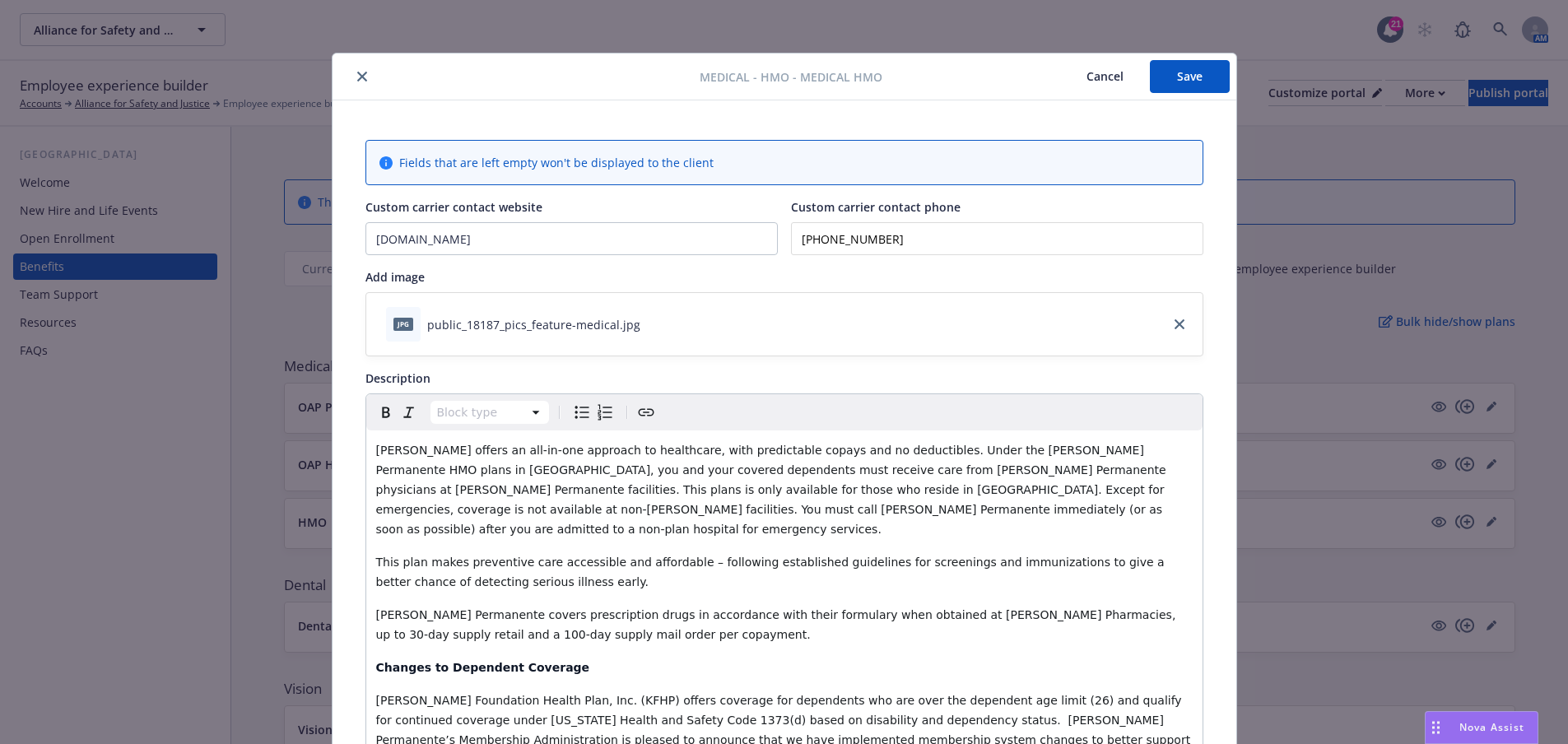
click at [357, 74] on icon "close" at bounding box center [362, 76] width 10 height 10
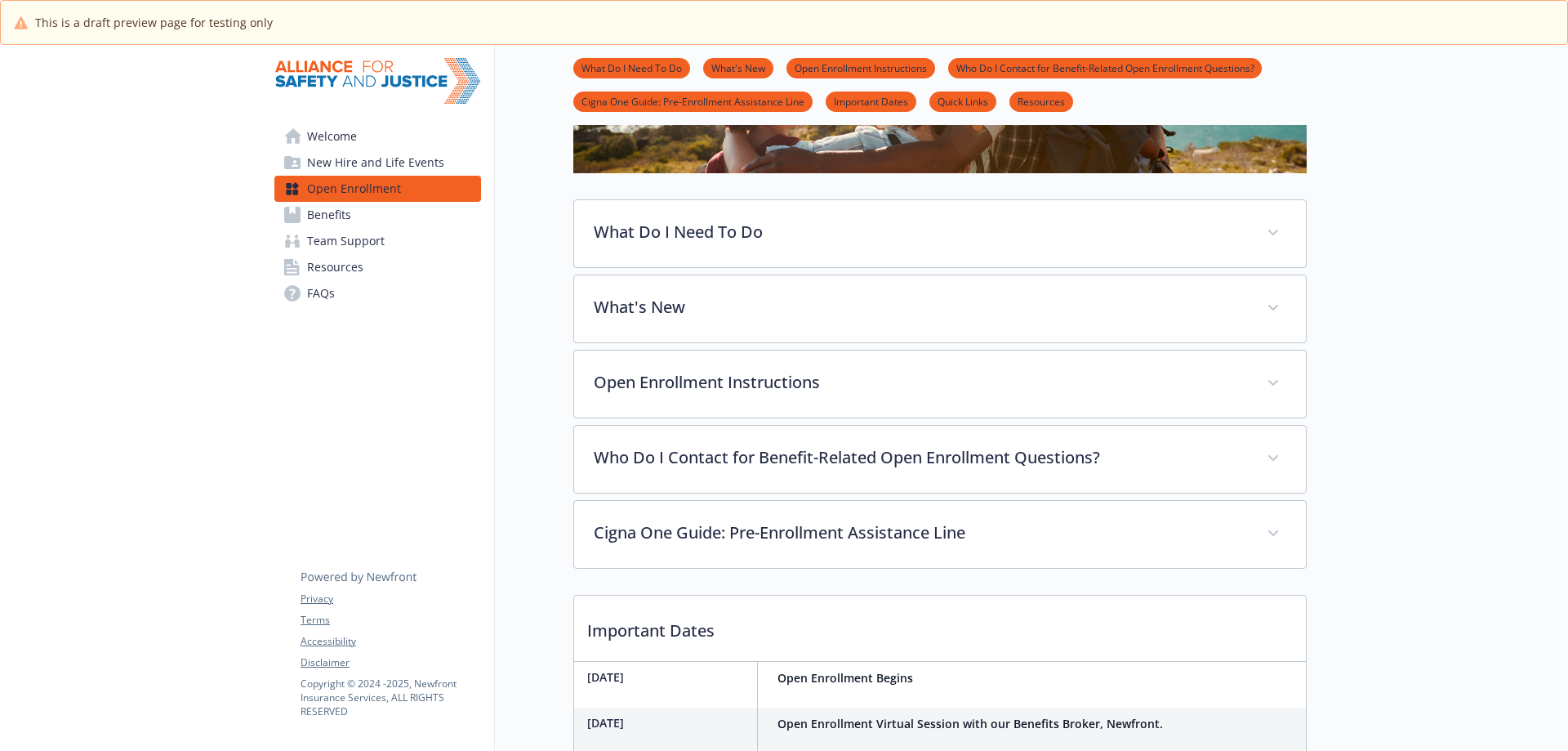
scroll to position [409, 0]
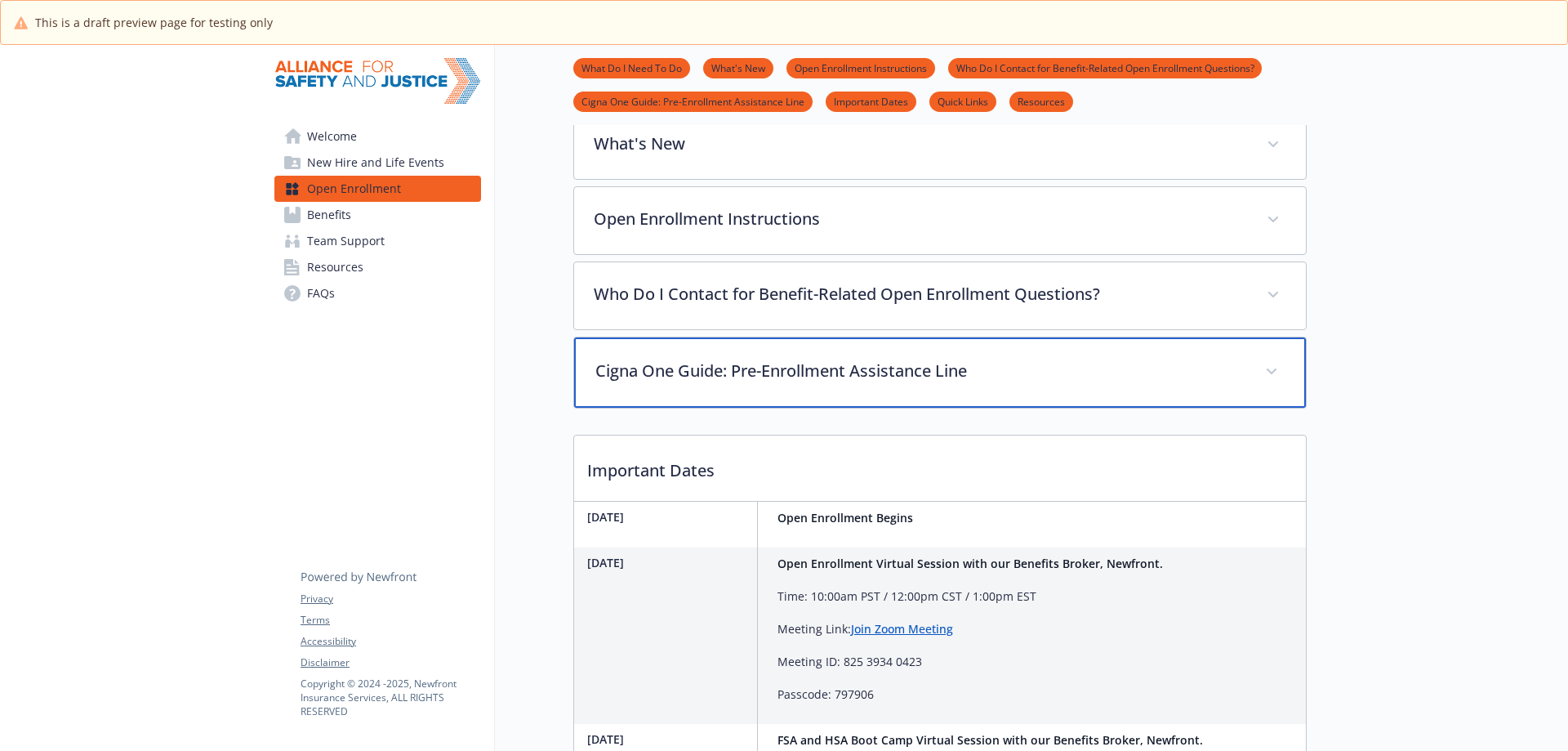
click at [946, 381] on p "Cigna One Guide: Pre-Enrollment Assistance Line" at bounding box center [921, 371] width 650 height 25
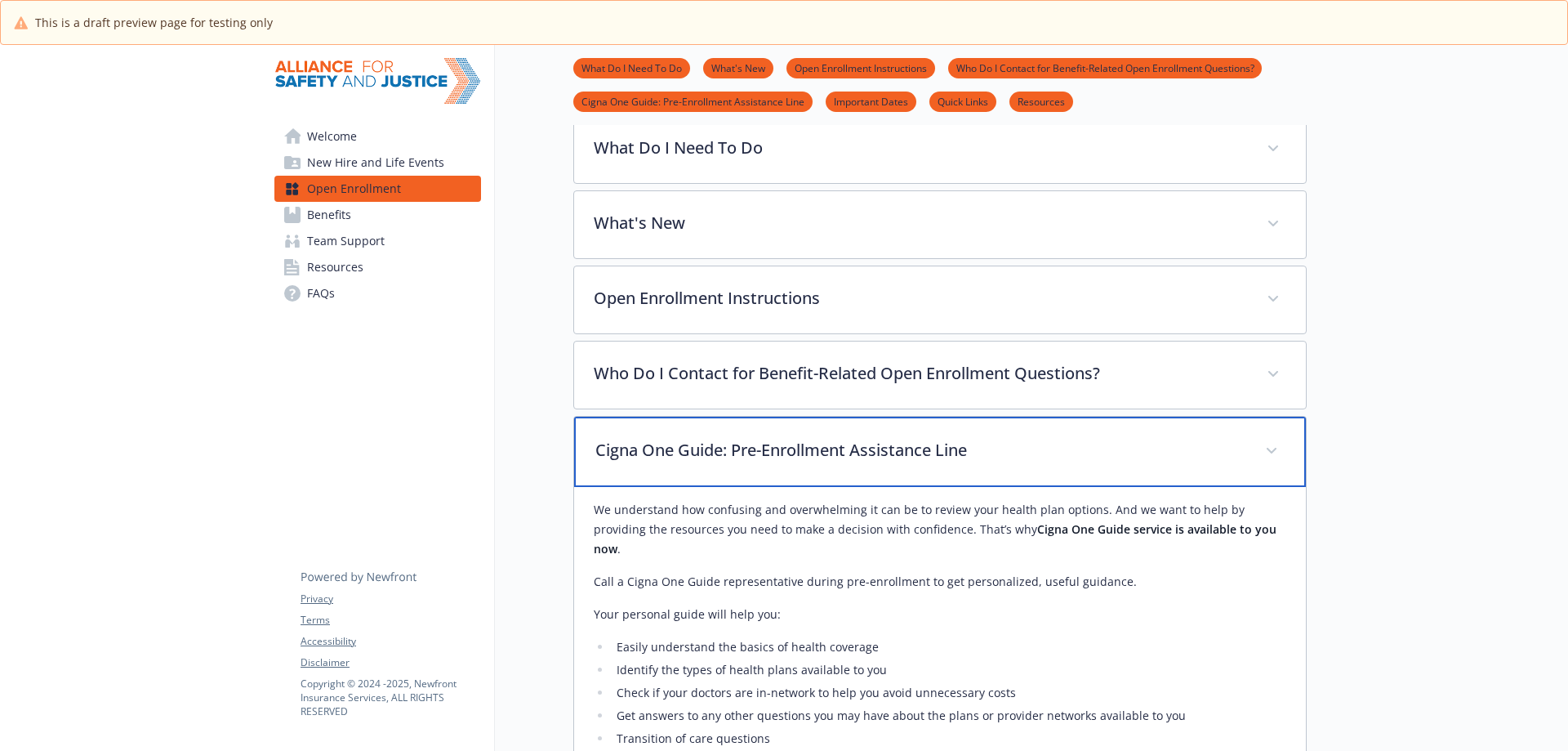
scroll to position [327, 0]
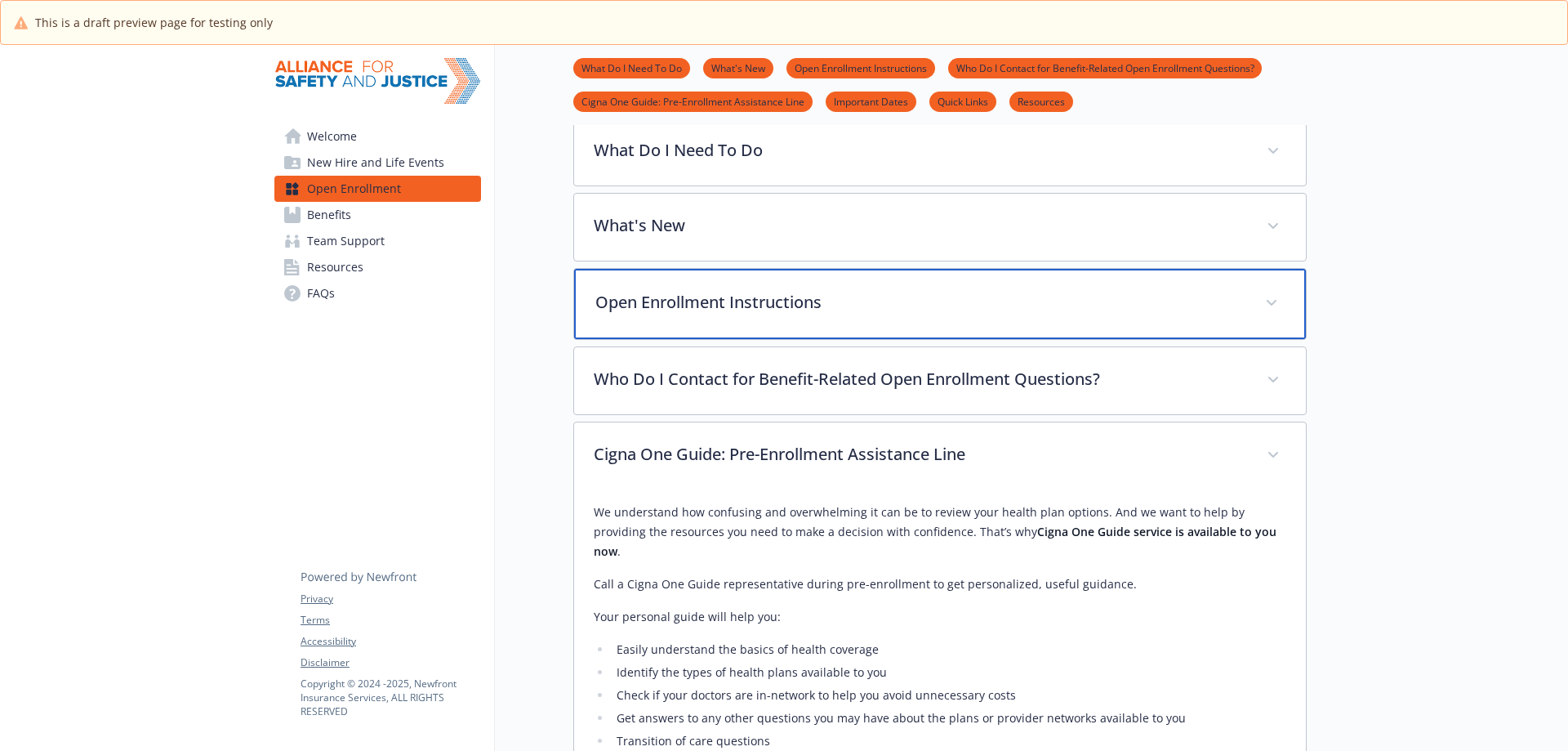
click at [888, 298] on p "Open Enrollment Instructions" at bounding box center [921, 303] width 650 height 25
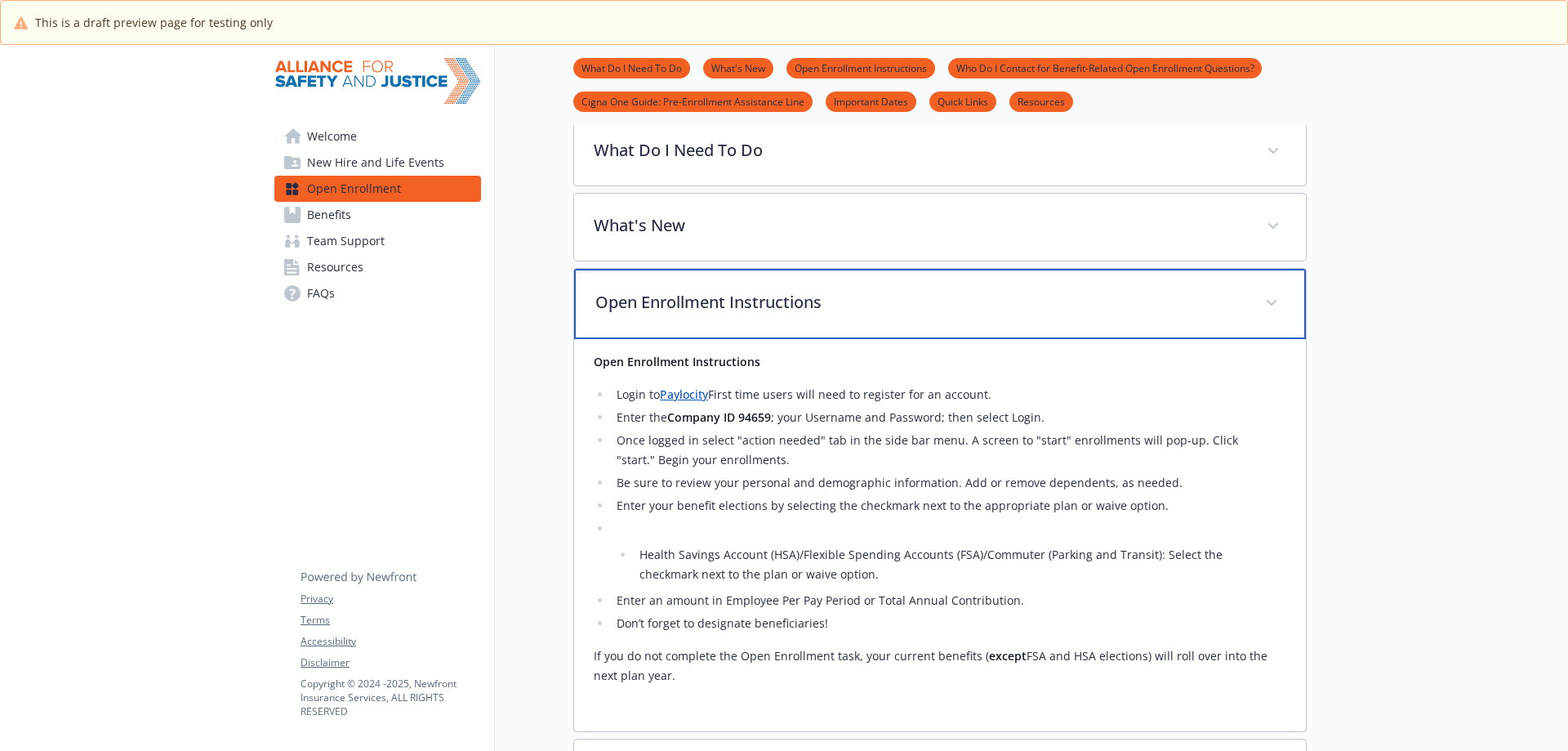
click at [888, 299] on p "Open Enrollment Instructions" at bounding box center [921, 303] width 650 height 25
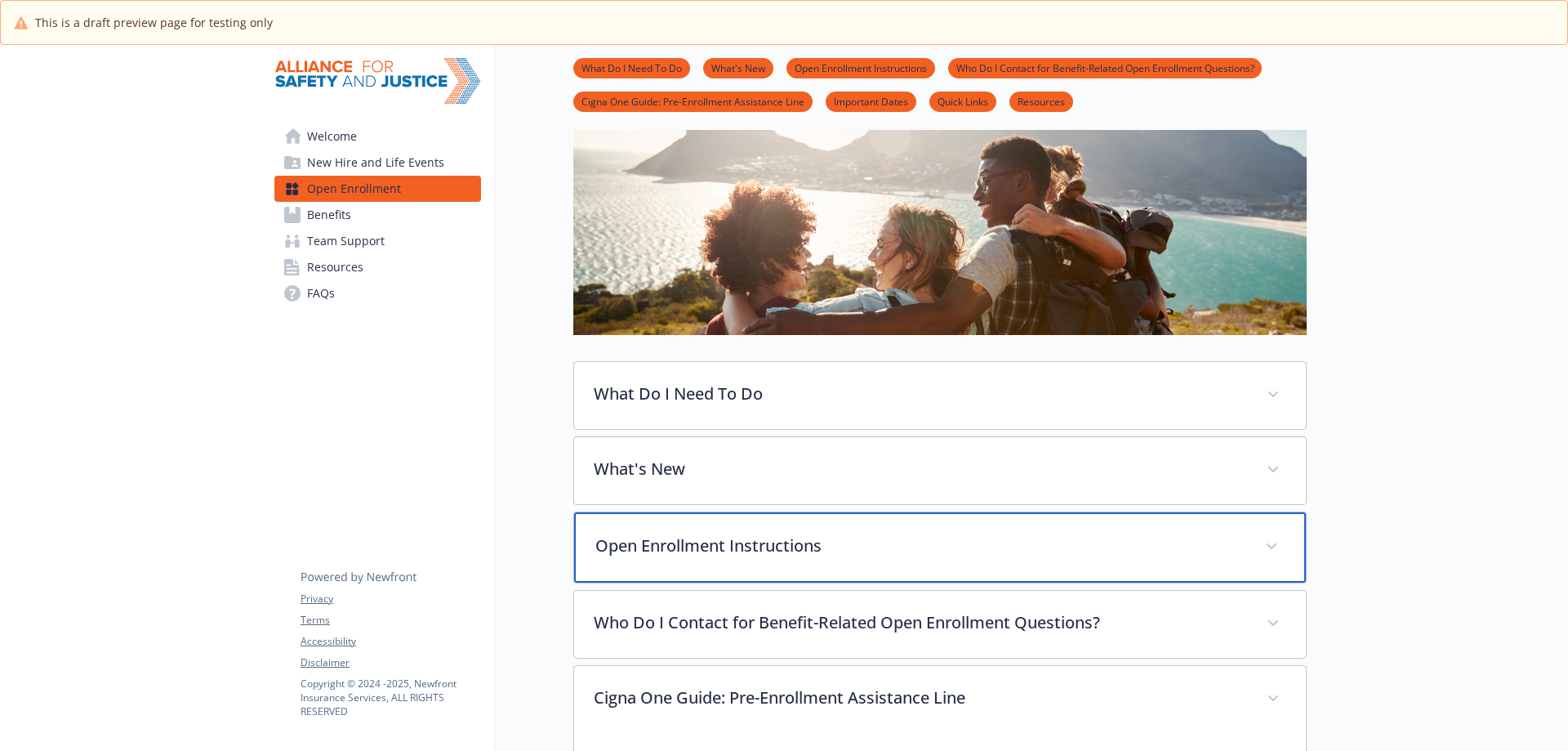
scroll to position [82, 0]
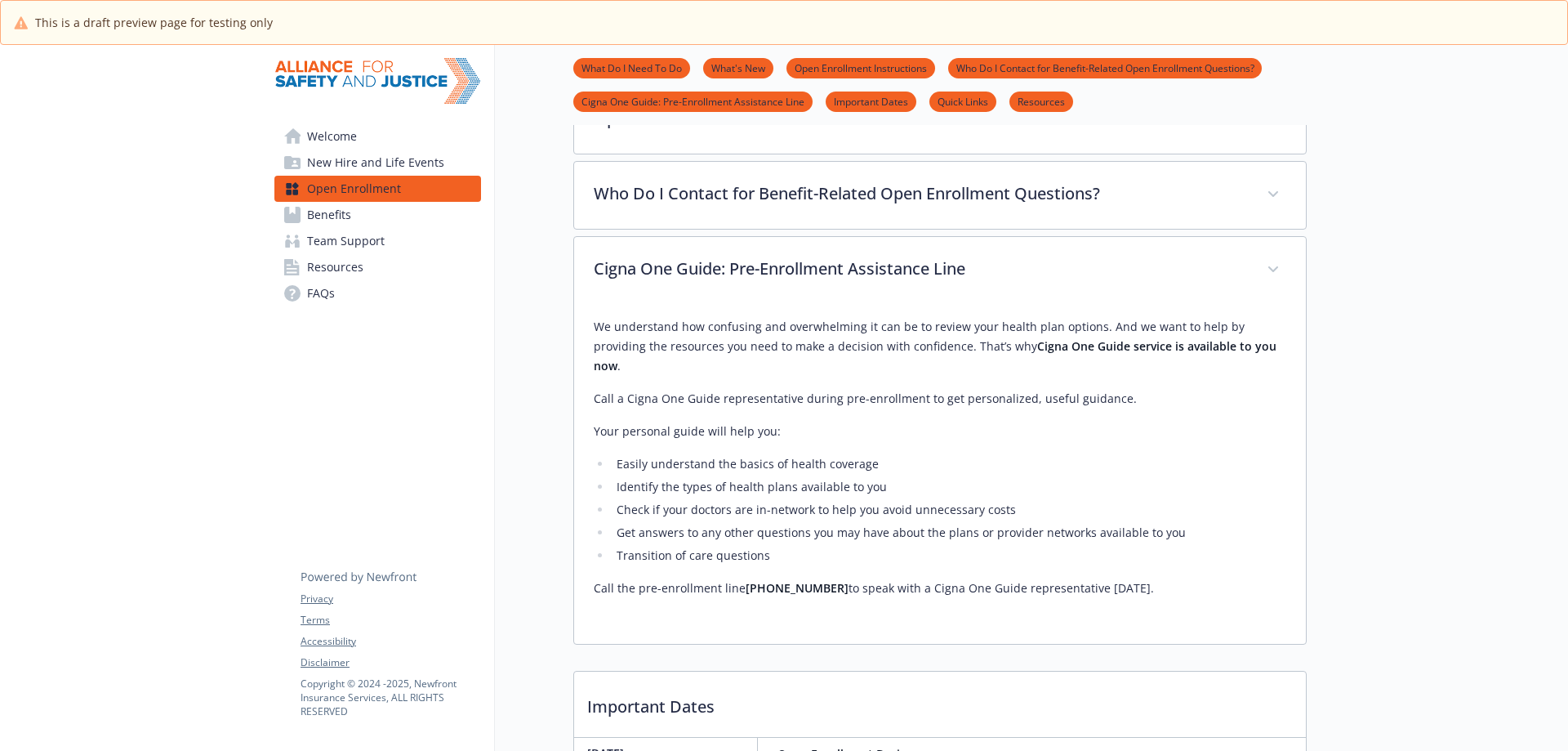
scroll to position [572, 0]
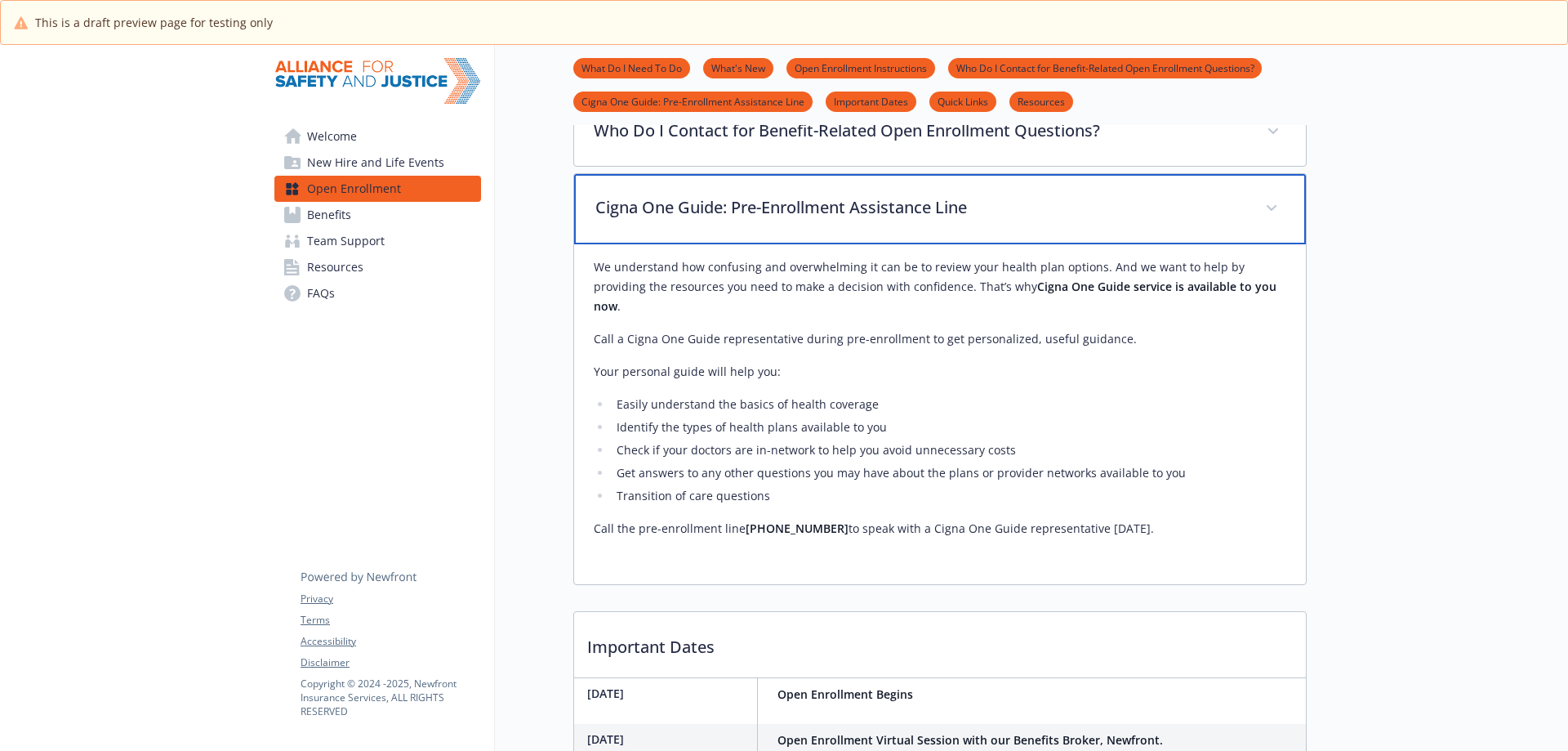
click at [954, 229] on div "Cigna One Guide: Pre-Enrollment Assistance Line" at bounding box center [940, 208] width 732 height 70
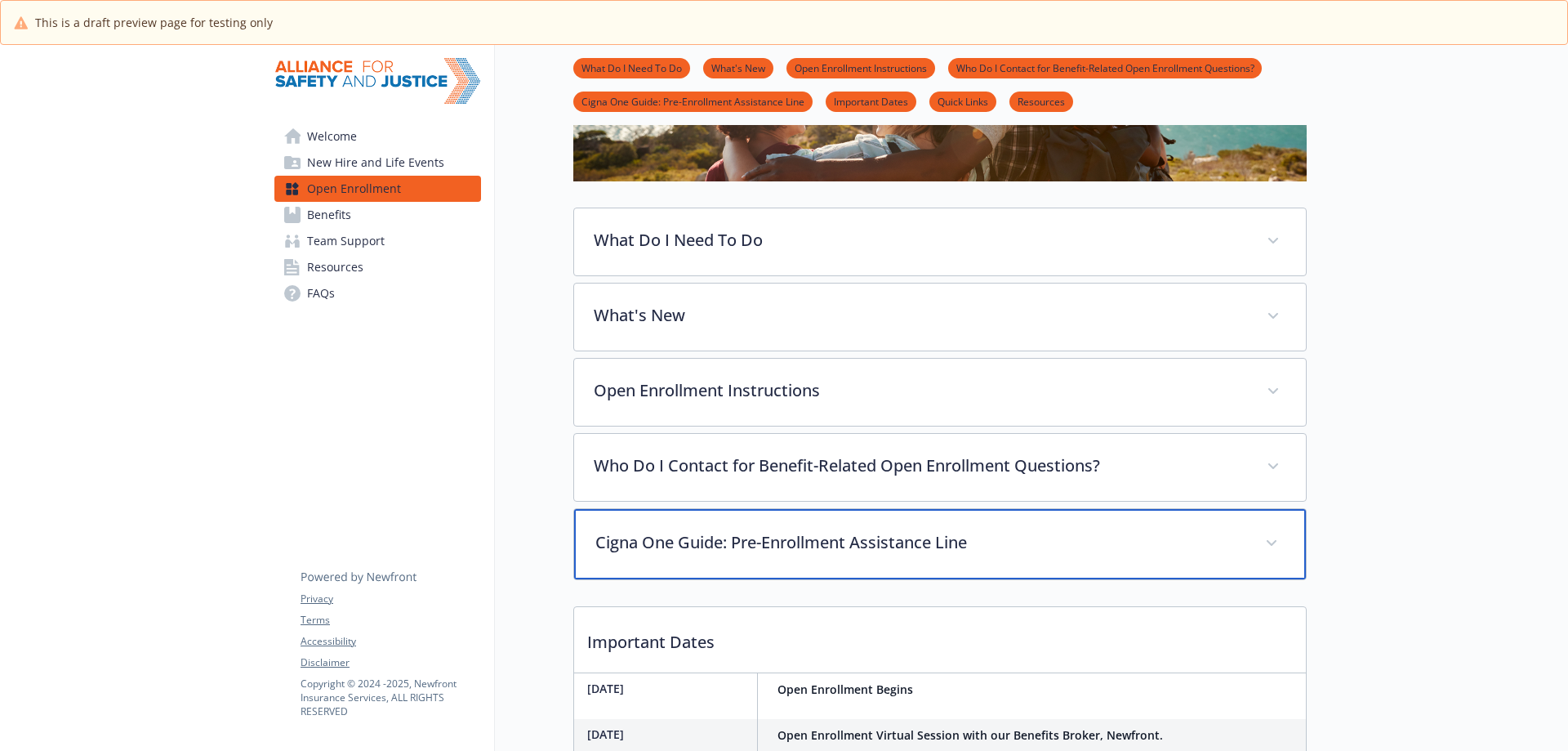
scroll to position [224, 0]
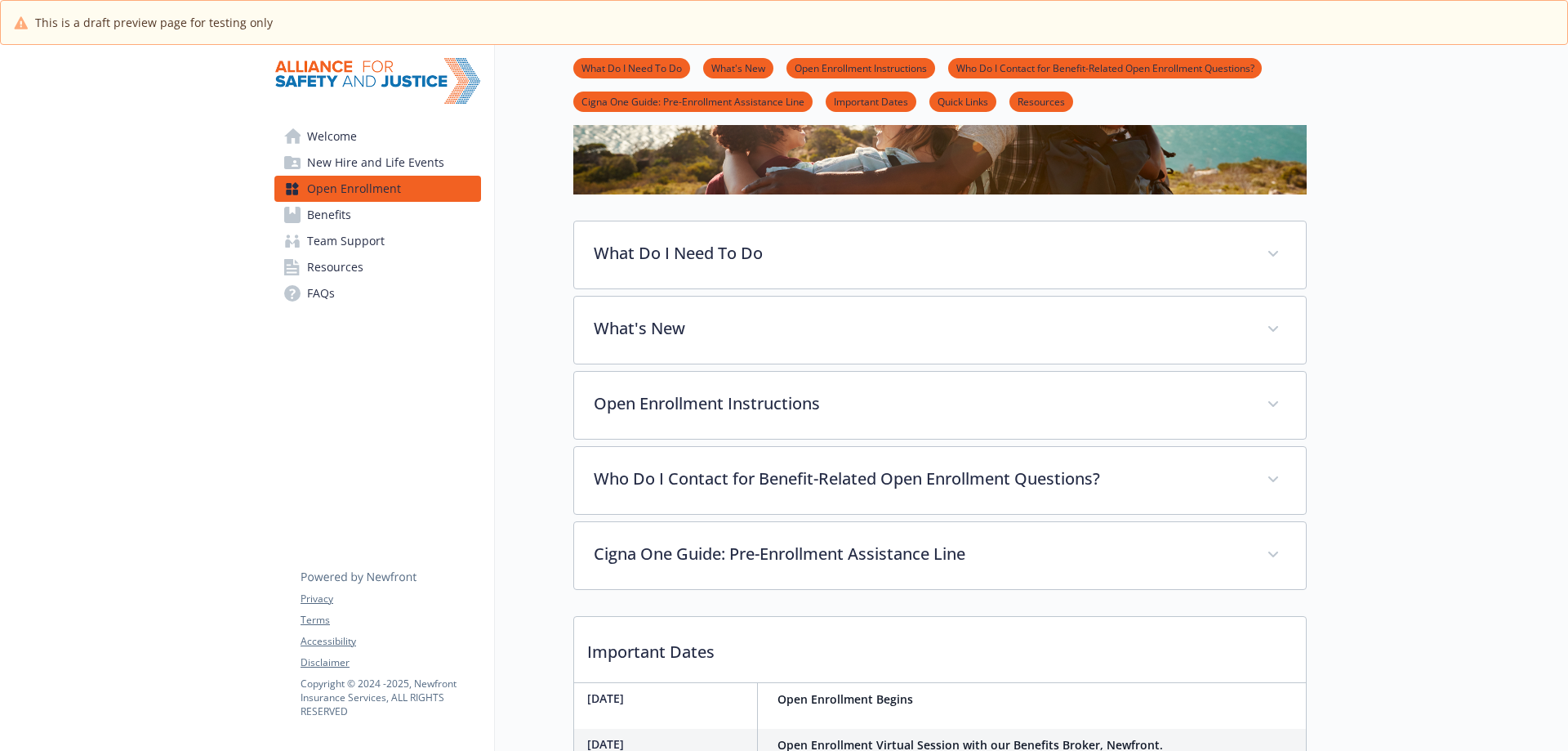
click at [1375, 417] on div at bounding box center [1438, 687] width 262 height 1732
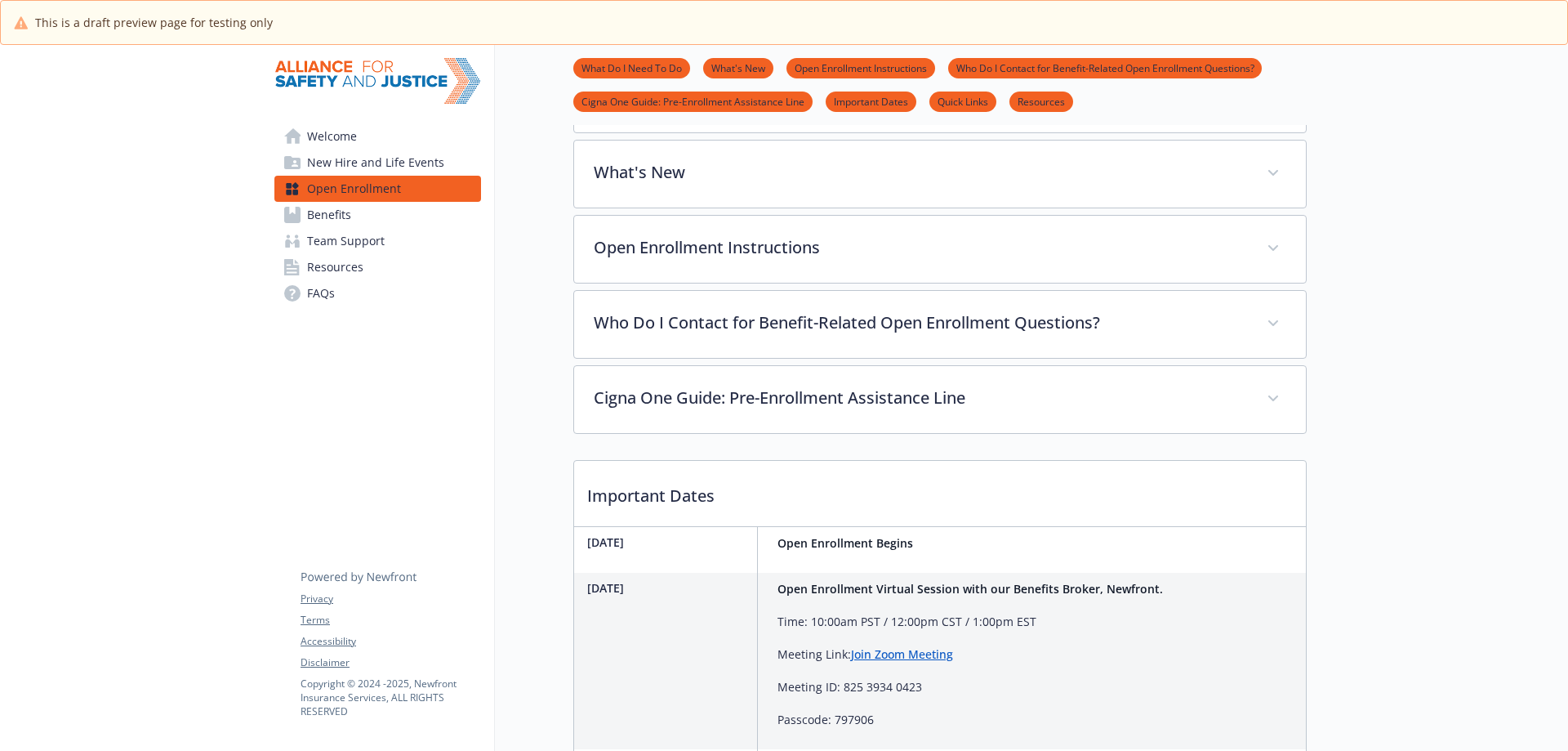
scroll to position [245, 0]
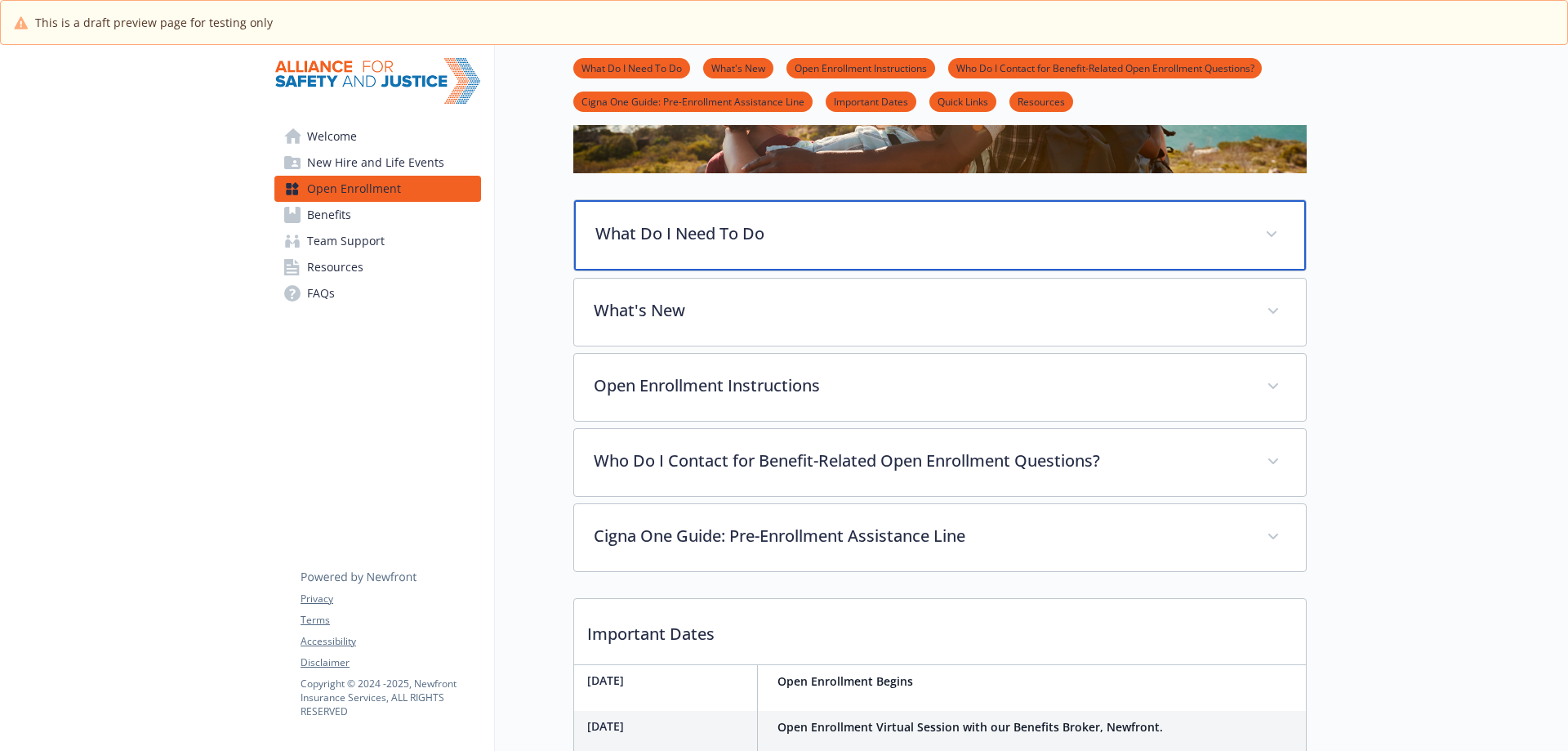
click at [860, 245] on div "What Do I Need To Do" at bounding box center [940, 235] width 732 height 70
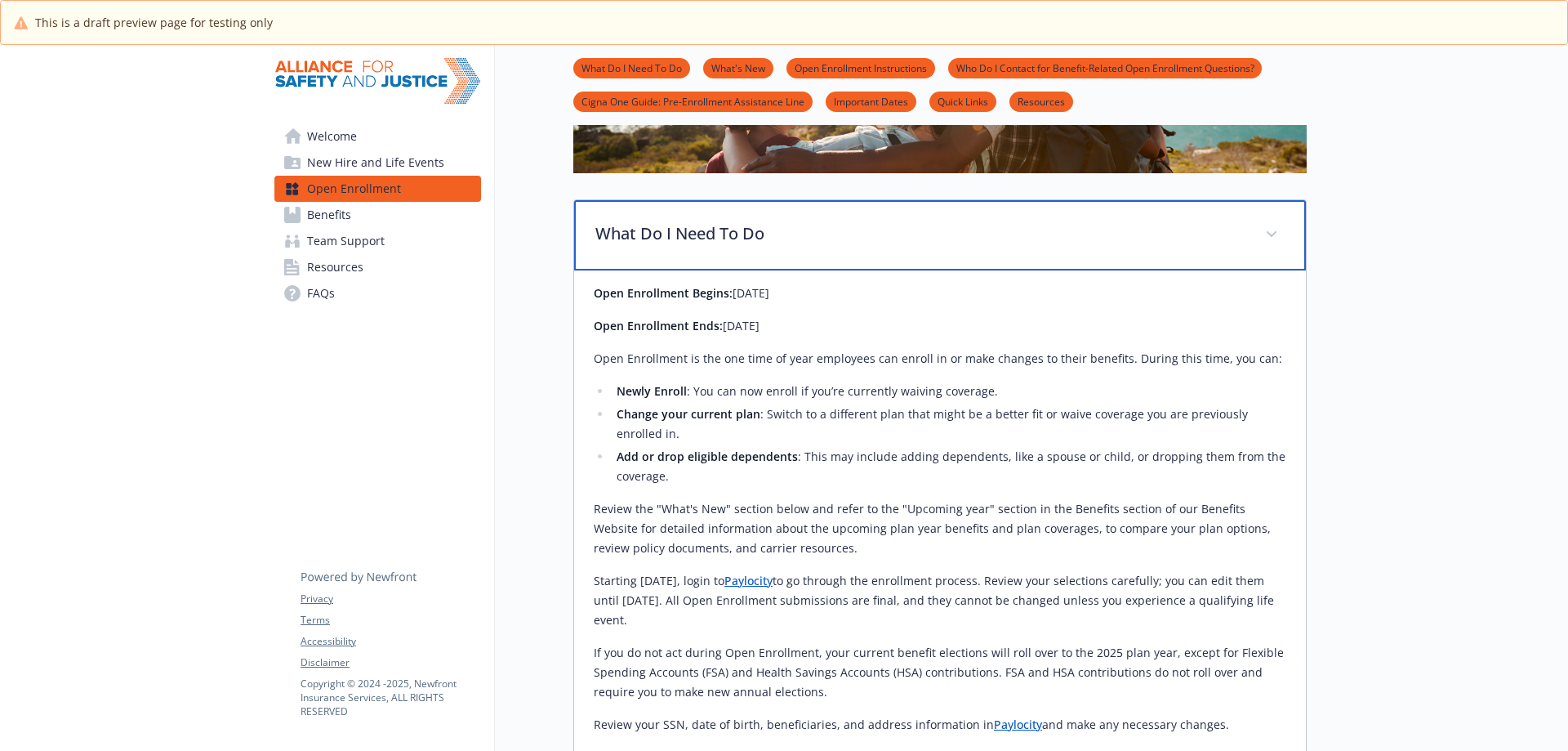
click at [860, 244] on p "What Do I Need To Do" at bounding box center [921, 234] width 650 height 25
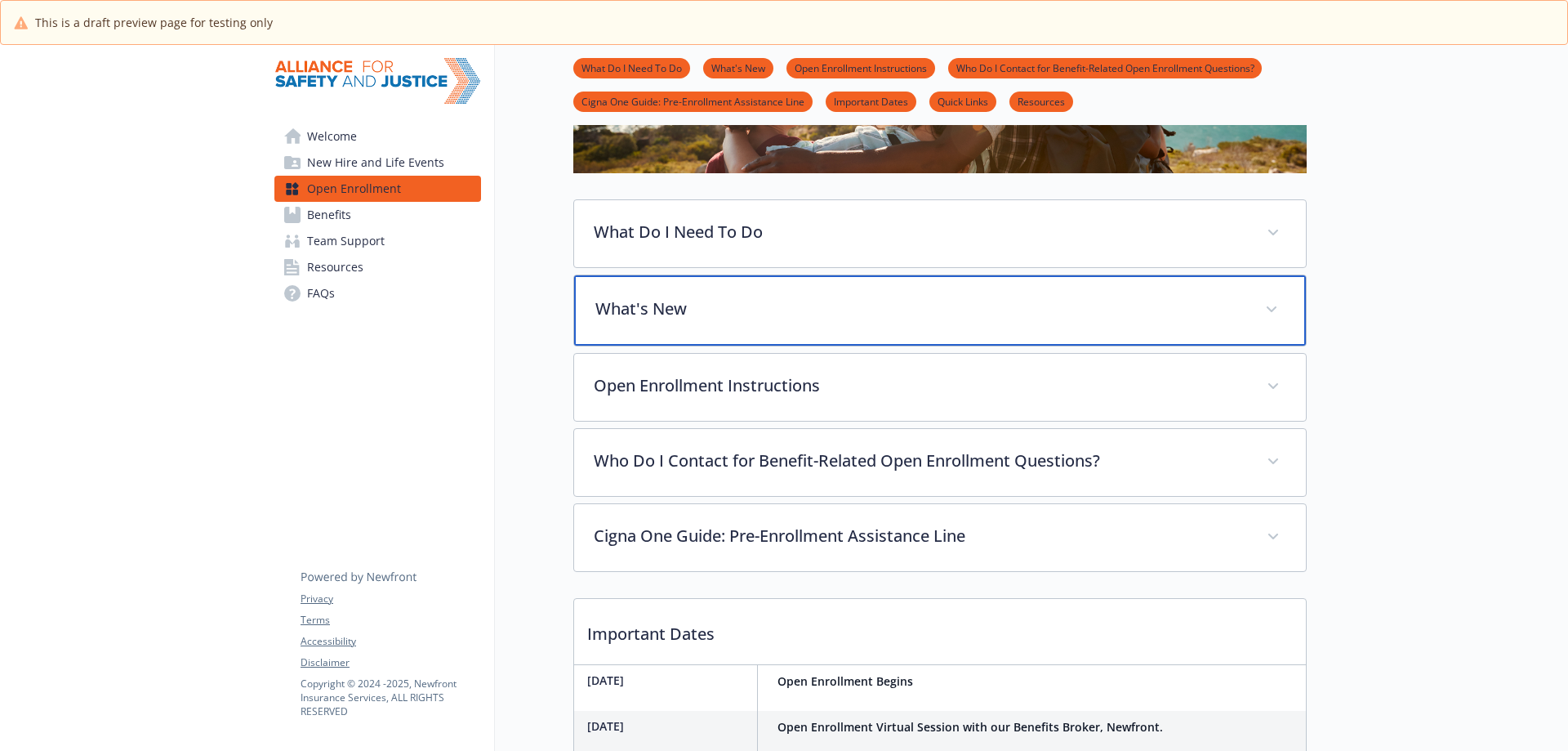
click at [846, 311] on p "What's New" at bounding box center [921, 309] width 650 height 25
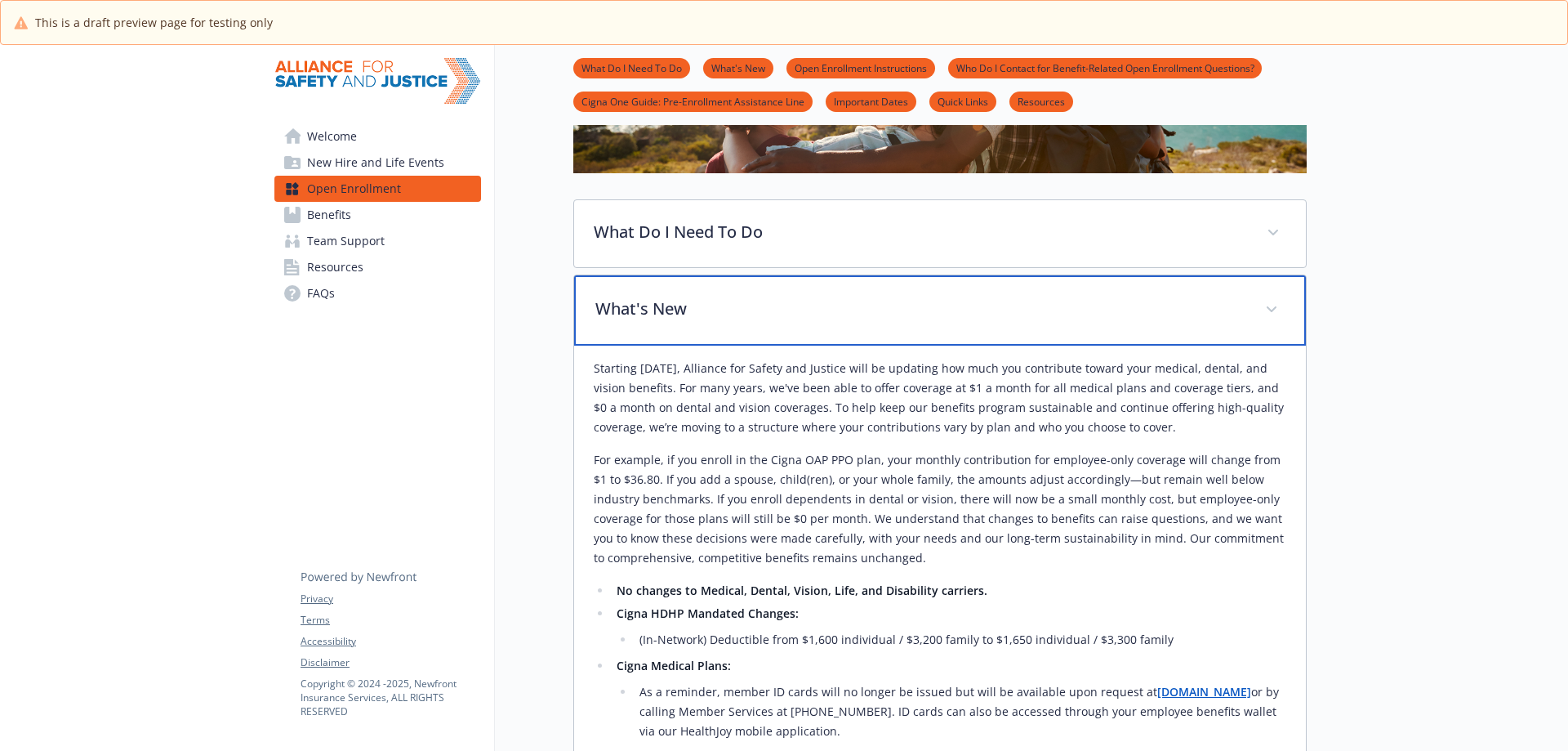
click at [852, 299] on p "What's New" at bounding box center [921, 309] width 650 height 25
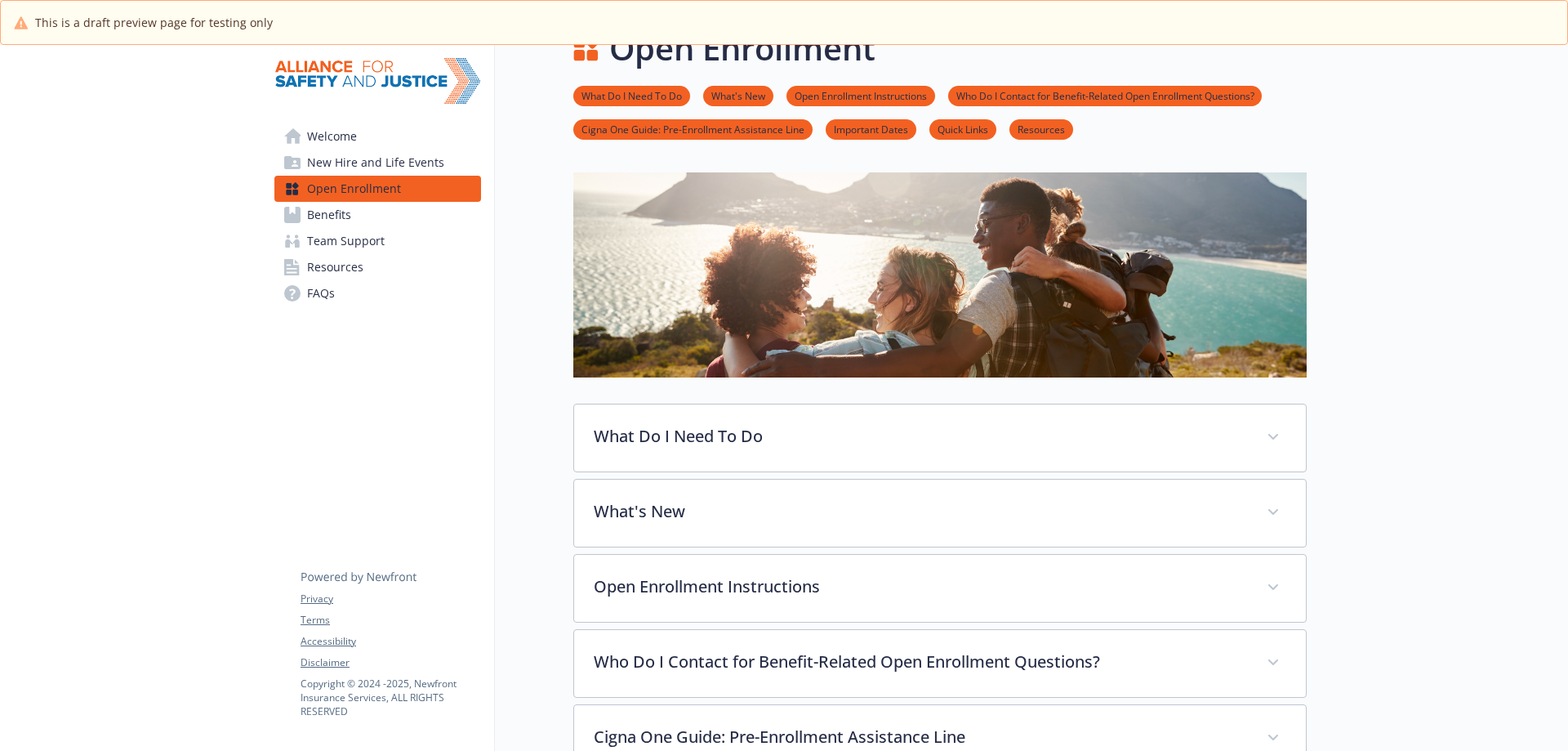
scroll to position [0, 0]
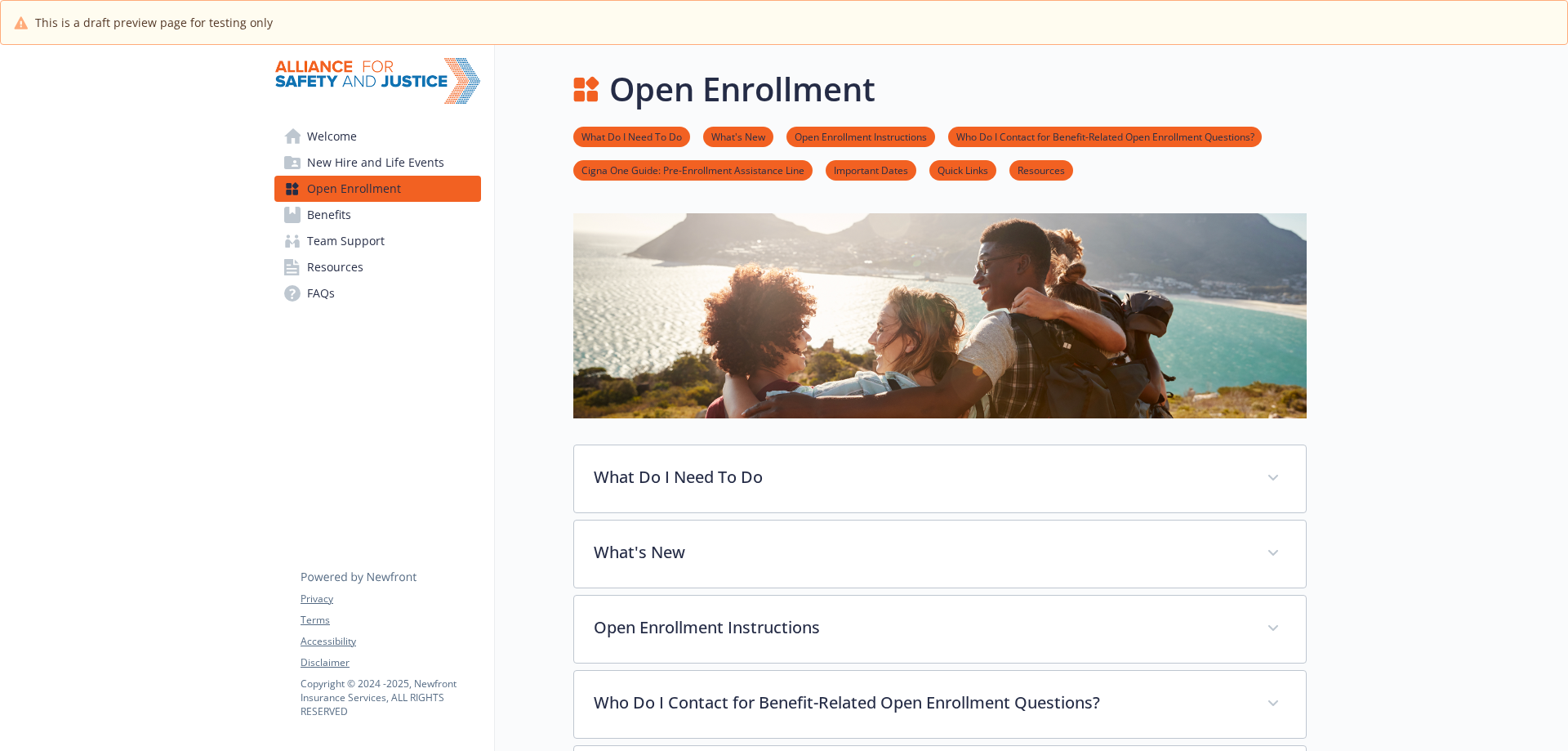
click at [339, 221] on span "Benefits" at bounding box center [329, 215] width 45 height 26
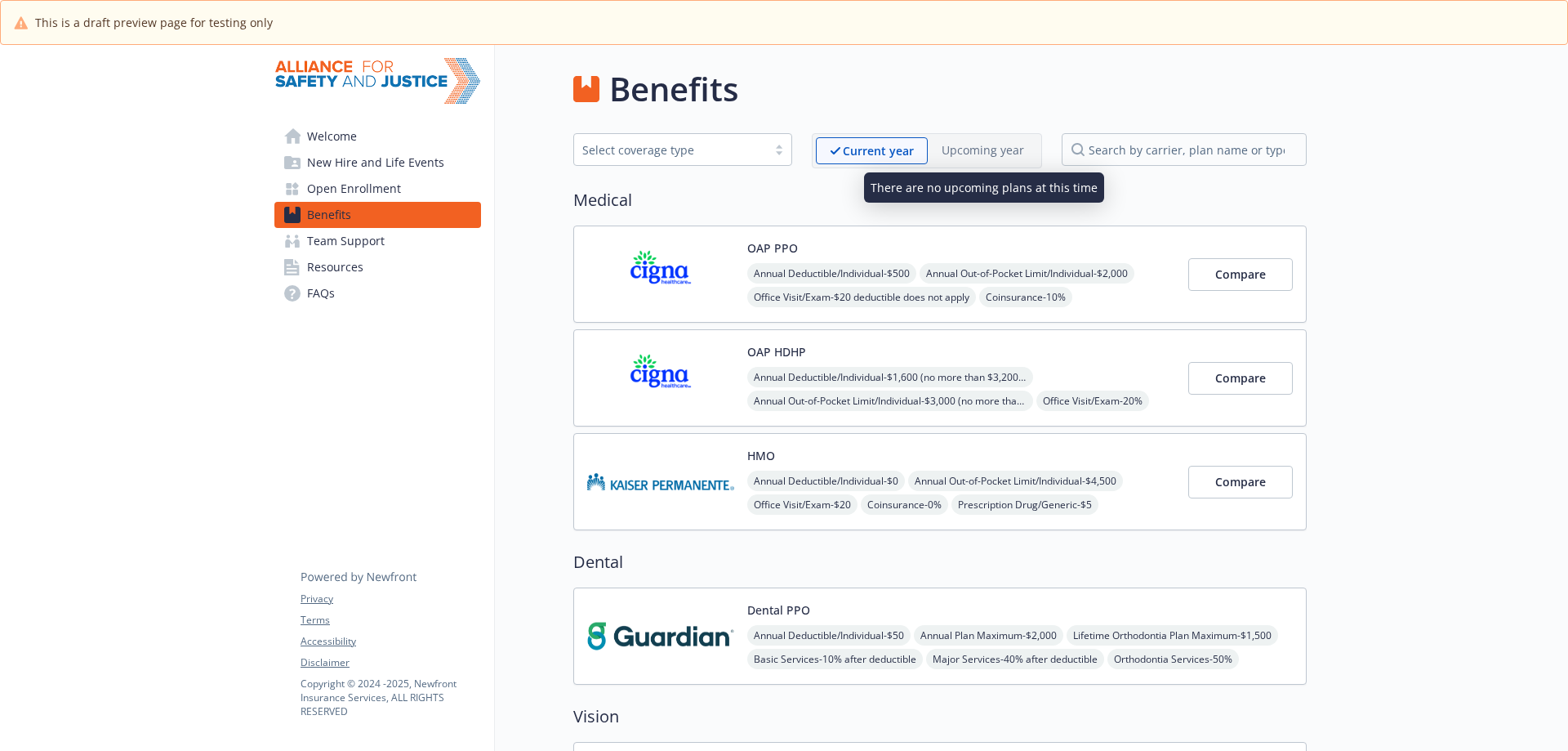
click at [973, 153] on p "Upcoming year" at bounding box center [983, 150] width 83 height 17
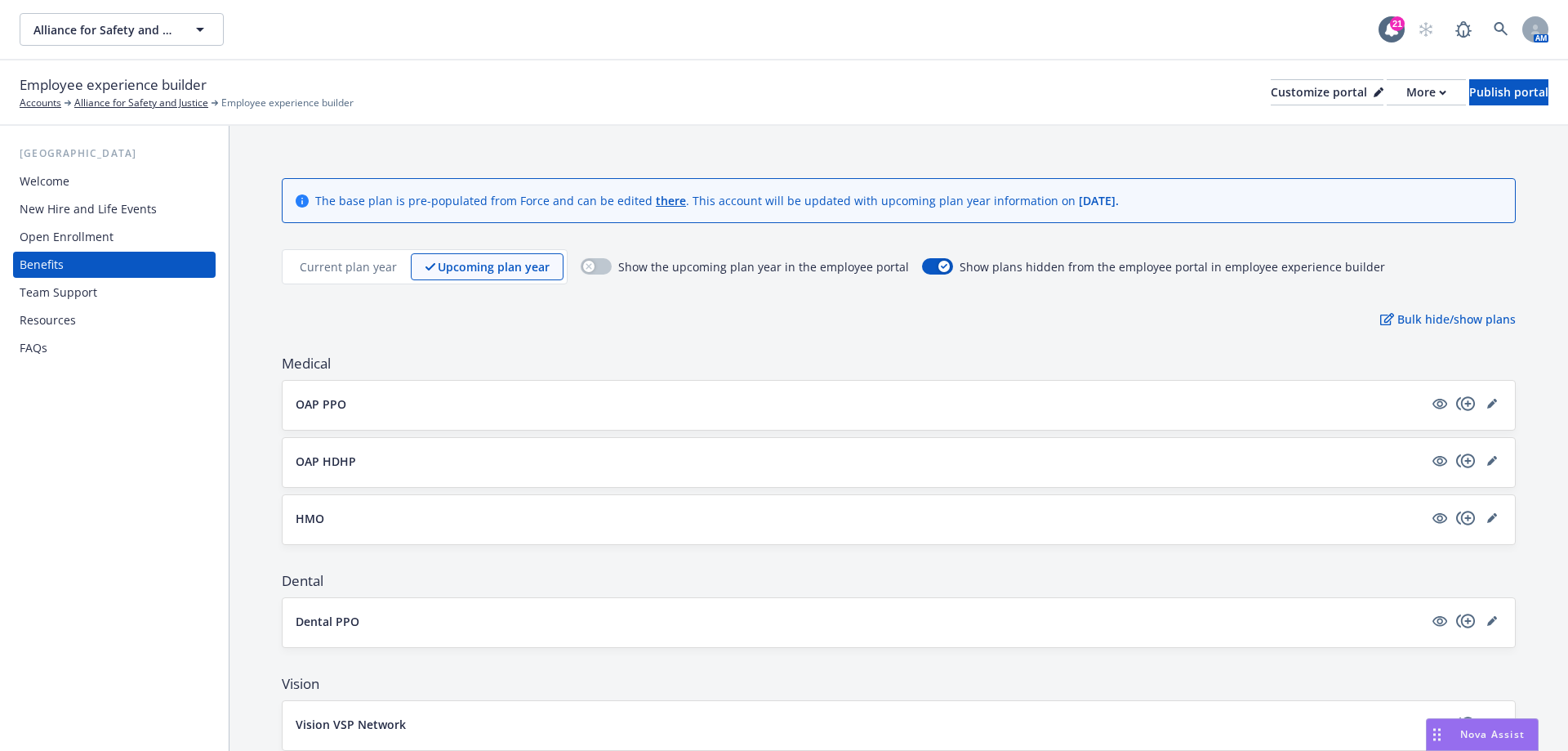
click at [114, 237] on div "Open Enrollment" at bounding box center [114, 236] width 190 height 26
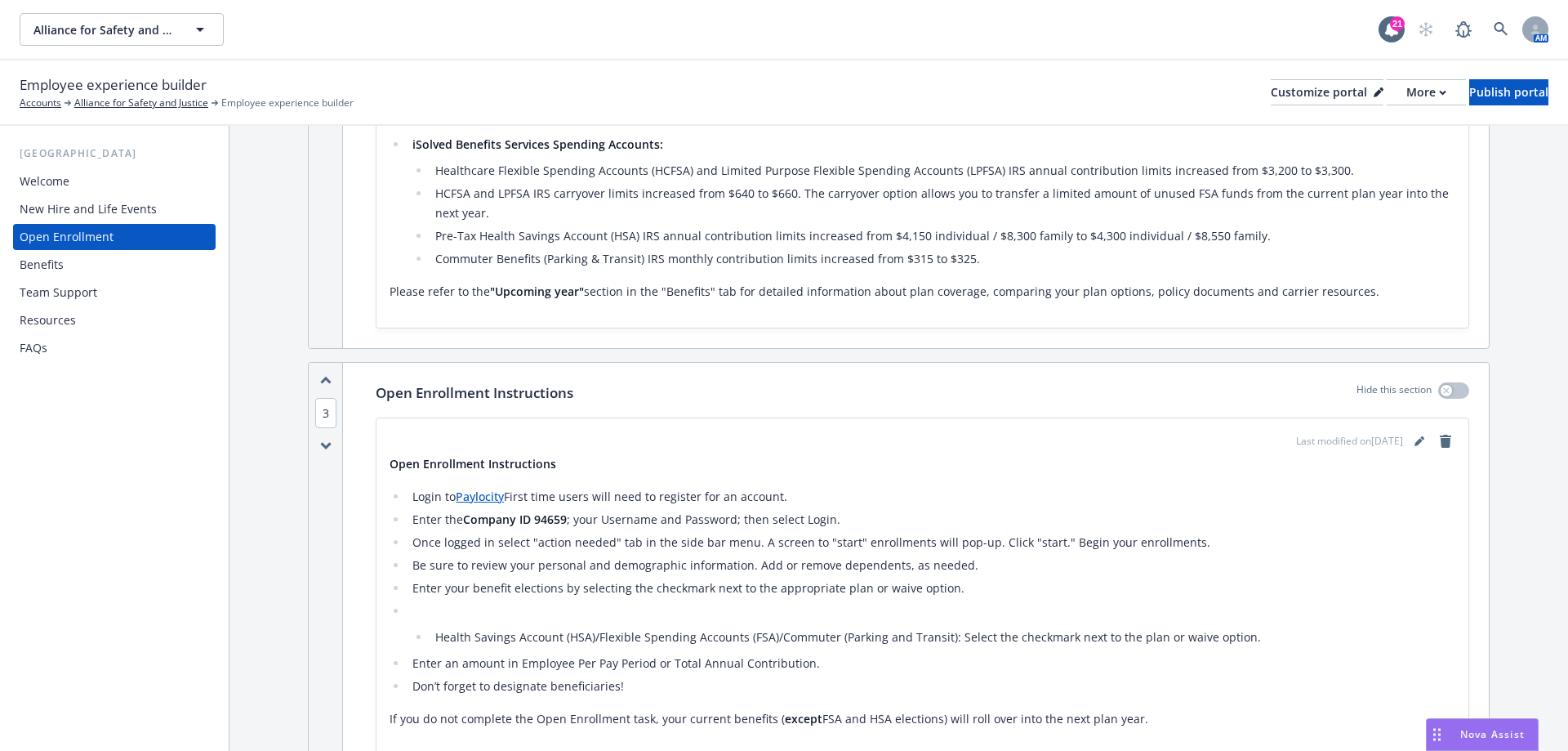
scroll to position [1389, 0]
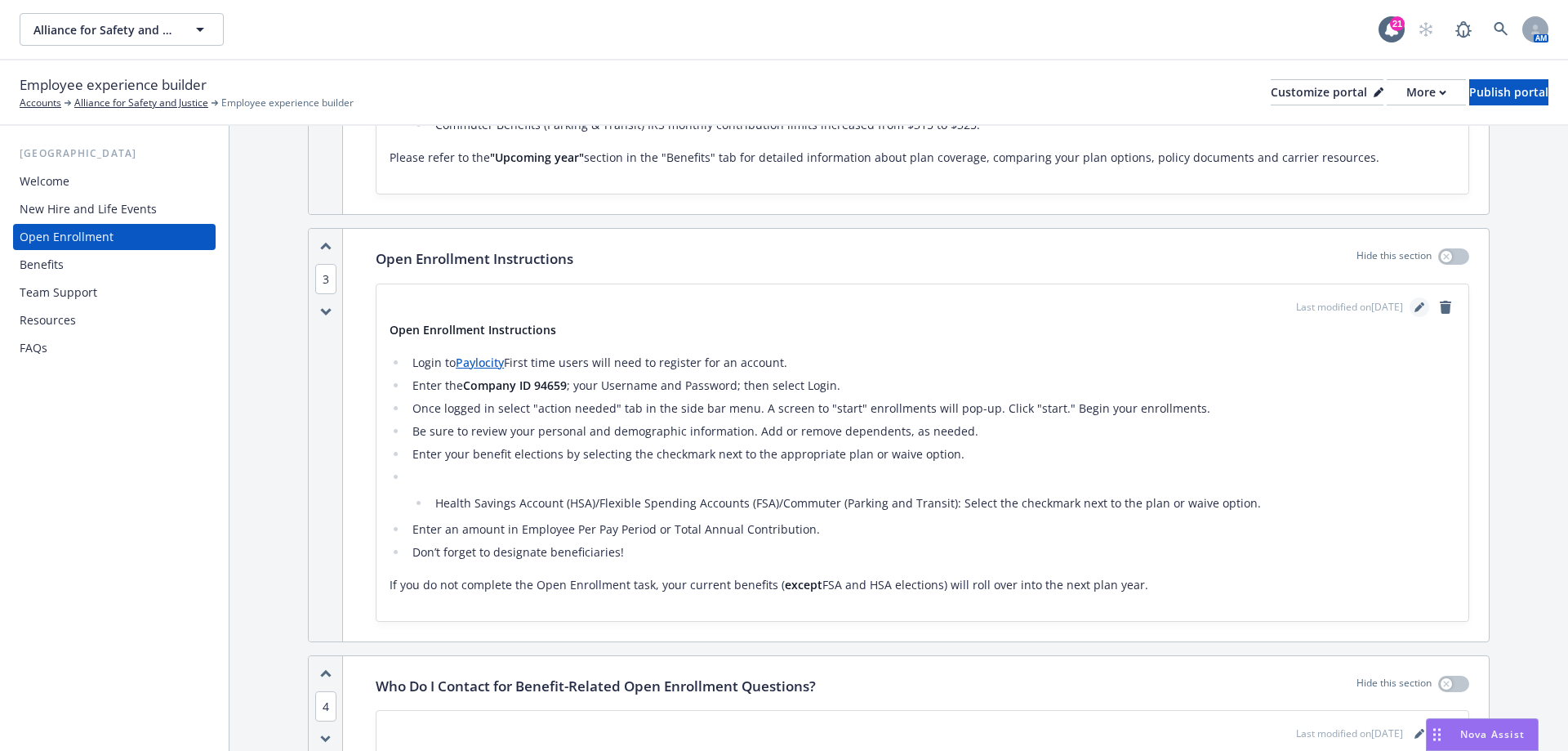
click at [1415, 306] on icon "editPencil" at bounding box center [1418, 307] width 8 height 8
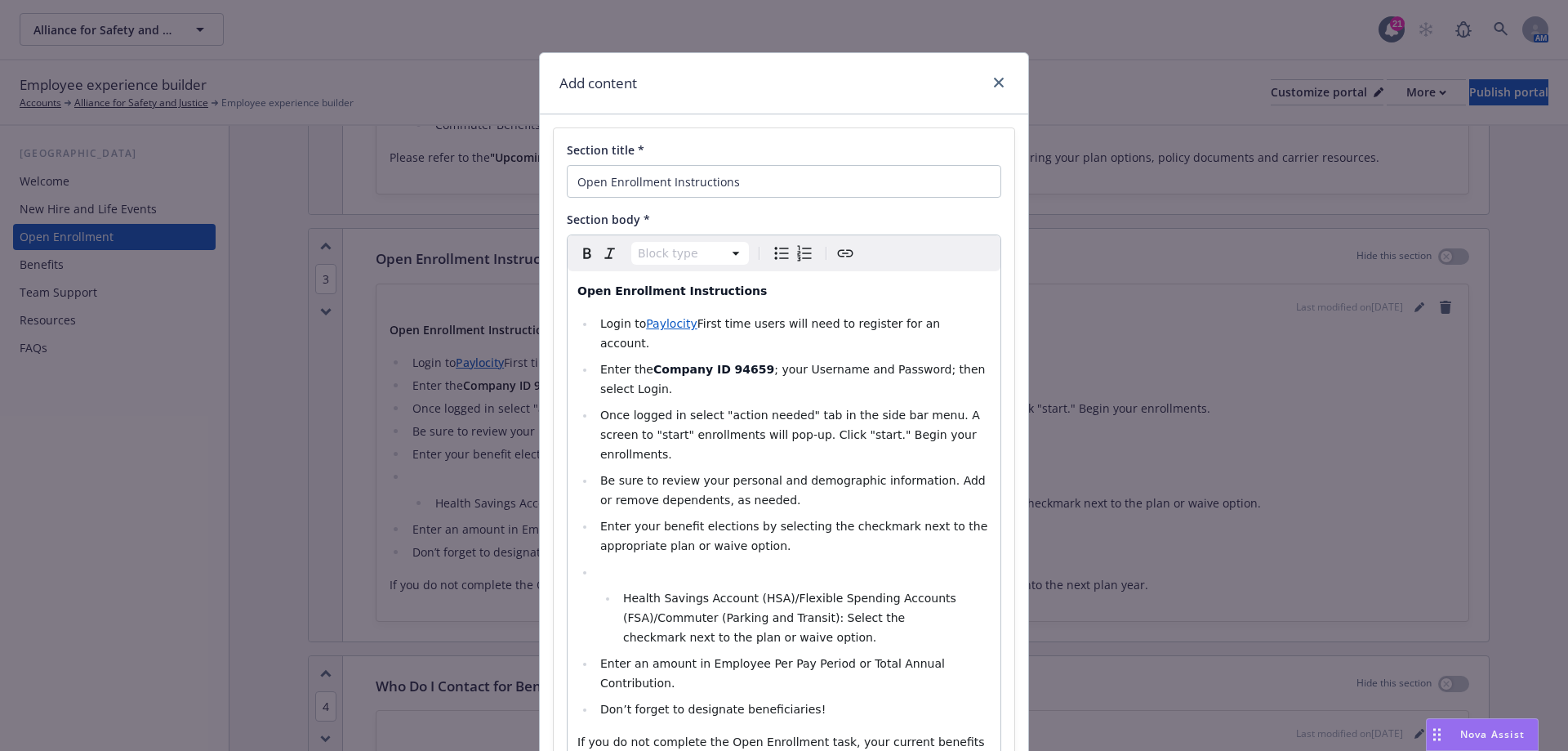
select select
click at [600, 322] on span "Login to" at bounding box center [622, 323] width 45 height 13
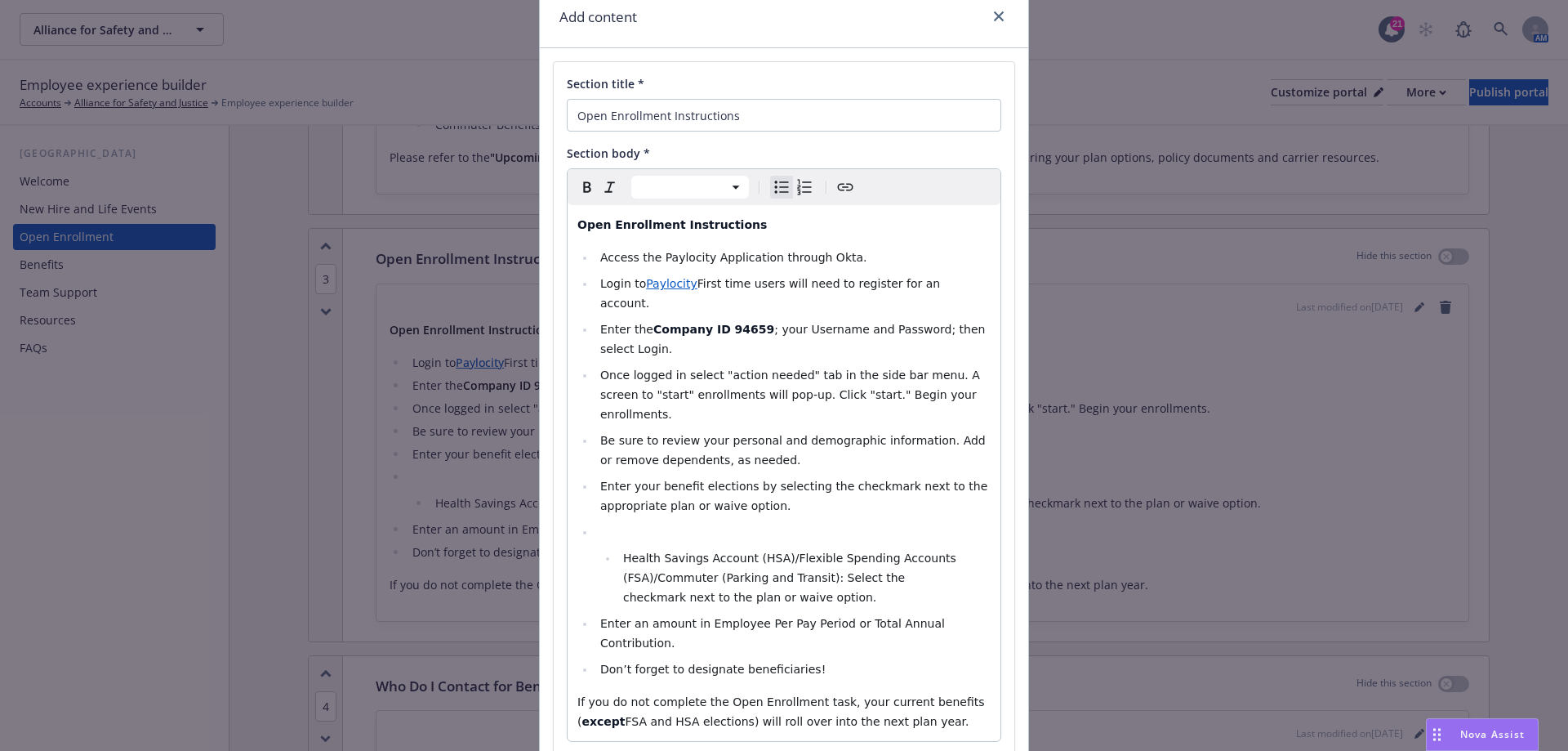
scroll to position [82, 0]
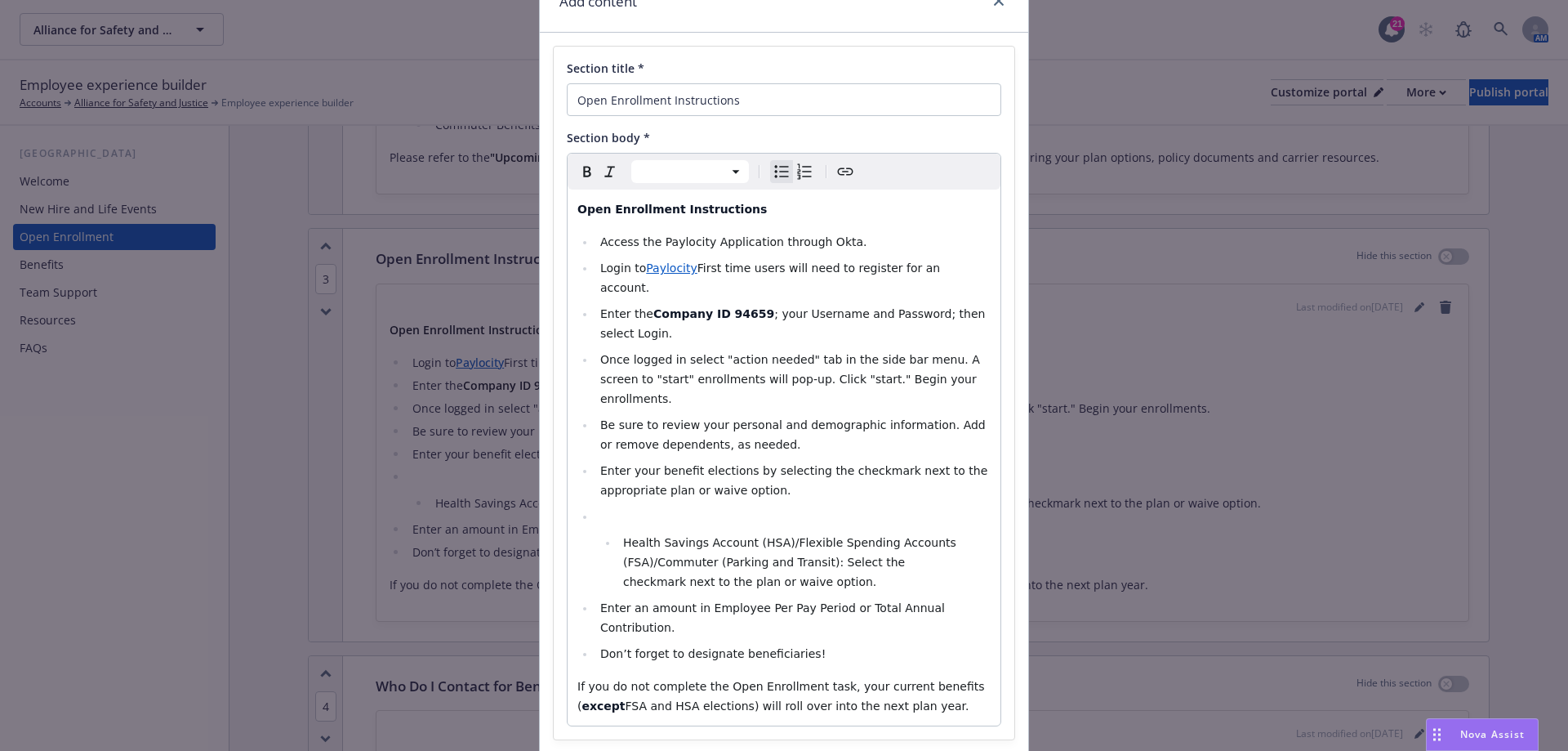
click at [634, 507] on li "editable markdown" at bounding box center [793, 517] width 395 height 20
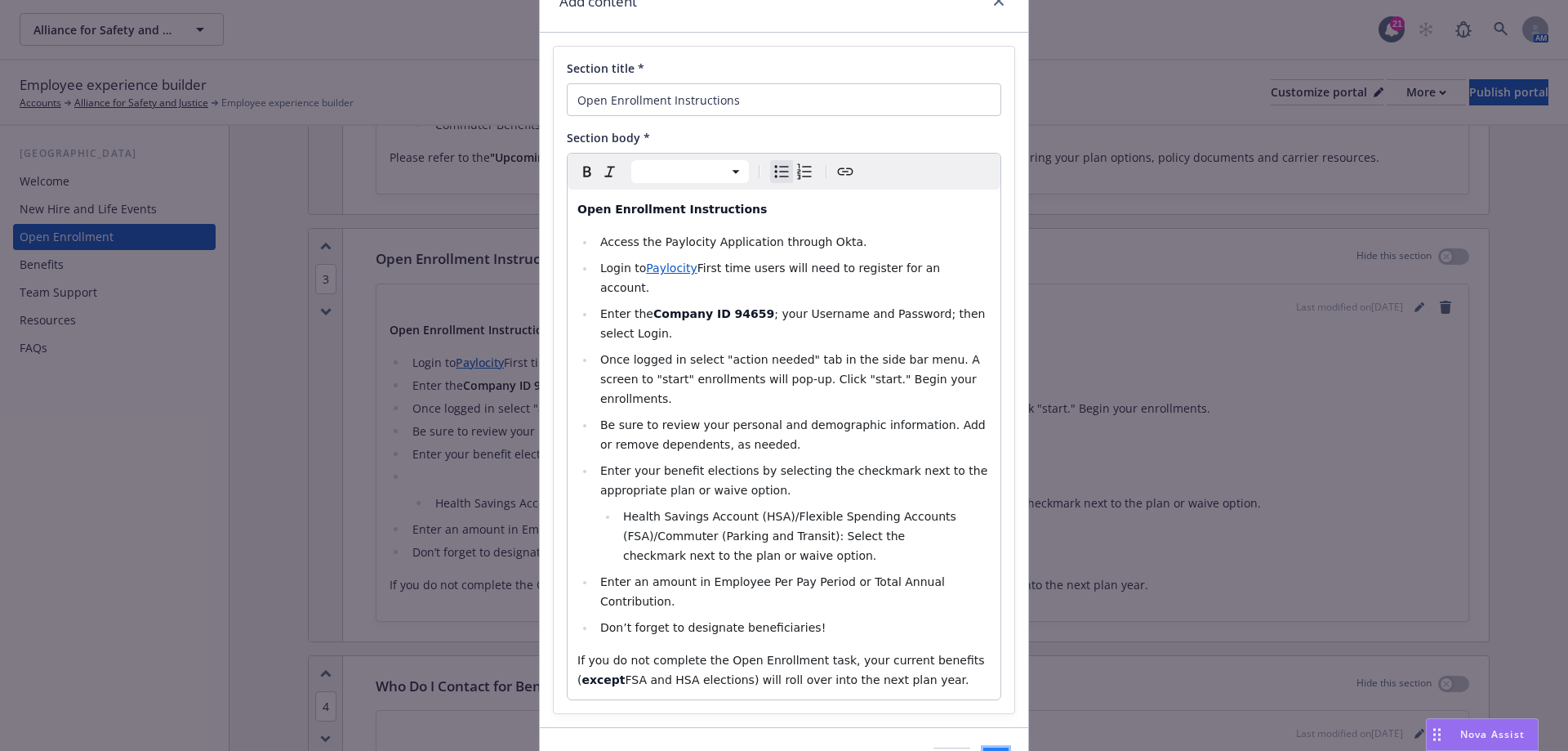
click at [983, 747] on button "Save" at bounding box center [995, 763] width 25 height 33
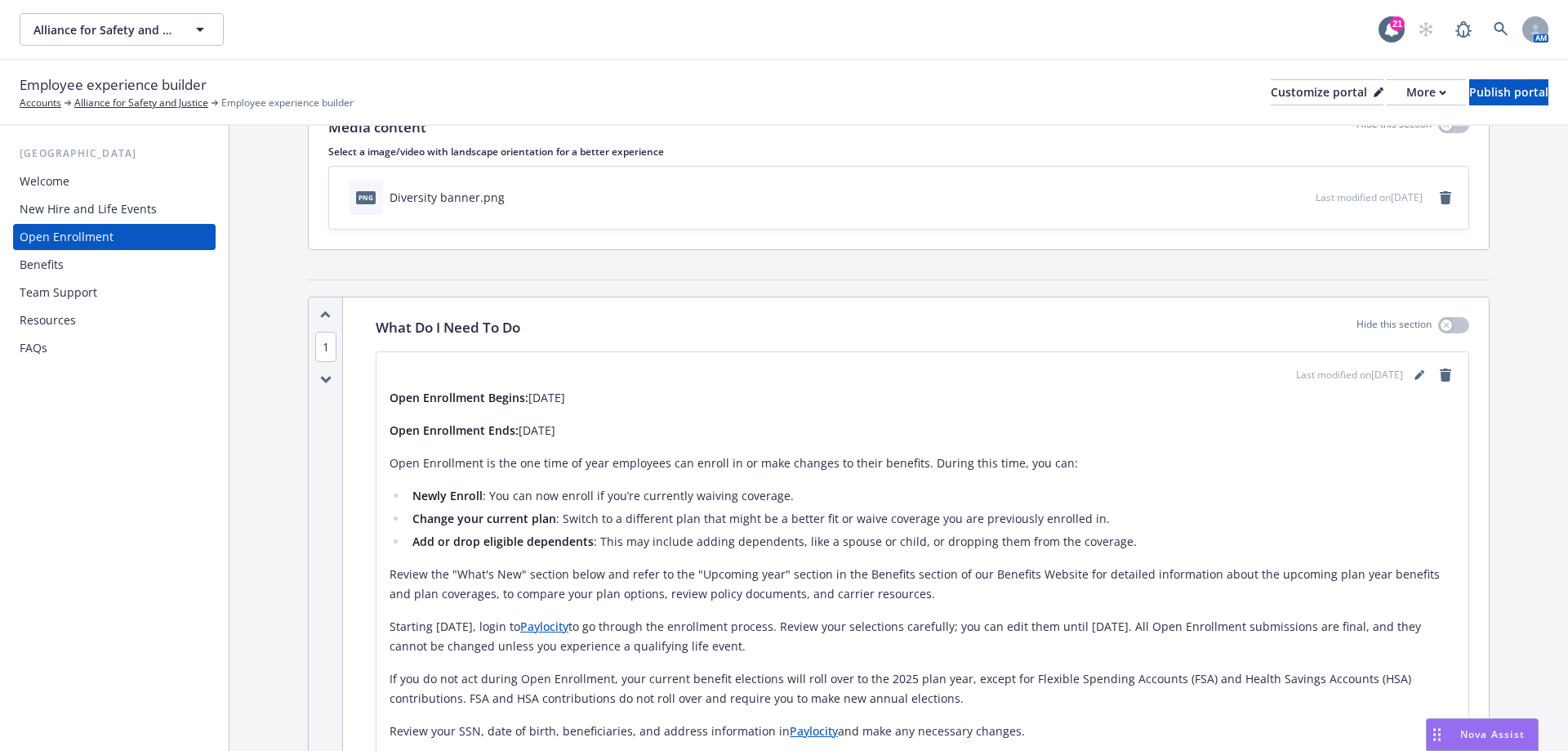
scroll to position [0, 0]
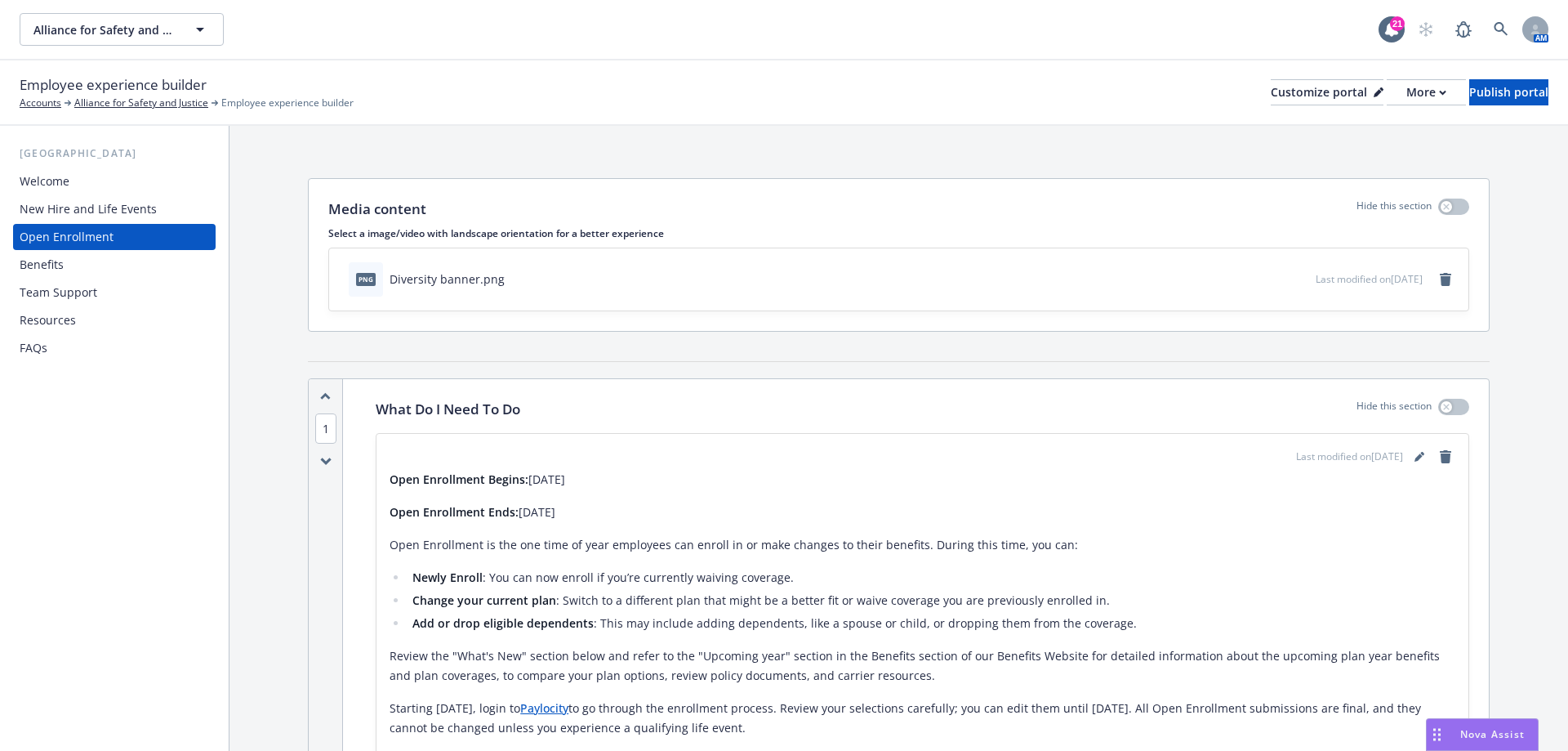
click at [74, 273] on div "Benefits" at bounding box center [114, 265] width 190 height 26
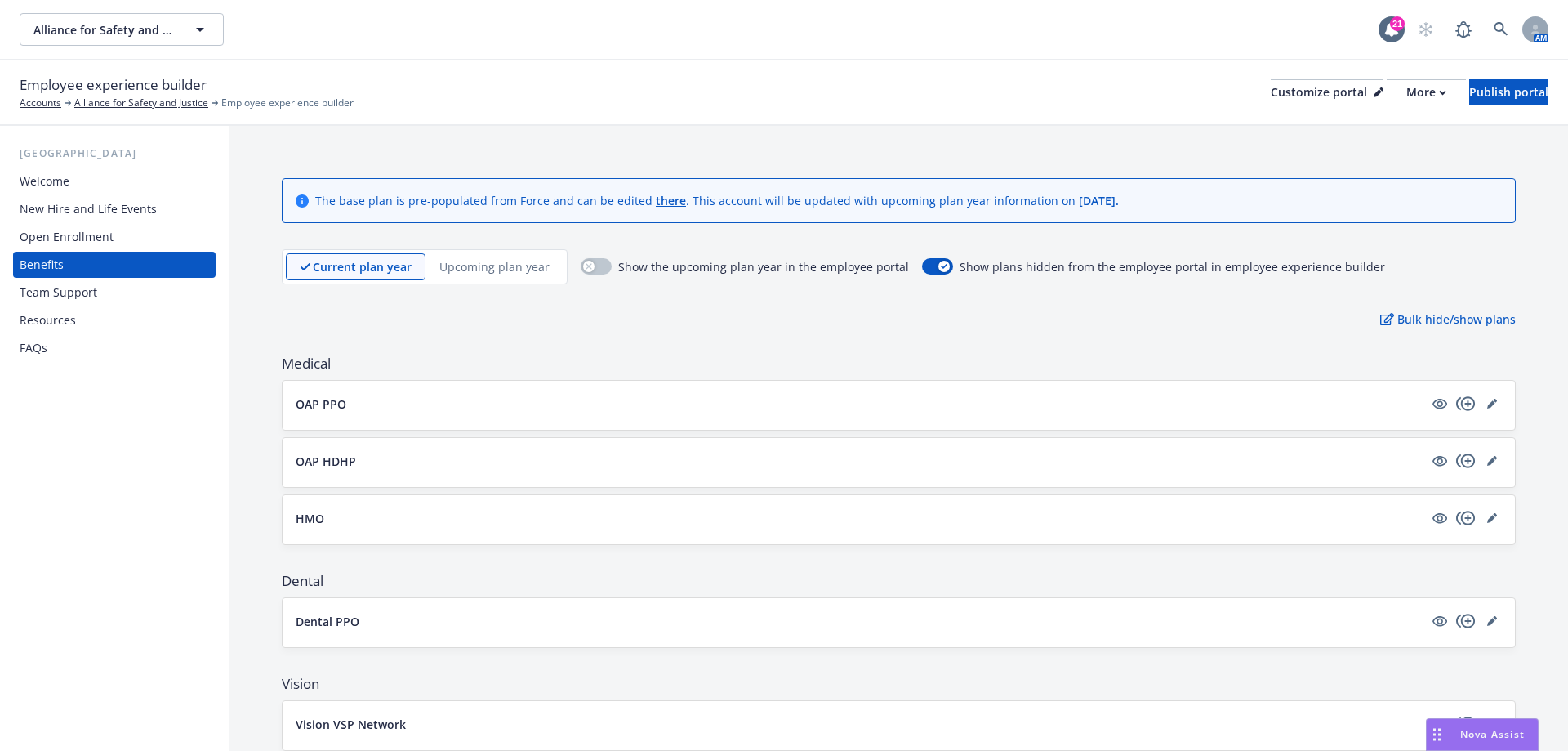
click at [482, 273] on p "Upcoming plan year" at bounding box center [494, 266] width 110 height 17
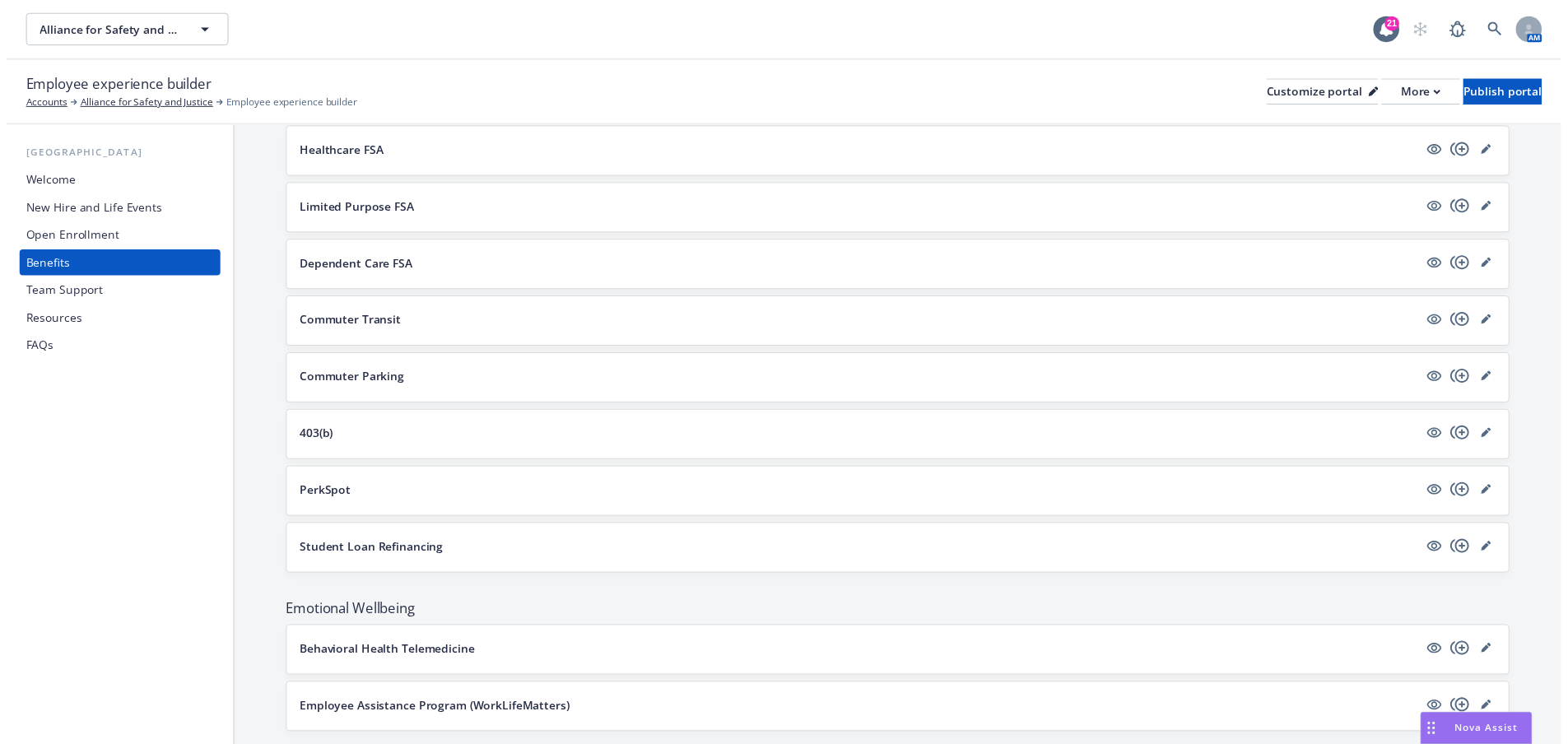
scroll to position [957, 0]
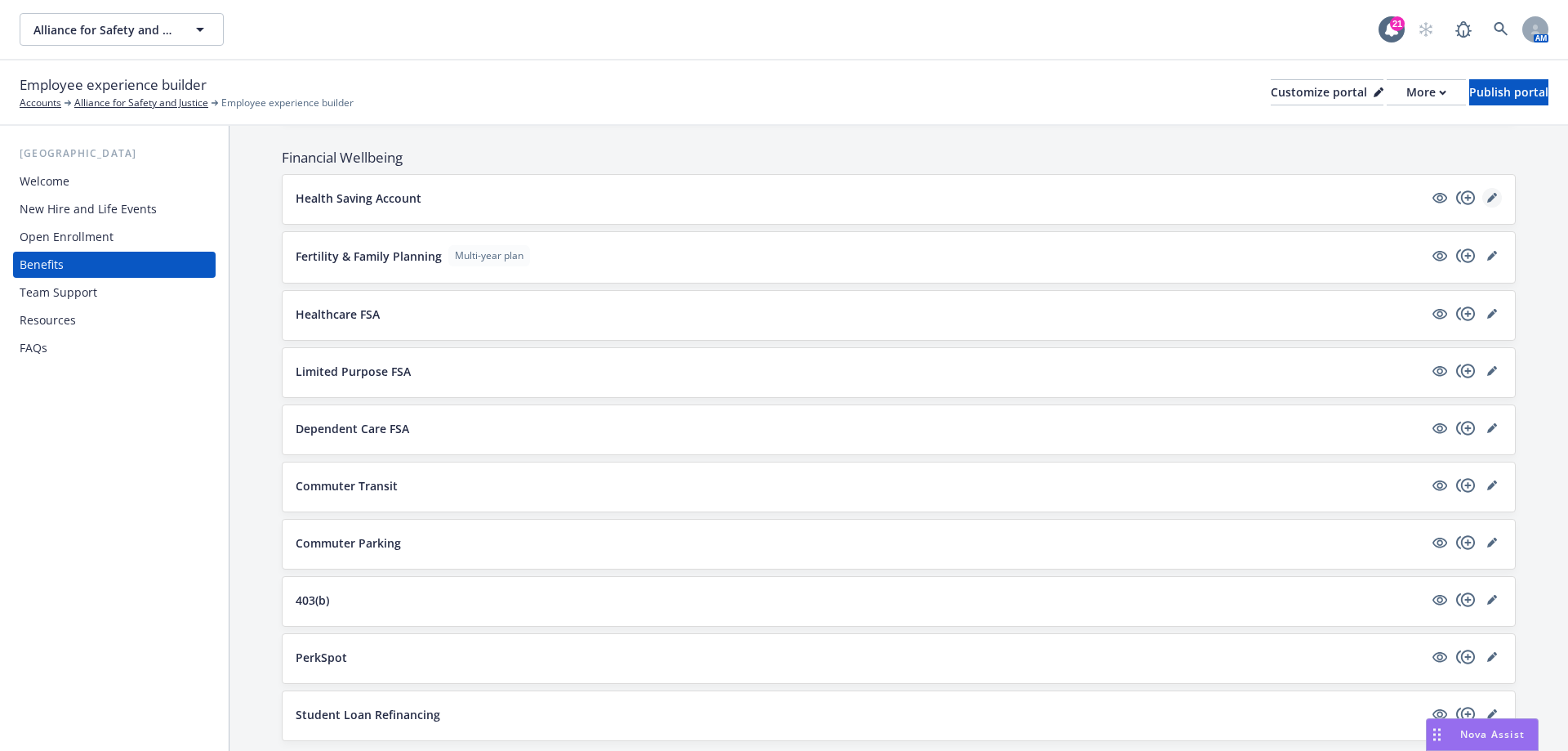
click at [1487, 200] on icon "editPencil" at bounding box center [1491, 197] width 10 height 10
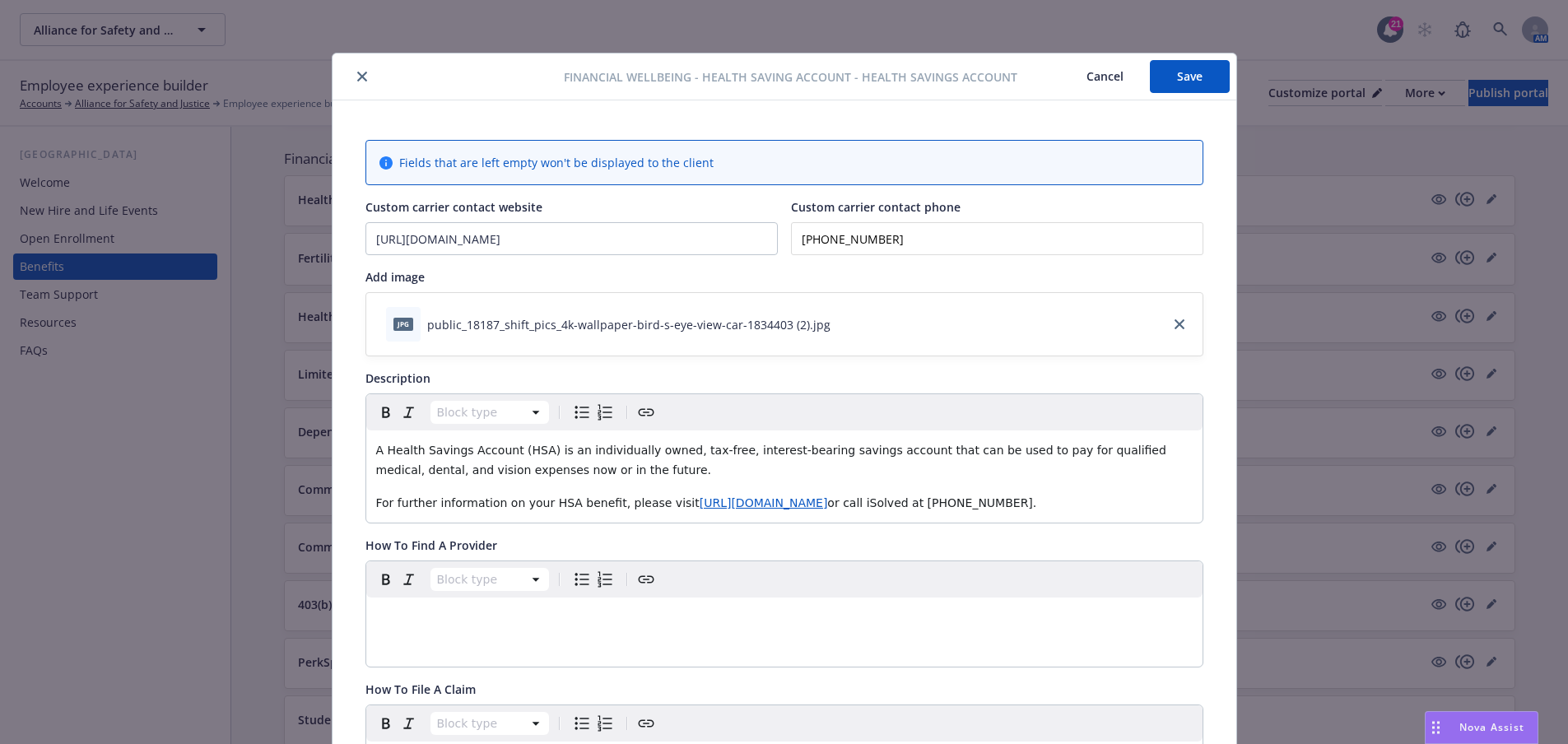
click at [353, 71] on button "close" at bounding box center [363, 76] width 20 height 20
